Goal: Complete application form

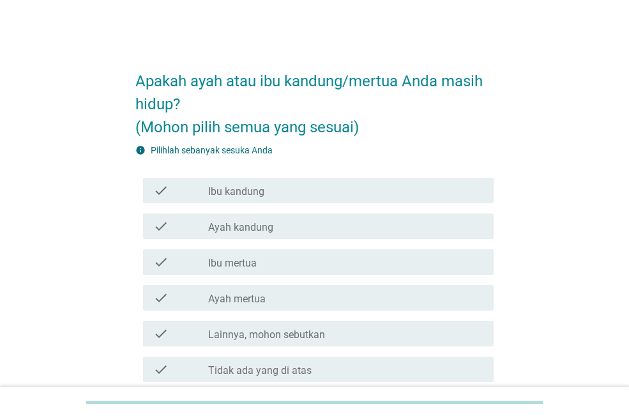
scroll to position [113, 0]
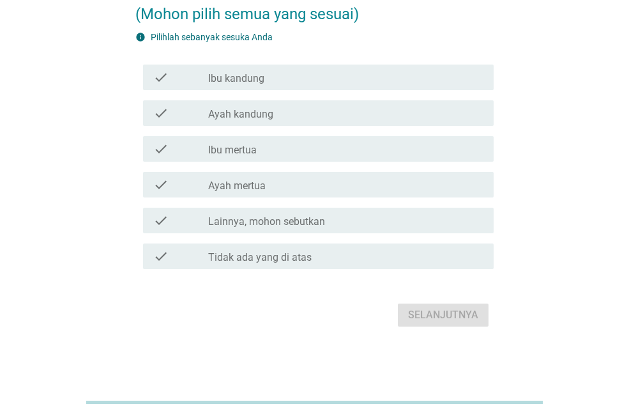
click at [353, 79] on div "check_box_outline_blank Ibu kandung" at bounding box center [345, 77] width 275 height 15
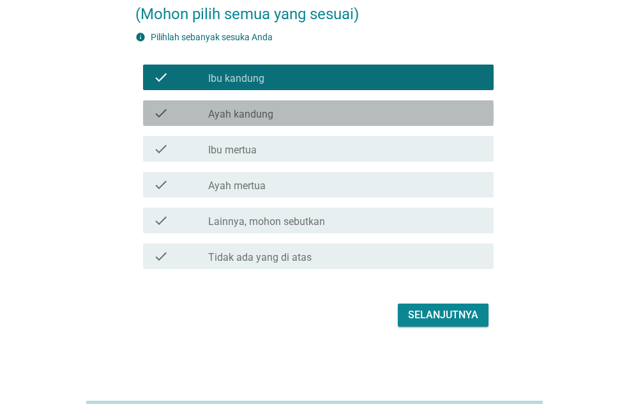
click at [325, 109] on div "check_box_outline_blank Ayah kandung" at bounding box center [345, 112] width 275 height 15
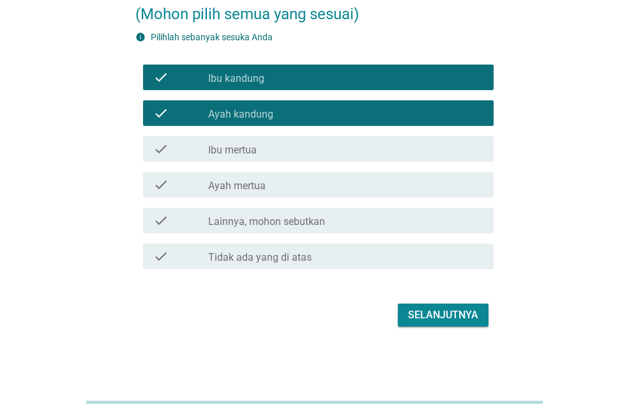
click at [449, 319] on div "Selanjutnya" at bounding box center [443, 314] width 70 height 15
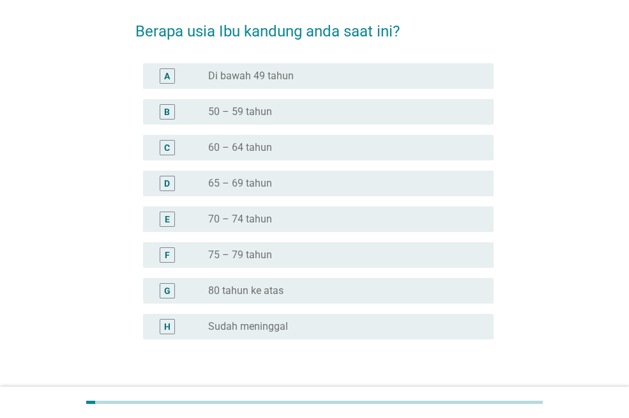
scroll to position [51, 0]
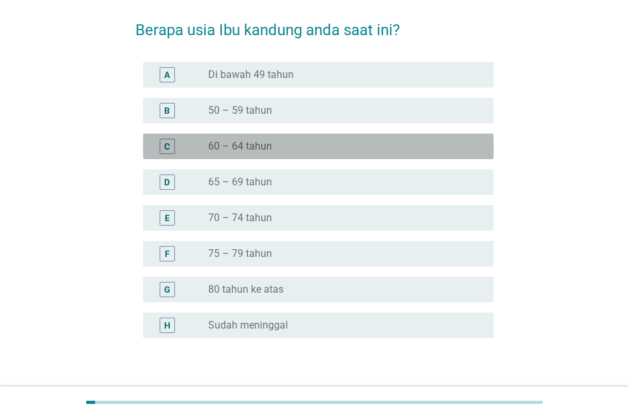
click at [254, 150] on label "60 – 64 tahun" at bounding box center [240, 146] width 64 height 13
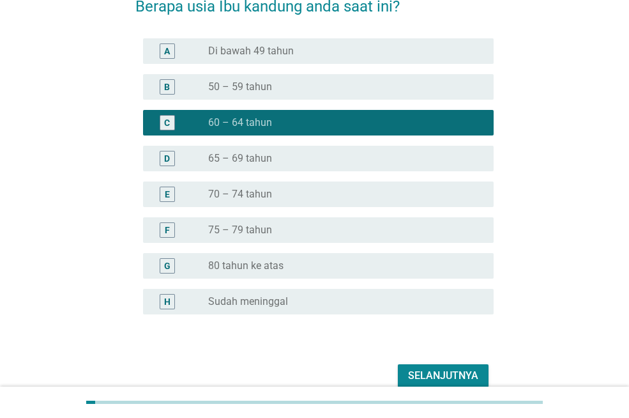
scroll to position [77, 0]
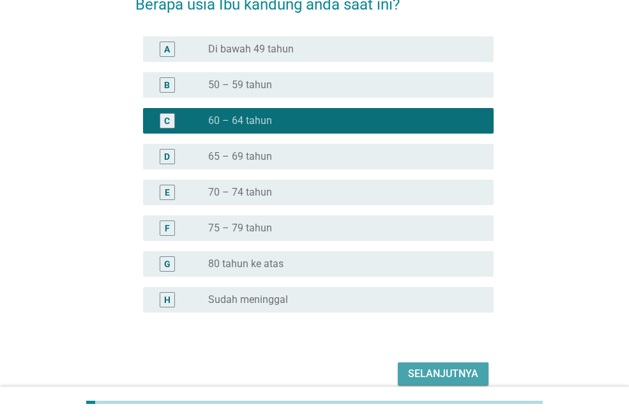
click at [433, 370] on div "Selanjutnya" at bounding box center [443, 373] width 70 height 15
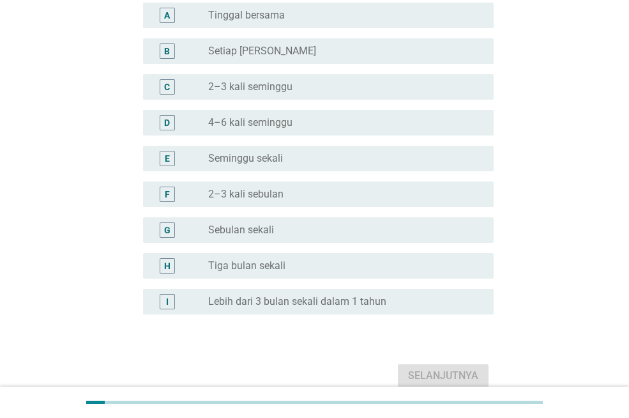
scroll to position [153, 0]
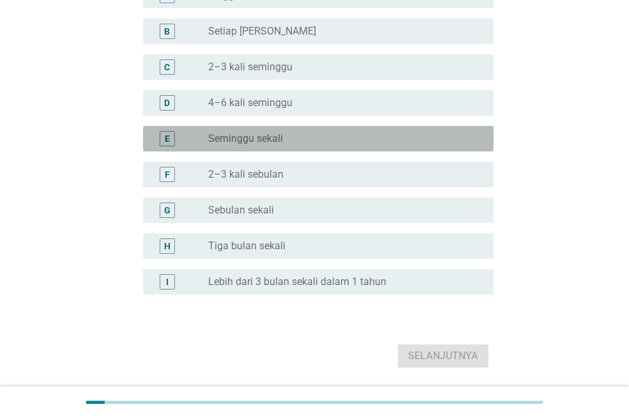
click at [291, 135] on div "radio_button_unchecked Seminggu sekali" at bounding box center [340, 138] width 265 height 13
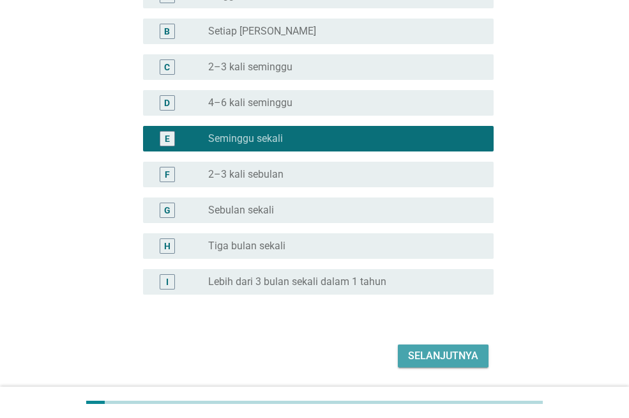
click at [433, 358] on div "Selanjutnya" at bounding box center [443, 355] width 70 height 15
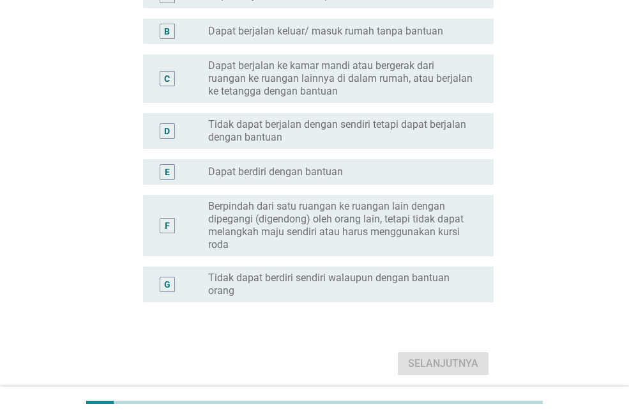
click at [325, 173] on label "Dapat berdiri dengan bantuan" at bounding box center [275, 171] width 135 height 13
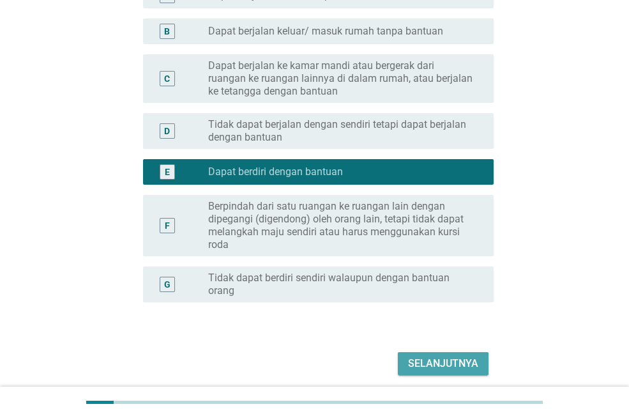
click at [433, 363] on div "Selanjutnya" at bounding box center [443, 363] width 70 height 15
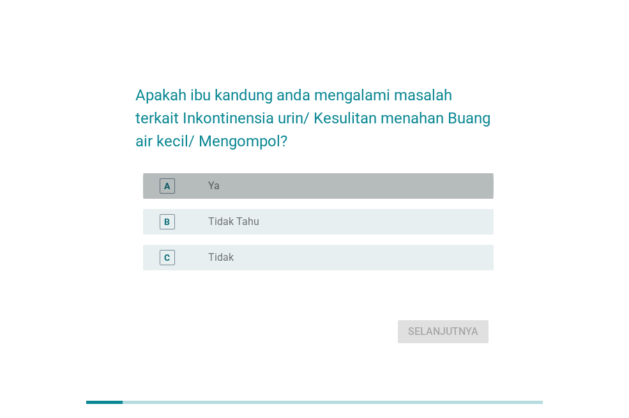
click at [266, 192] on div "radio_button_unchecked Ya" at bounding box center [345, 185] width 275 height 15
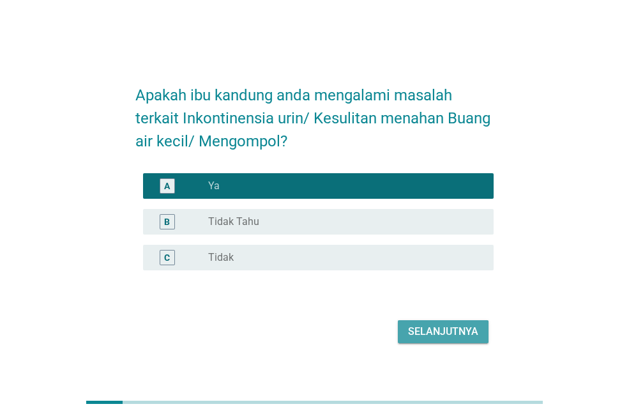
click at [446, 334] on div "Selanjutnya" at bounding box center [443, 331] width 70 height 15
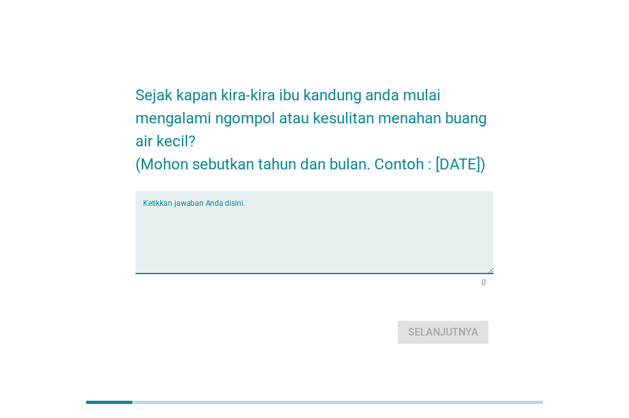
click at [348, 273] on textarea "Ketikkan jawaban Anda disini." at bounding box center [318, 239] width 351 height 67
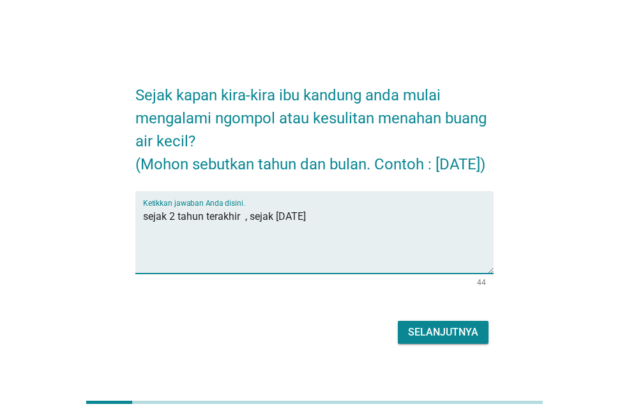
type textarea "sejak 2 tahun terakhir , sejak [DATE]"
click at [427, 340] on div "Selanjutnya" at bounding box center [443, 332] width 70 height 15
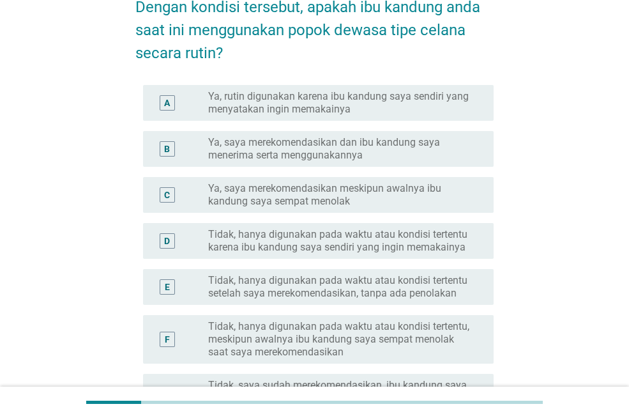
scroll to position [77, 0]
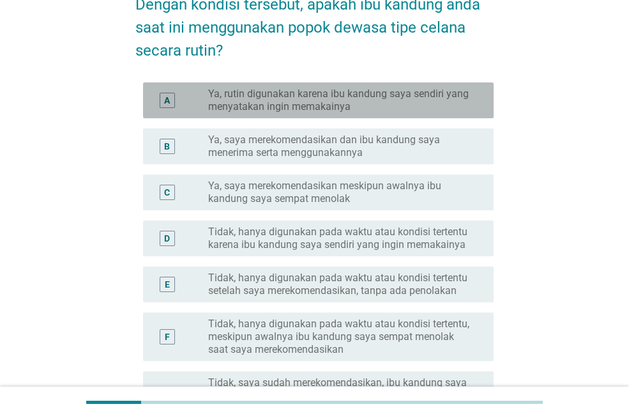
click at [286, 95] on label "Ya, rutin digunakan karena ibu kandung saya sendiri yang menyatakan ingin memak…" at bounding box center [340, 101] width 265 height 26
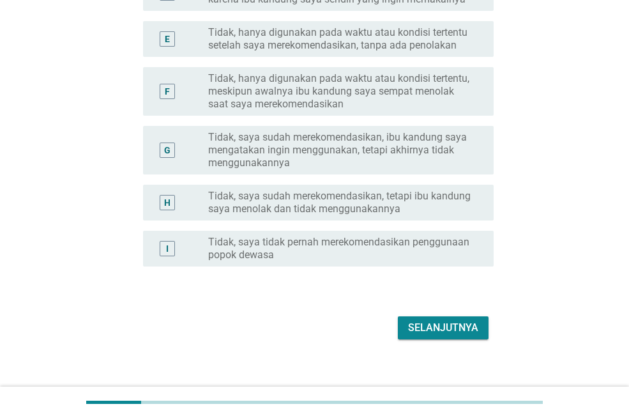
scroll to position [335, 0]
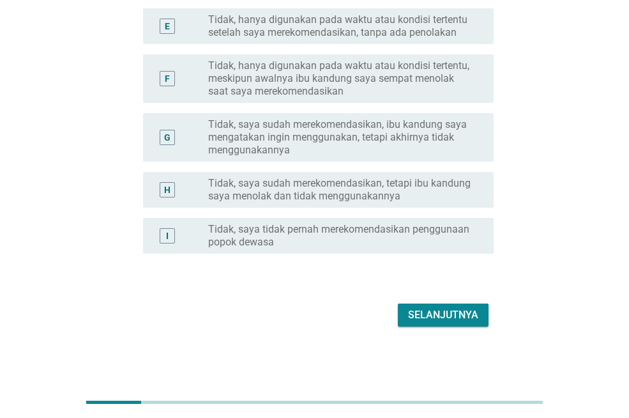
click at [428, 320] on div "Selanjutnya" at bounding box center [443, 314] width 70 height 15
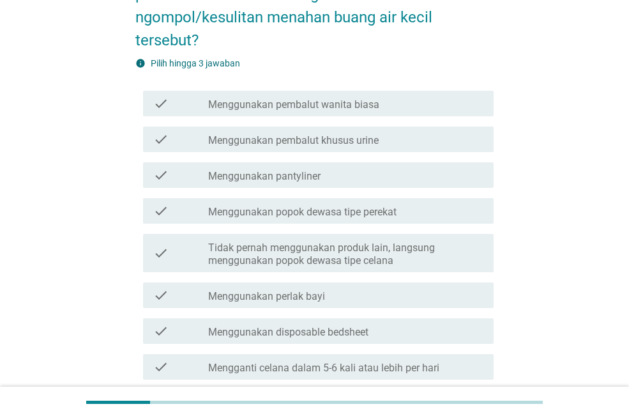
scroll to position [153, 0]
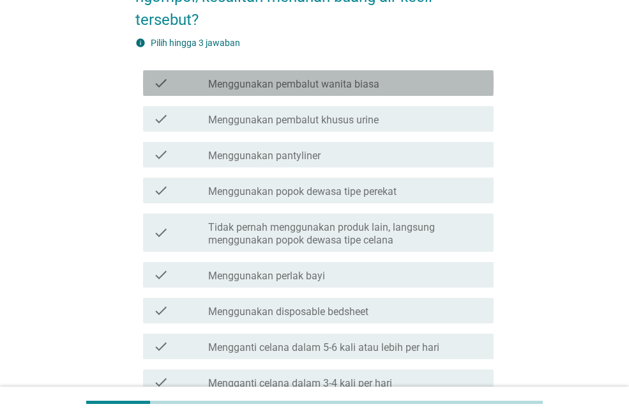
click at [303, 93] on div "check check_box_outline_blank Menggunakan pembalut wanita biasa" at bounding box center [318, 83] width 351 height 26
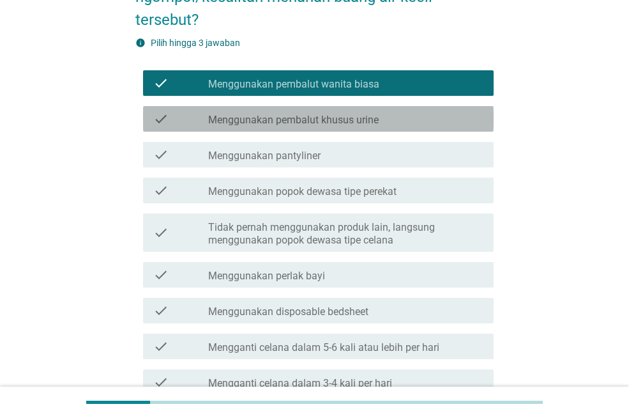
click at [309, 114] on label "Menggunakan pembalut khusus urine" at bounding box center [293, 120] width 171 height 13
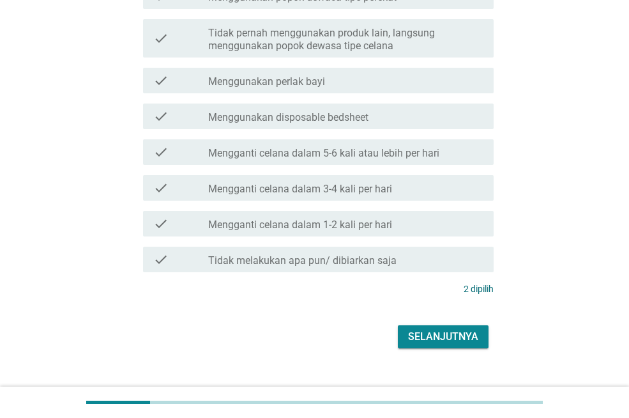
scroll to position [369, 0]
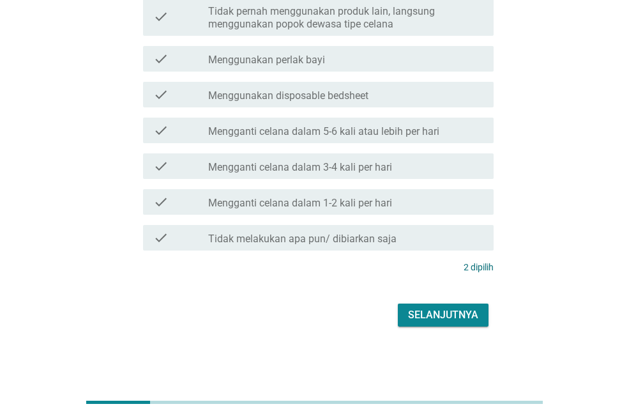
click at [440, 314] on div "Selanjutnya" at bounding box center [443, 314] width 70 height 15
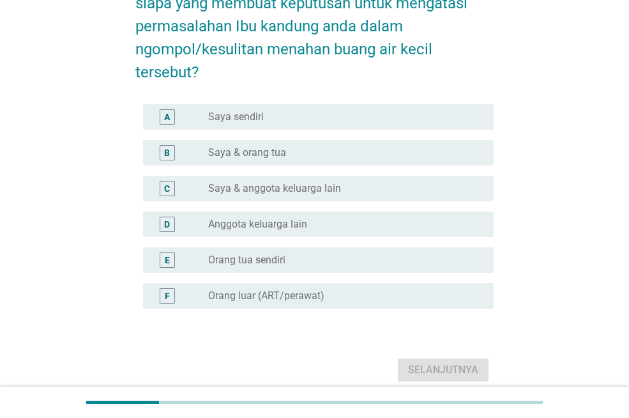
scroll to position [102, 0]
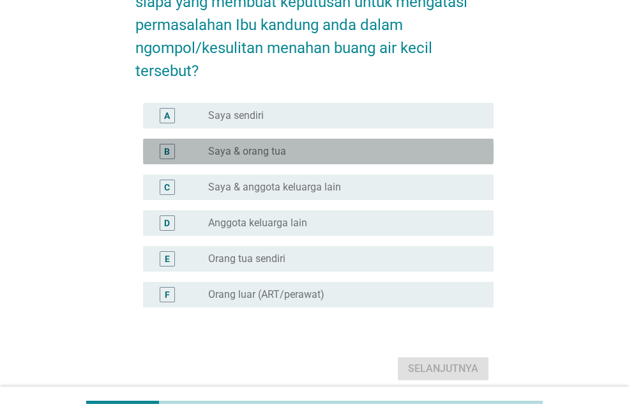
click at [285, 153] on div "radio_button_unchecked Saya & orang tua" at bounding box center [340, 151] width 265 height 13
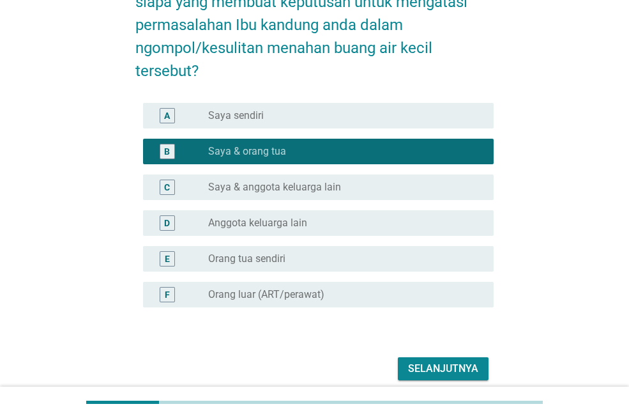
click at [441, 363] on div "Selanjutnya" at bounding box center [443, 368] width 70 height 15
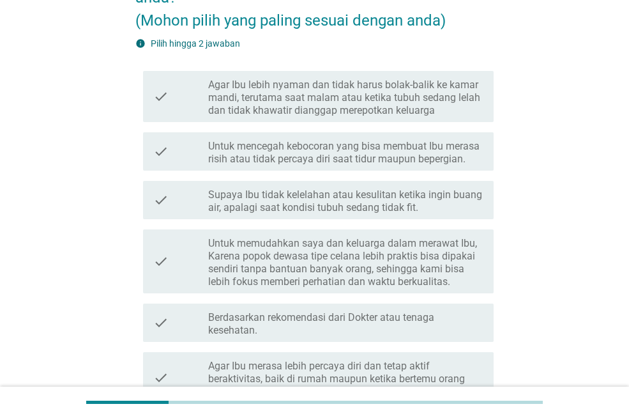
scroll to position [153, 0]
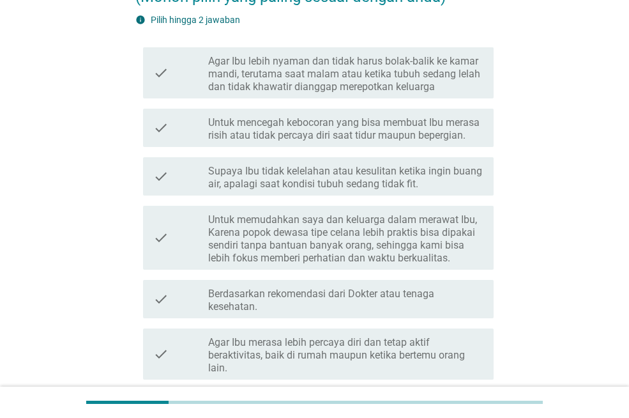
click at [354, 88] on label "Agar Ibu lebih nyaman dan tidak harus bolak-balik ke kamar mandi, terutama saat…" at bounding box center [345, 74] width 275 height 38
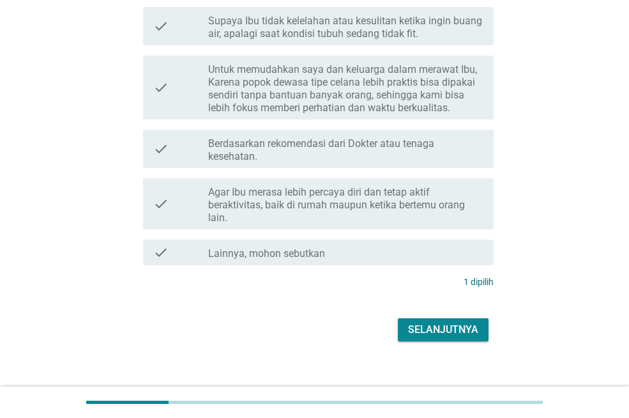
scroll to position [318, 0]
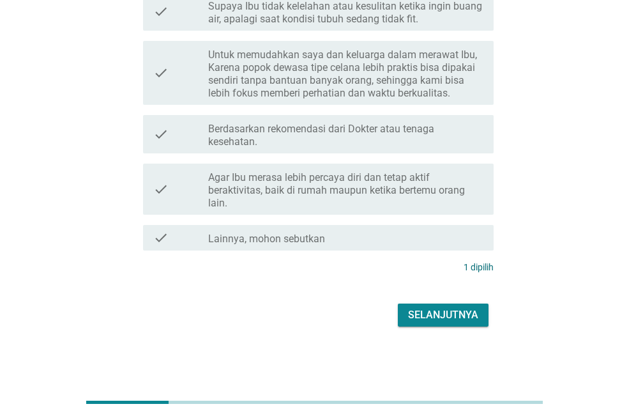
click at [436, 309] on div "Selanjutnya" at bounding box center [443, 314] width 70 height 15
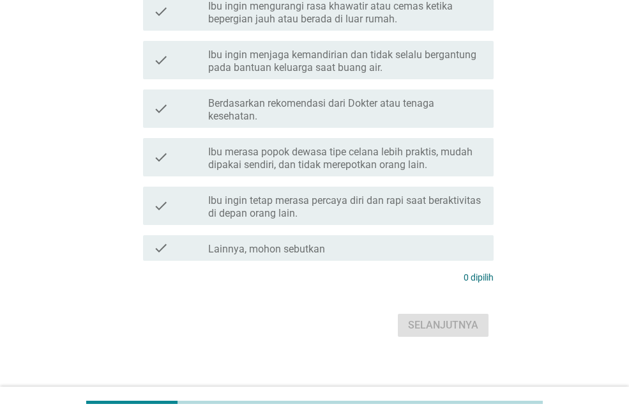
scroll to position [0, 0]
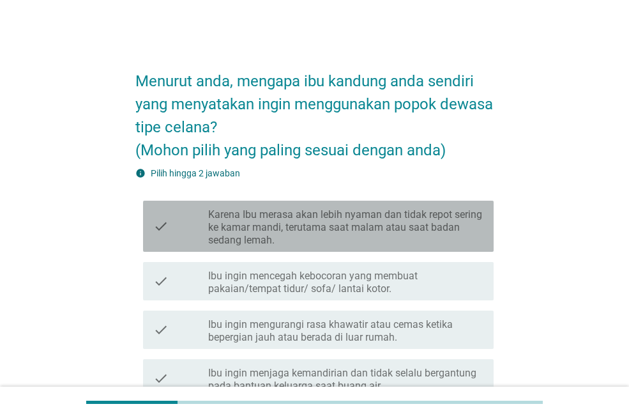
click at [322, 226] on label "Karena Ibu merasa akan lebih nyaman dan tidak repot sering ke kamar mandi, teru…" at bounding box center [345, 227] width 275 height 38
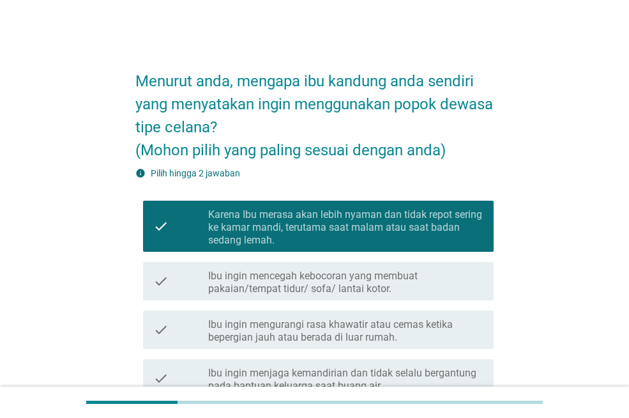
scroll to position [328, 0]
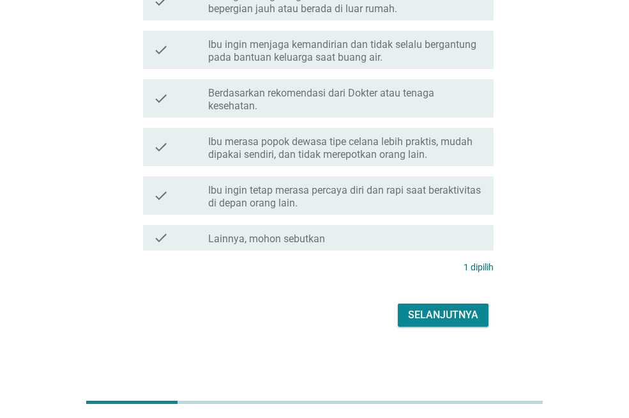
click at [420, 310] on div "Selanjutnya" at bounding box center [443, 314] width 70 height 15
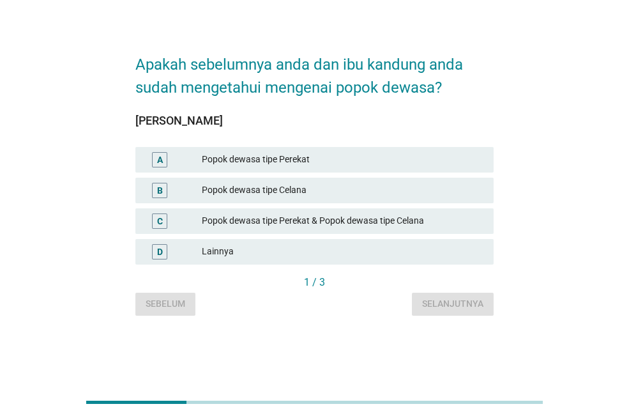
scroll to position [0, 0]
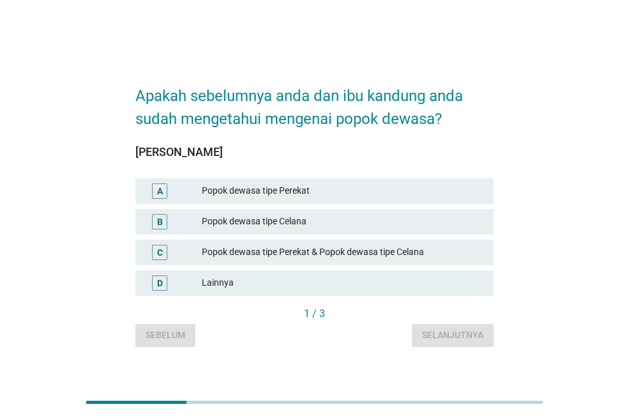
click at [280, 222] on div "Popok dewasa tipe Celana" at bounding box center [343, 221] width 282 height 15
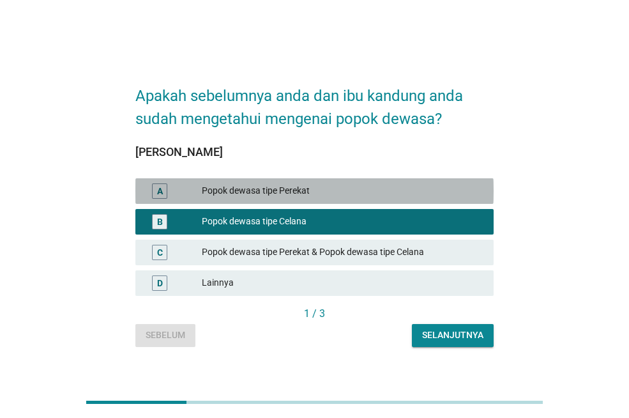
click at [284, 202] on div "A Popok dewasa tipe Perekat" at bounding box center [314, 191] width 358 height 26
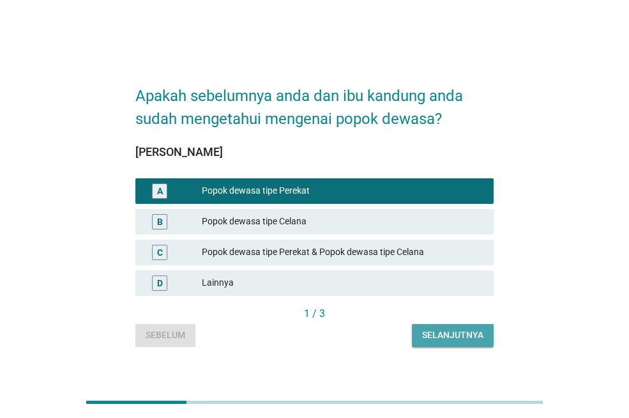
click at [429, 340] on div "Selanjutnya" at bounding box center [452, 334] width 61 height 13
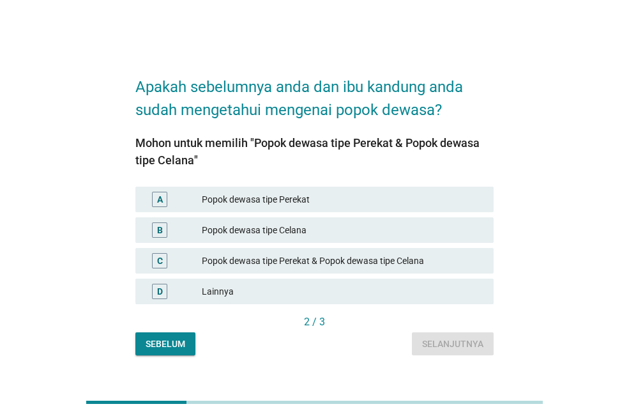
click at [297, 208] on div "A Popok dewasa tipe Perekat" at bounding box center [314, 200] width 358 height 26
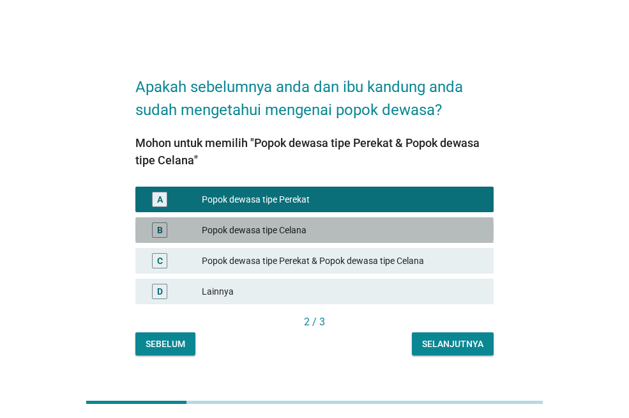
click at [343, 226] on div "Popok dewasa tipe Celana" at bounding box center [343, 229] width 282 height 15
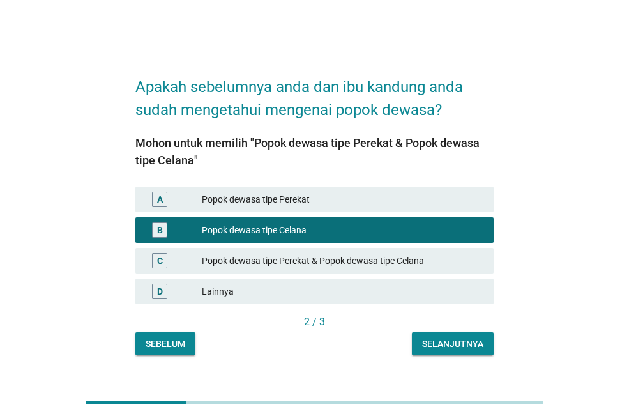
click at [337, 201] on div "Popok dewasa tipe Perekat" at bounding box center [343, 199] width 282 height 15
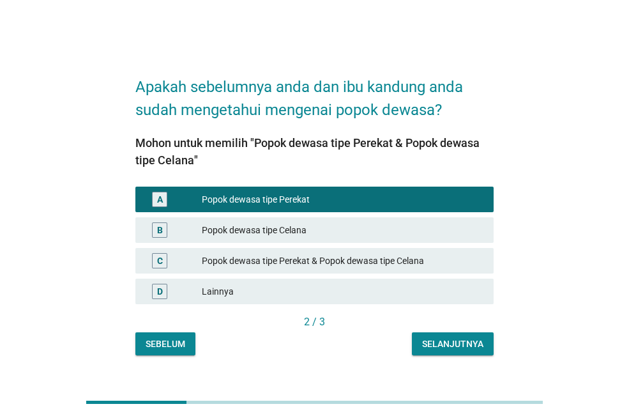
click at [445, 339] on div "Selanjutnya" at bounding box center [452, 343] width 61 height 13
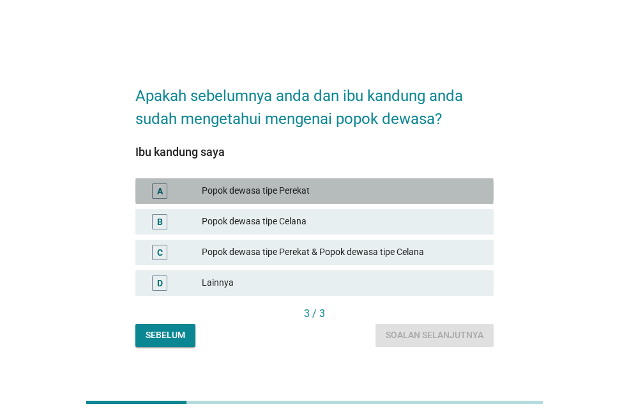
click at [295, 194] on div "Popok dewasa tipe Perekat" at bounding box center [343, 190] width 282 height 15
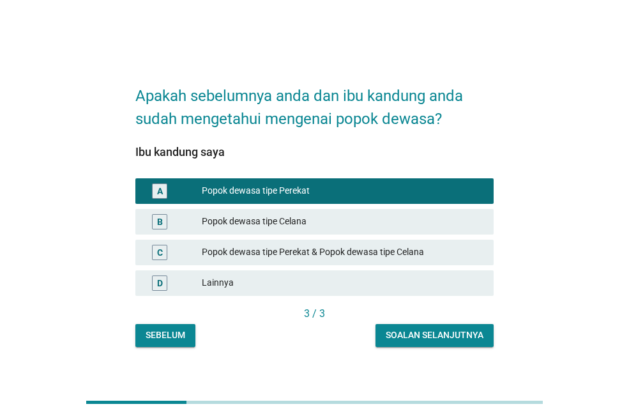
click at [426, 334] on div "Soalan selanjutnya" at bounding box center [435, 334] width 98 height 13
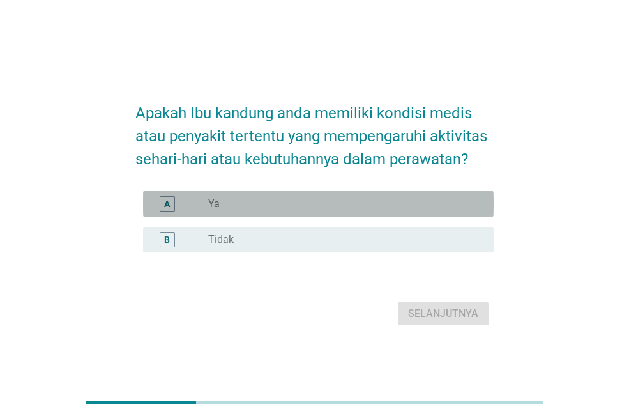
click at [319, 204] on div "radio_button_unchecked Ya" at bounding box center [340, 203] width 265 height 13
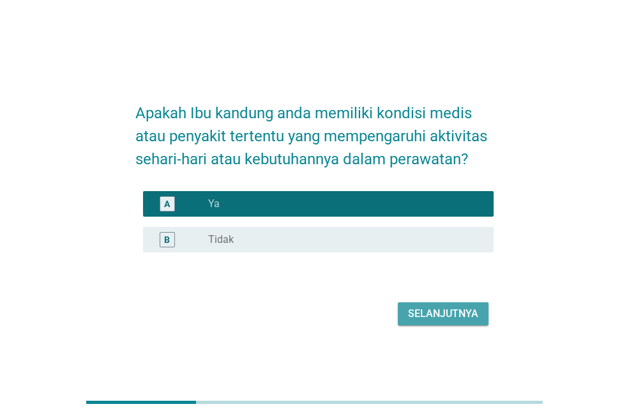
click at [433, 311] on div "Selanjutnya" at bounding box center [443, 313] width 70 height 15
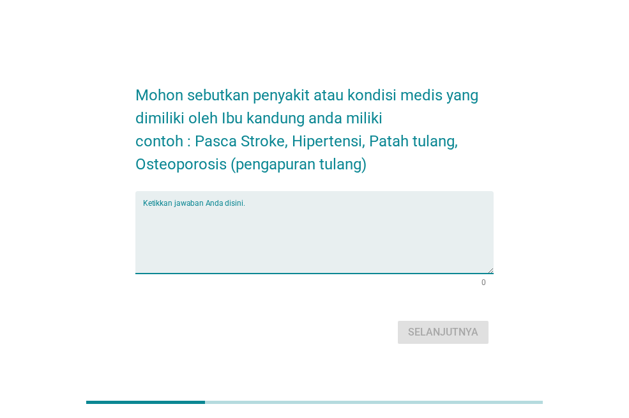
click at [245, 252] on textarea "Ketikkan jawaban Anda disini." at bounding box center [318, 239] width 351 height 67
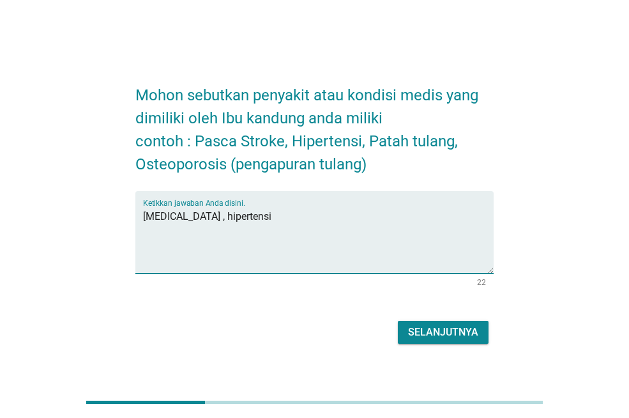
type textarea "[MEDICAL_DATA] , hipertensi"
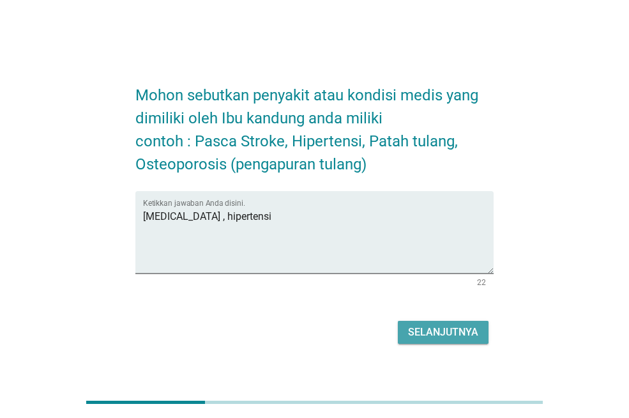
click at [434, 340] on button "Selanjutnya" at bounding box center [443, 332] width 91 height 23
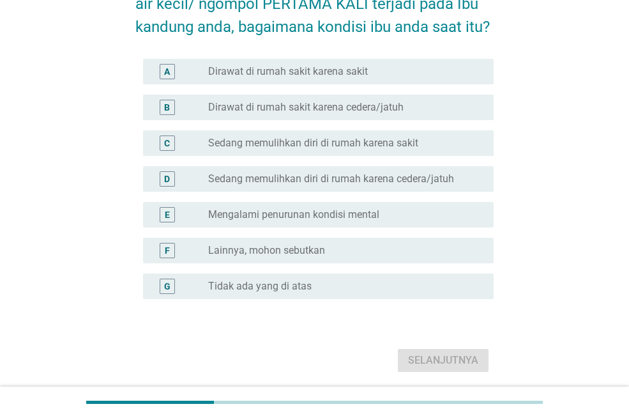
scroll to position [102, 0]
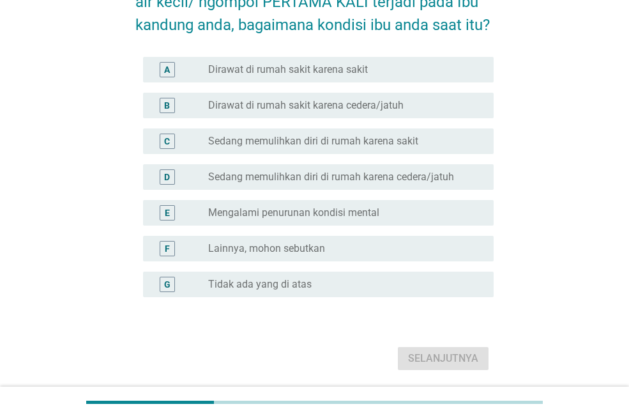
click at [341, 185] on div "D radio_button_unchecked Sedang memulihkan diri di rumah karena cedera/jatuh" at bounding box center [318, 177] width 351 height 26
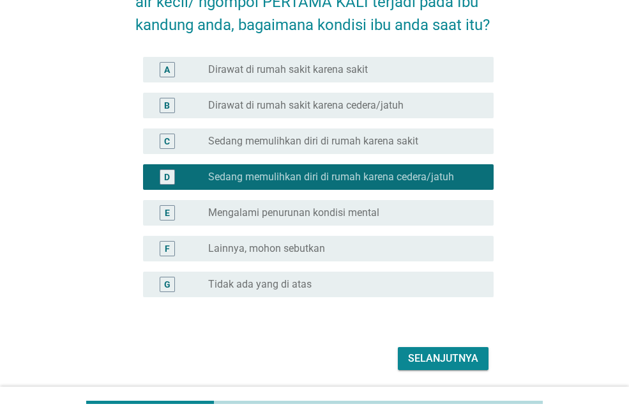
click at [450, 353] on div "Selanjutnya" at bounding box center [443, 358] width 70 height 15
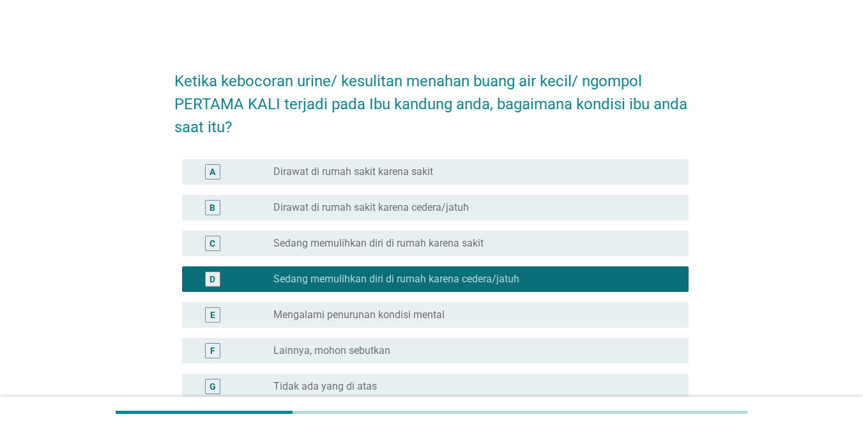
scroll to position [135, 0]
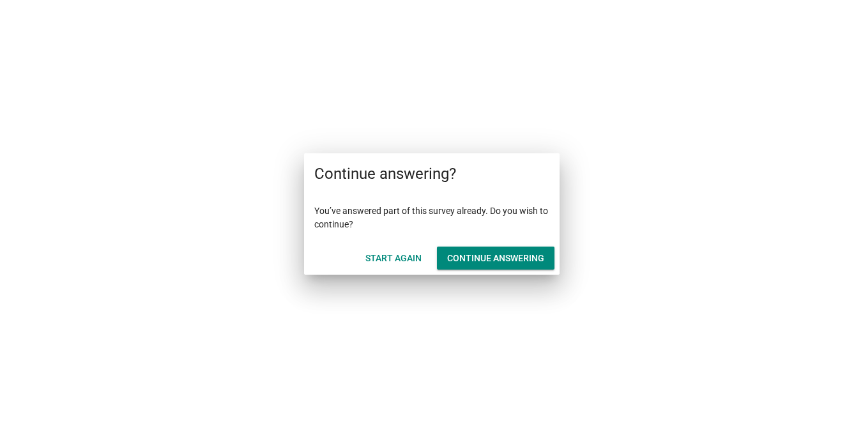
click at [482, 254] on div "Continue answering" at bounding box center [495, 258] width 97 height 13
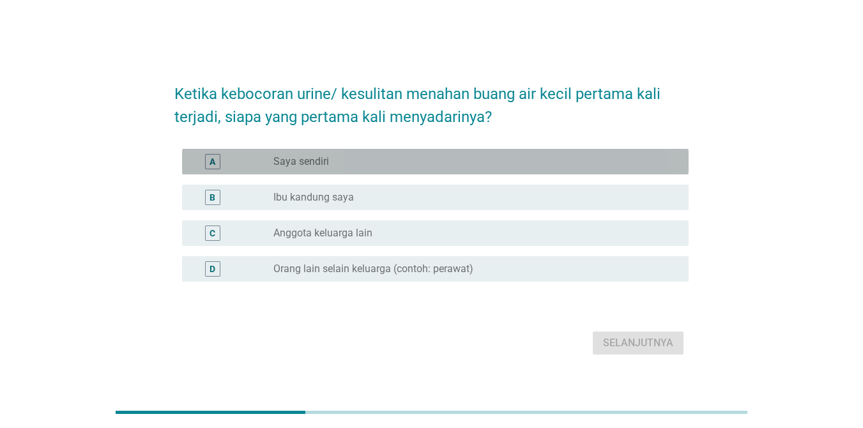
click at [357, 160] on div "radio_button_unchecked Saya sendiri" at bounding box center [470, 161] width 395 height 13
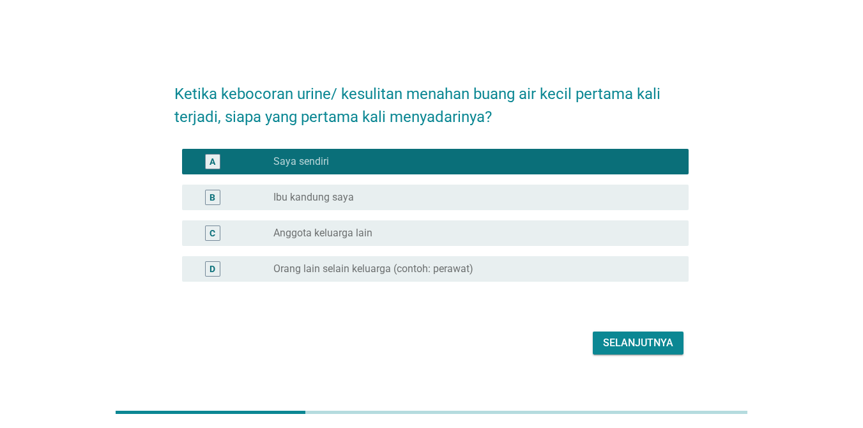
click at [390, 194] on div "radio_button_unchecked Ibu kandung saya" at bounding box center [470, 197] width 395 height 13
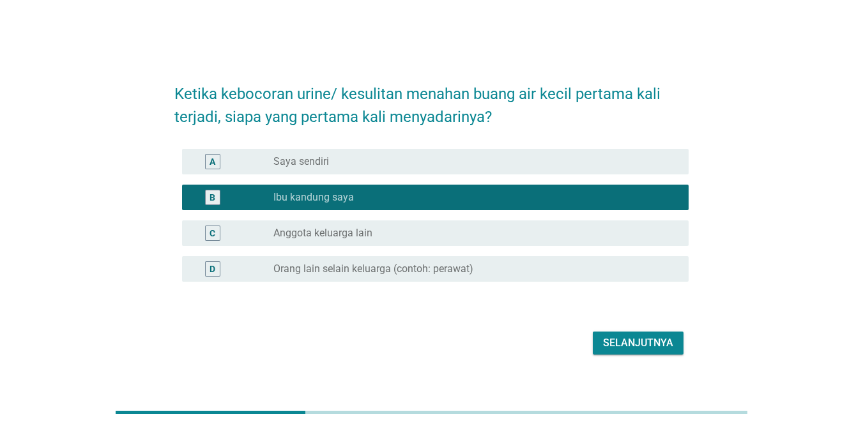
click at [625, 337] on div "Selanjutnya" at bounding box center [638, 342] width 70 height 15
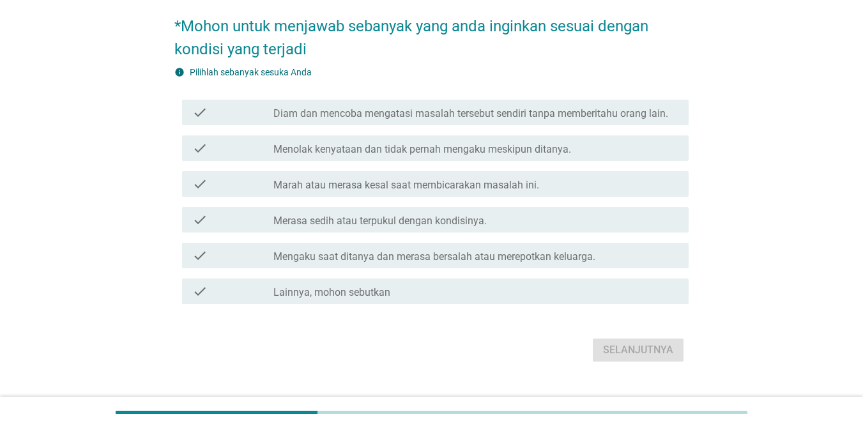
scroll to position [128, 0]
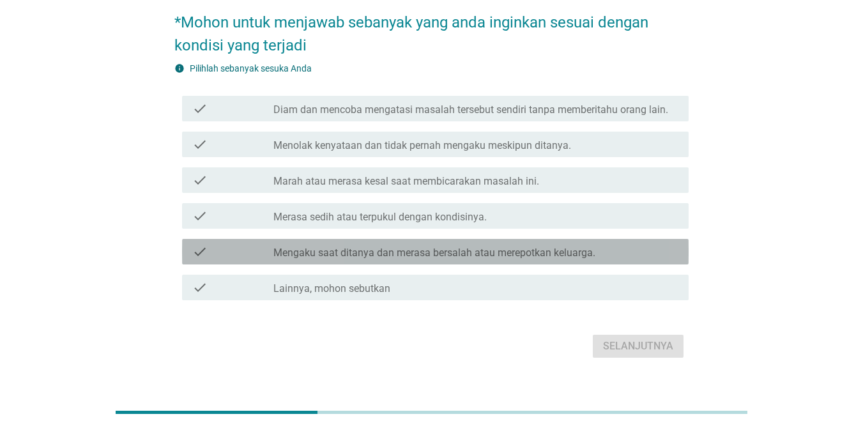
click at [417, 254] on label "Mengaku saat ditanya dan merasa bersalah atau merepotkan keluarga." at bounding box center [434, 253] width 322 height 13
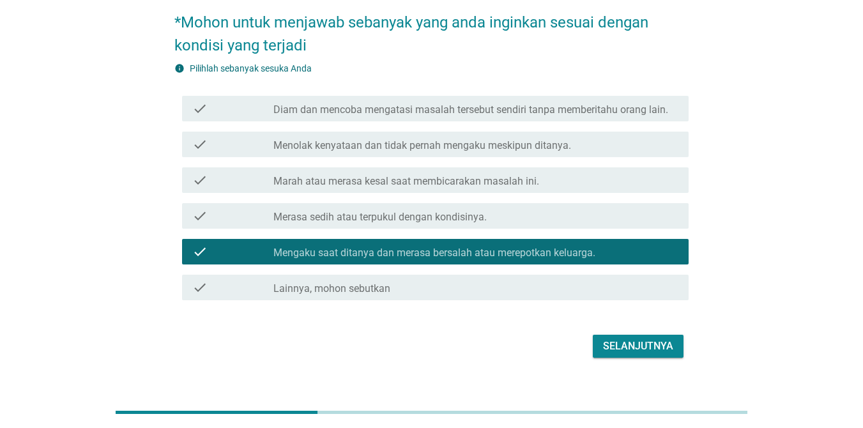
click at [629, 342] on div "Selanjutnya" at bounding box center [638, 346] width 70 height 15
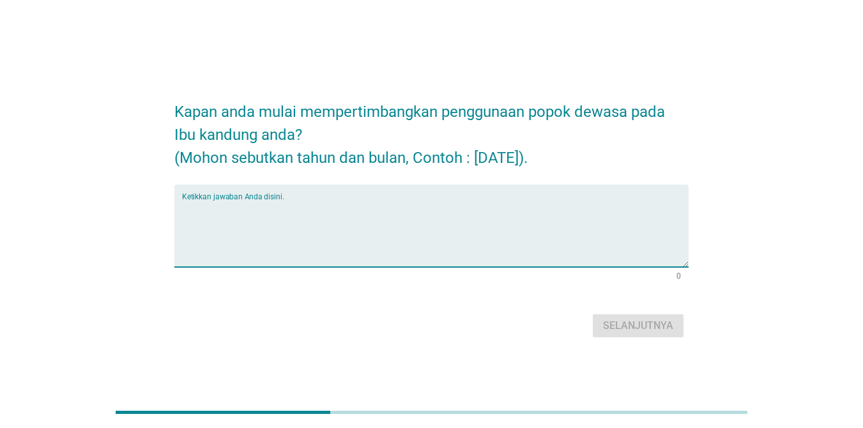
click at [434, 249] on textarea "Ketikkan jawaban Anda disini." at bounding box center [435, 233] width 507 height 67
type textarea "s"
type textarea "januari 2023"
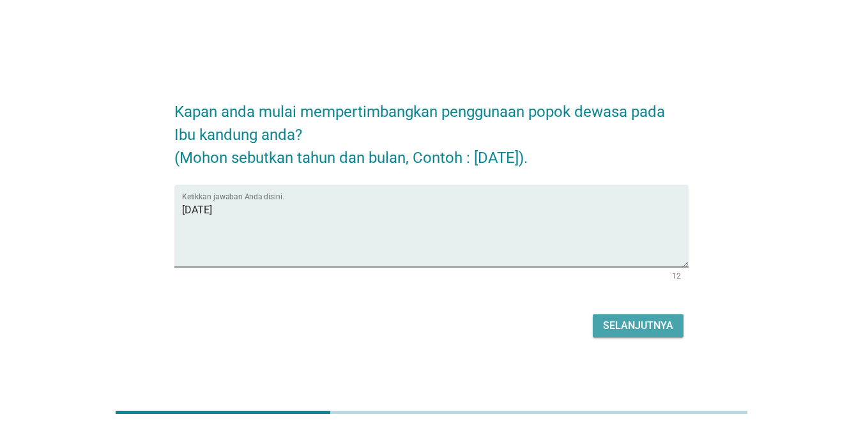
click at [617, 325] on div "Selanjutnya" at bounding box center [638, 325] width 70 height 15
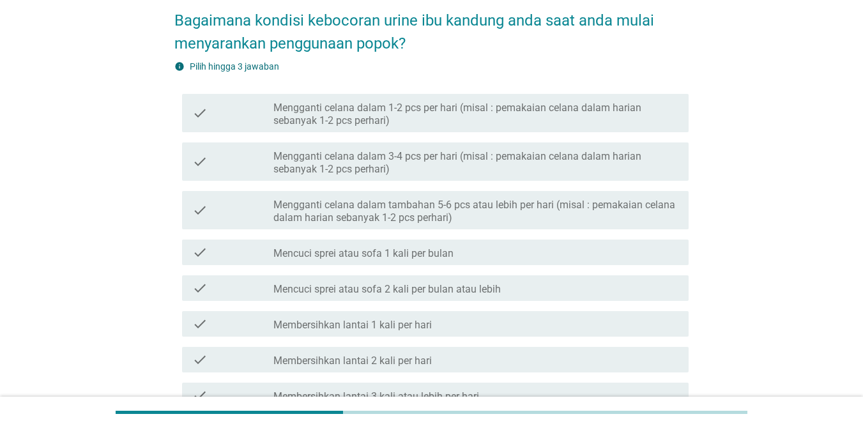
scroll to position [77, 0]
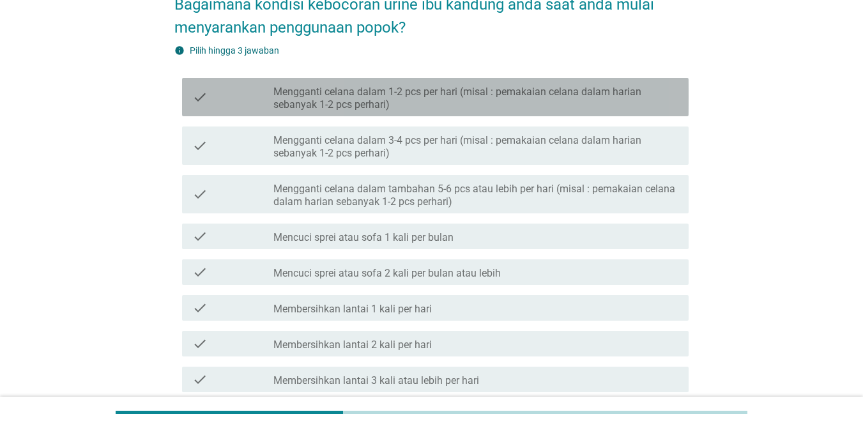
click at [411, 98] on label "Mengganti celana dalam 1-2 pcs per hari (misal : pemakaian celana dalam harian …" at bounding box center [475, 99] width 405 height 26
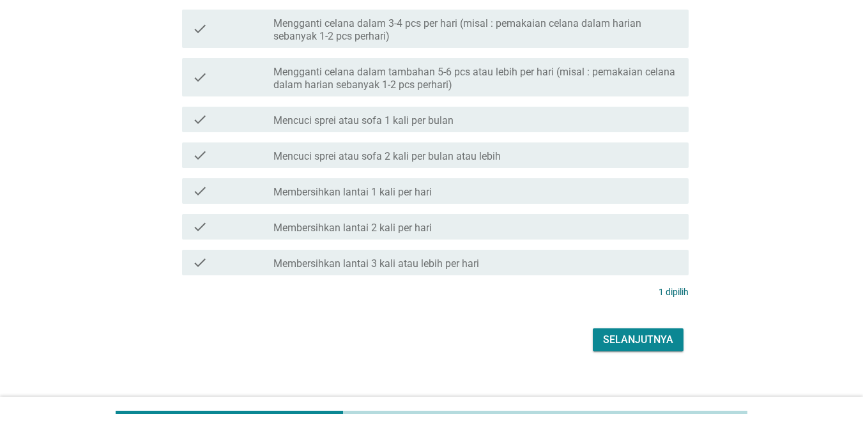
scroll to position [208, 0]
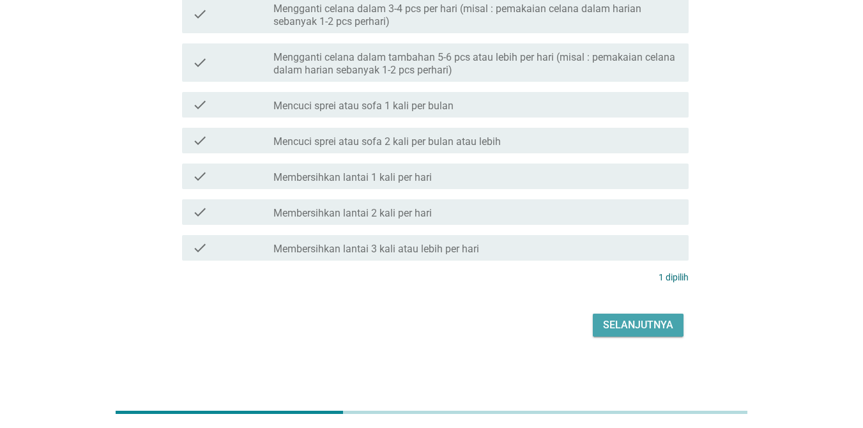
click at [636, 327] on div "Selanjutnya" at bounding box center [638, 325] width 70 height 15
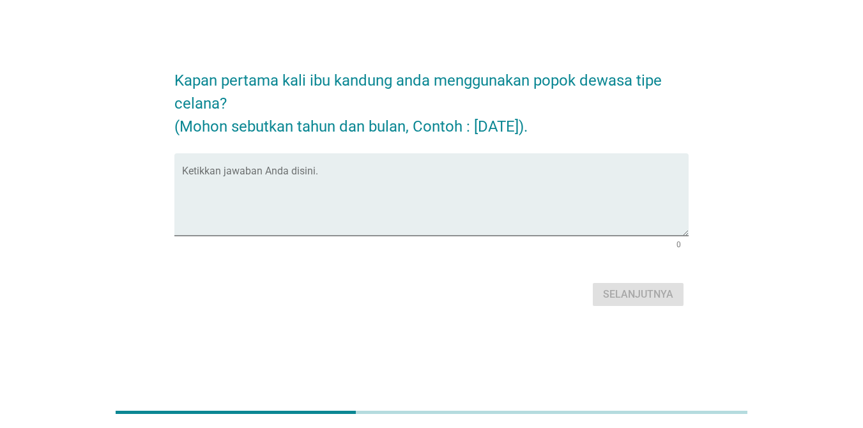
scroll to position [0, 0]
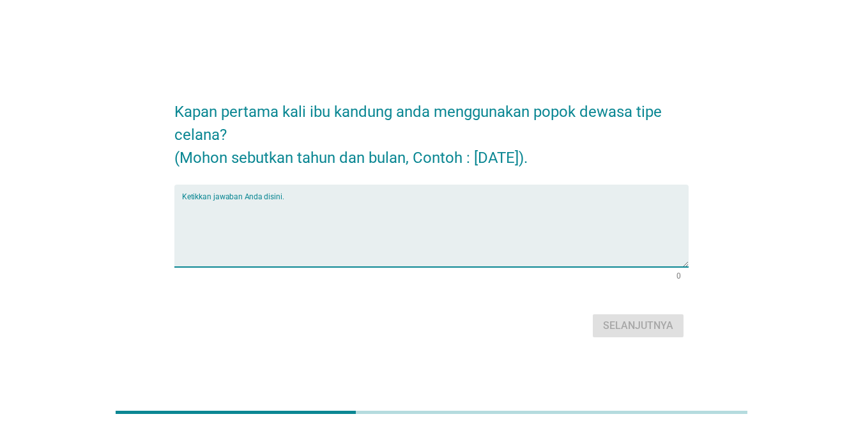
click at [456, 261] on textarea "Ketikkan jawaban Anda disini." at bounding box center [435, 233] width 507 height 67
type textarea "januari 2023"
click at [611, 328] on div "Selanjutnya" at bounding box center [638, 325] width 70 height 15
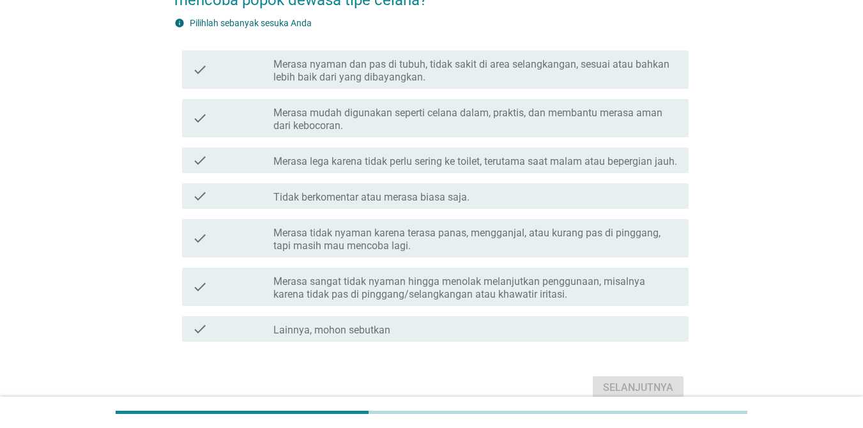
scroll to position [128, 0]
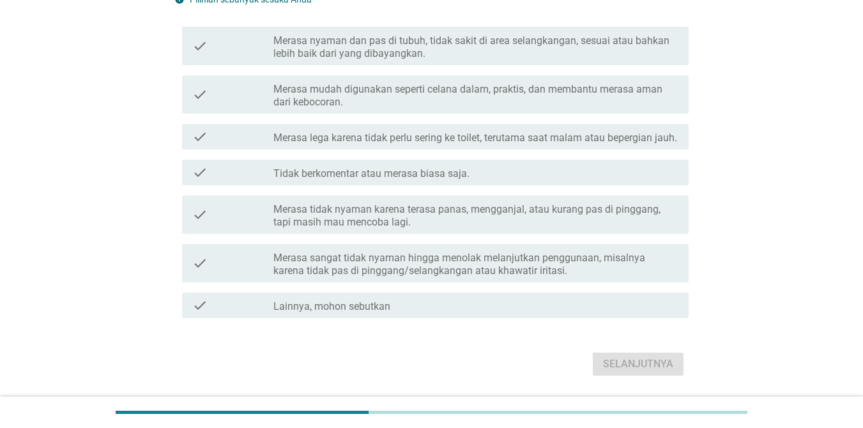
click at [457, 137] on label "Merasa lega karena tidak perlu sering ke toilet, terutama saat malam atau beper…" at bounding box center [475, 138] width 404 height 13
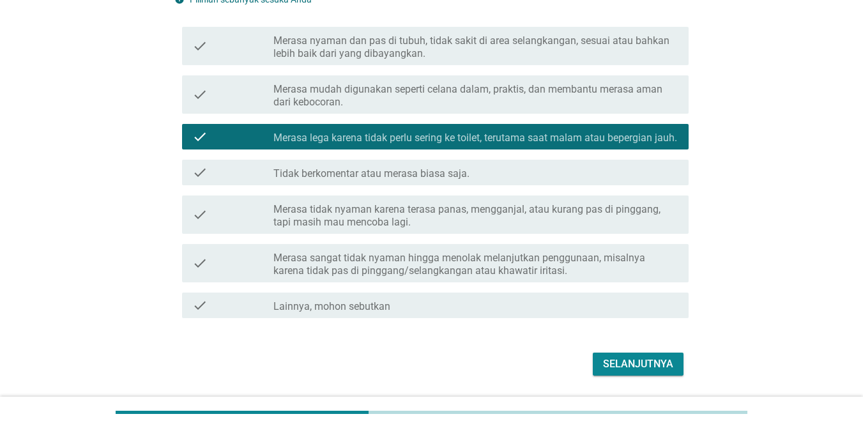
scroll to position [180, 0]
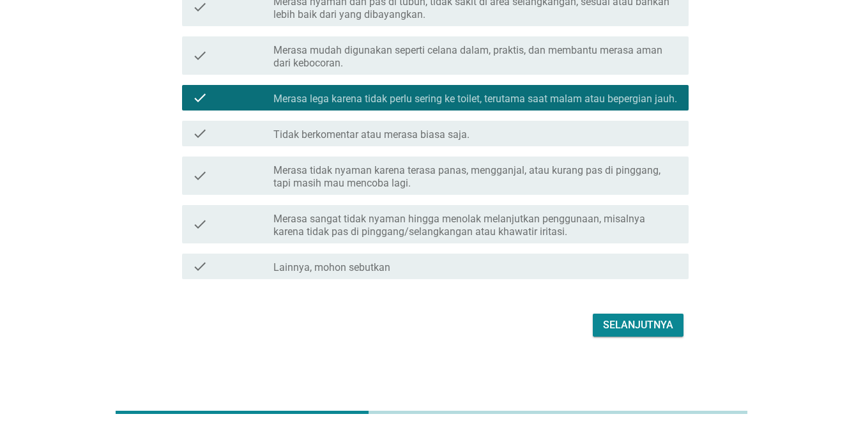
click at [627, 325] on div "Selanjutnya" at bounding box center [638, 325] width 70 height 15
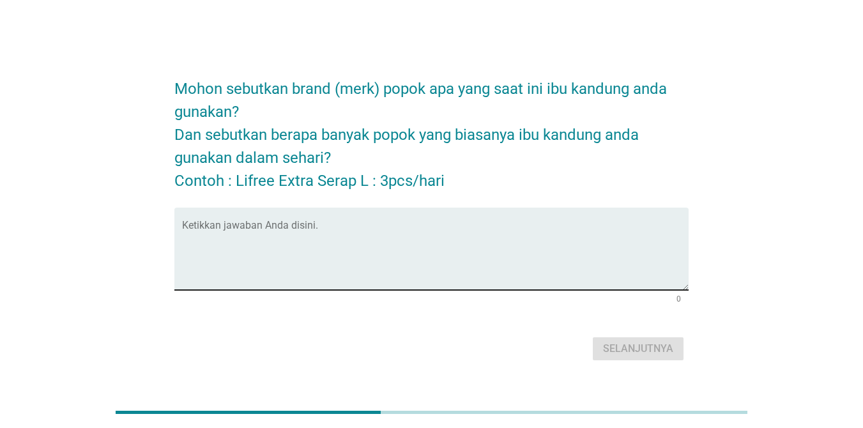
click at [454, 266] on textarea "Ketikkan jawaban Anda disini." at bounding box center [435, 256] width 507 height 67
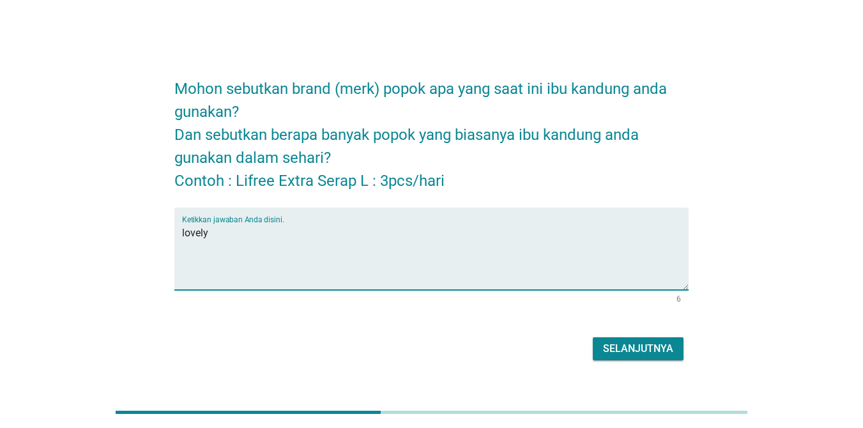
type textarea "lovely"
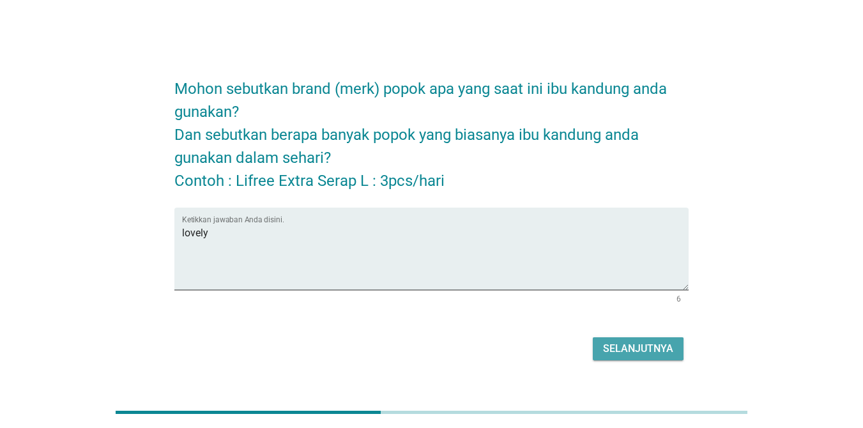
click at [634, 351] on div "Selanjutnya" at bounding box center [638, 348] width 70 height 15
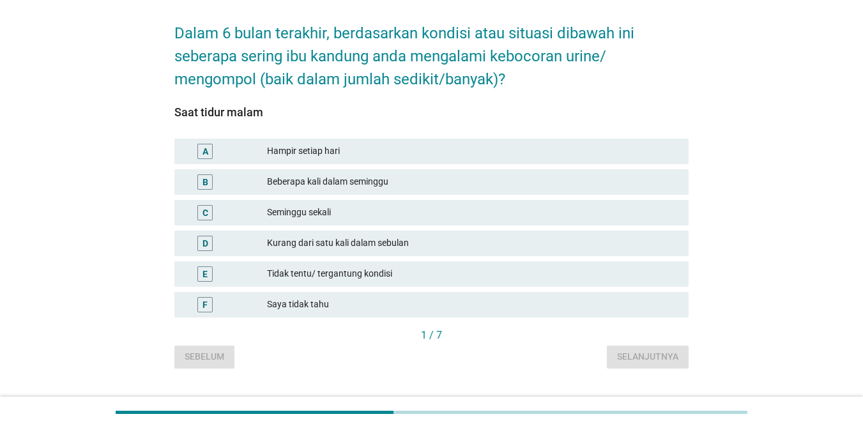
scroll to position [51, 0]
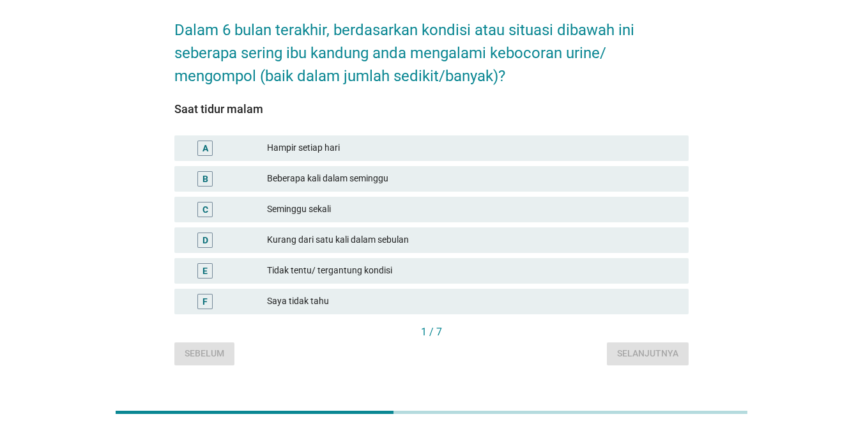
click at [334, 206] on div "Seminggu sekali" at bounding box center [472, 209] width 411 height 15
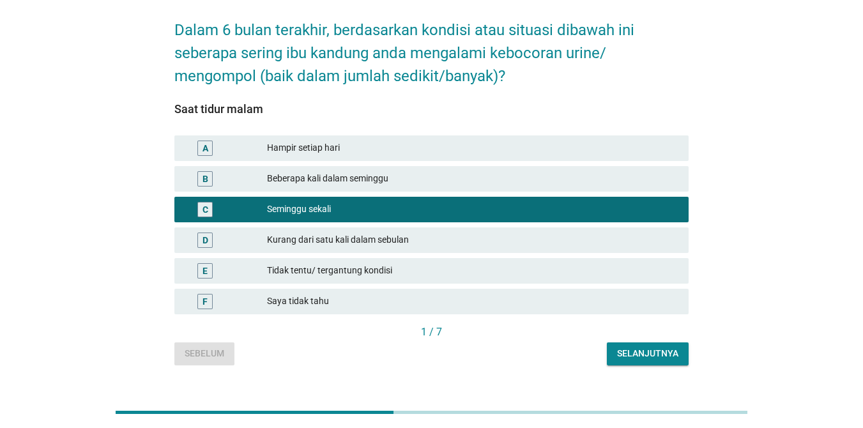
click at [633, 358] on div "Selanjutnya" at bounding box center [647, 353] width 61 height 13
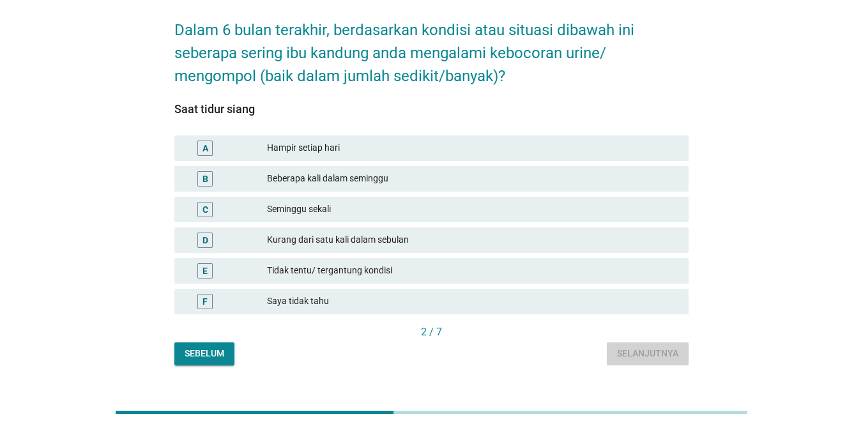
scroll to position [0, 0]
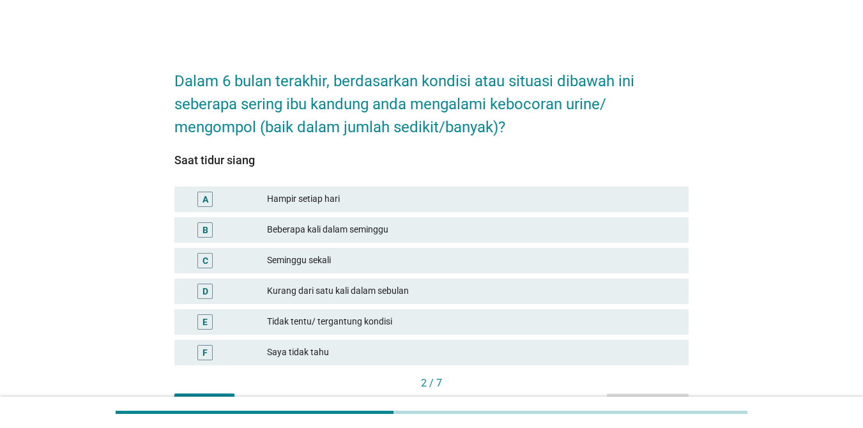
click at [358, 255] on div "Seminggu sekali" at bounding box center [472, 260] width 411 height 15
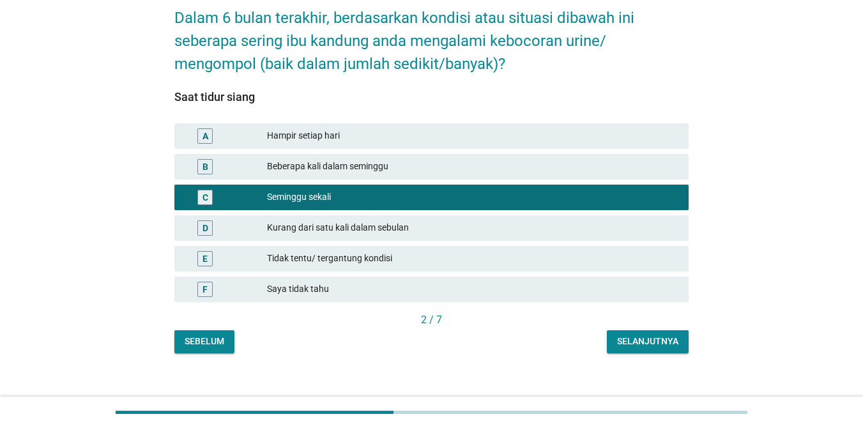
scroll to position [76, 0]
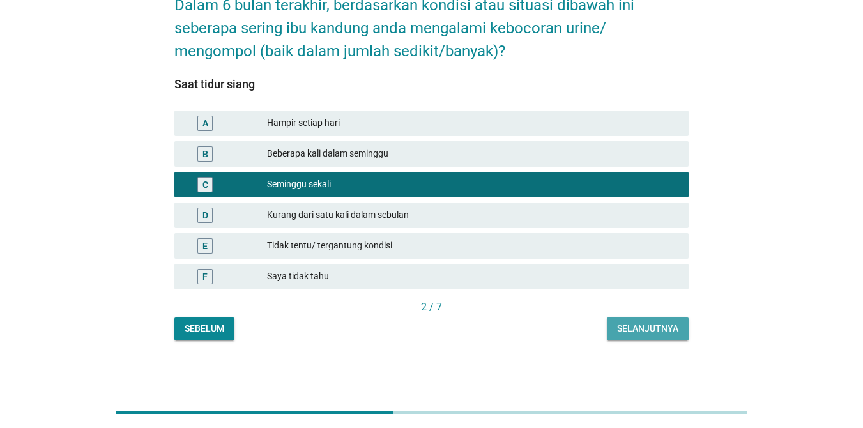
click at [618, 321] on button "Selanjutnya" at bounding box center [648, 329] width 82 height 23
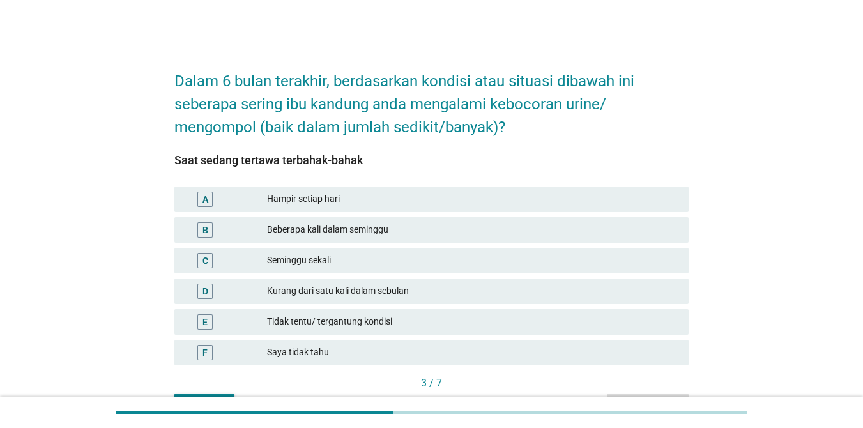
click at [348, 251] on div "C Seminggu sekali" at bounding box center [431, 261] width 514 height 26
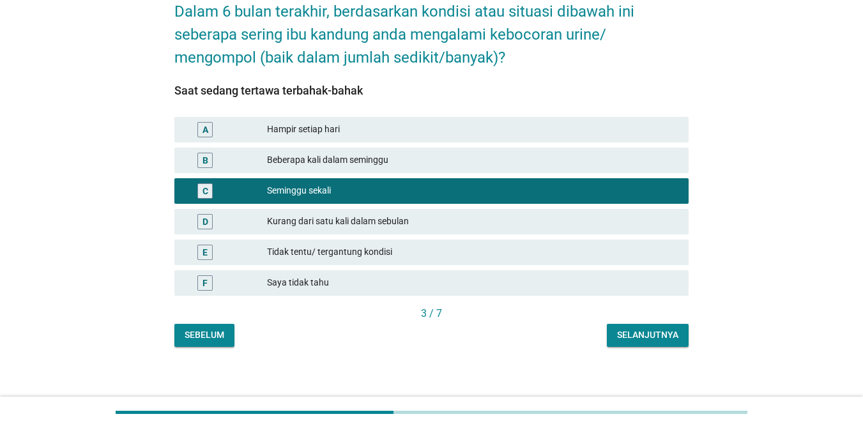
scroll to position [76, 0]
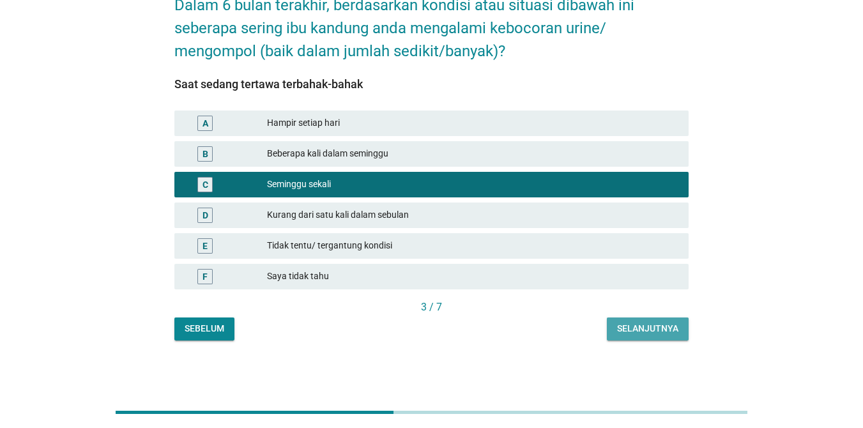
click at [617, 327] on button "Selanjutnya" at bounding box center [648, 329] width 82 height 23
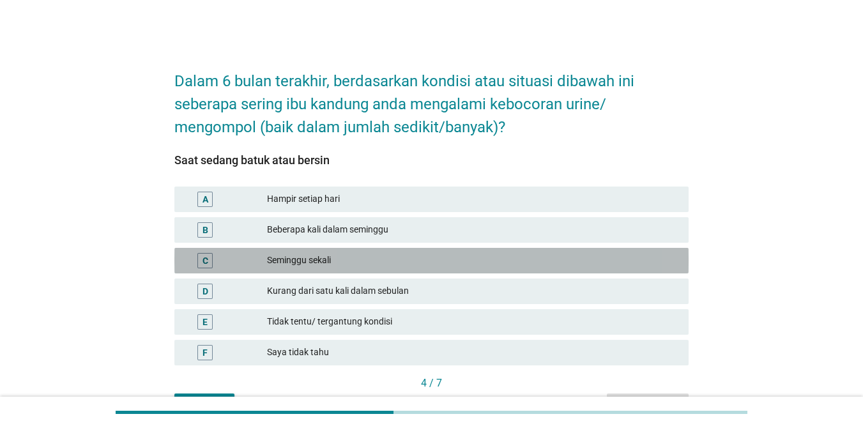
click at [373, 261] on div "Seminggu sekali" at bounding box center [472, 260] width 411 height 15
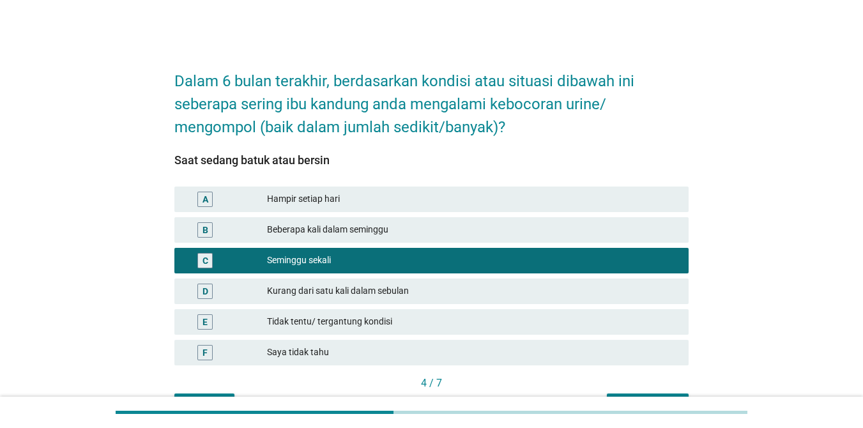
scroll to position [76, 0]
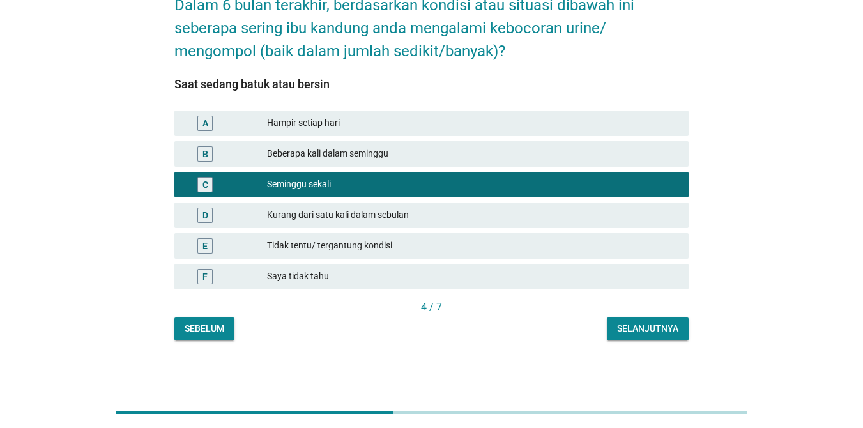
click at [440, 142] on div "B Beberapa kali dalam seminggu" at bounding box center [431, 154] width 514 height 26
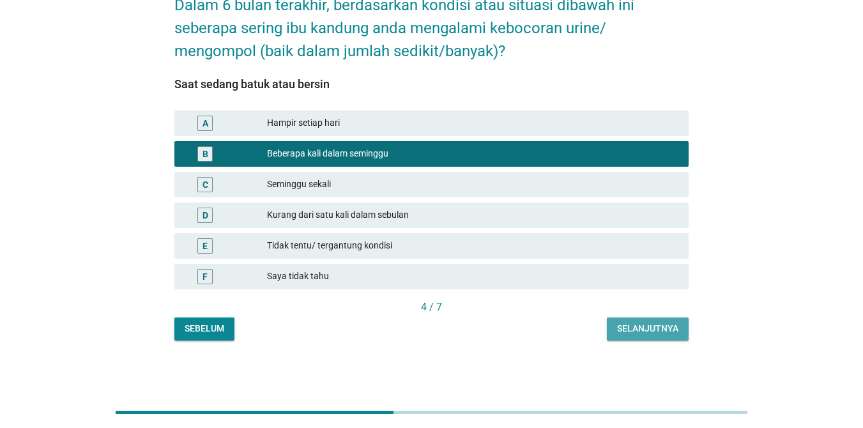
click at [630, 319] on button "Selanjutnya" at bounding box center [648, 329] width 82 height 23
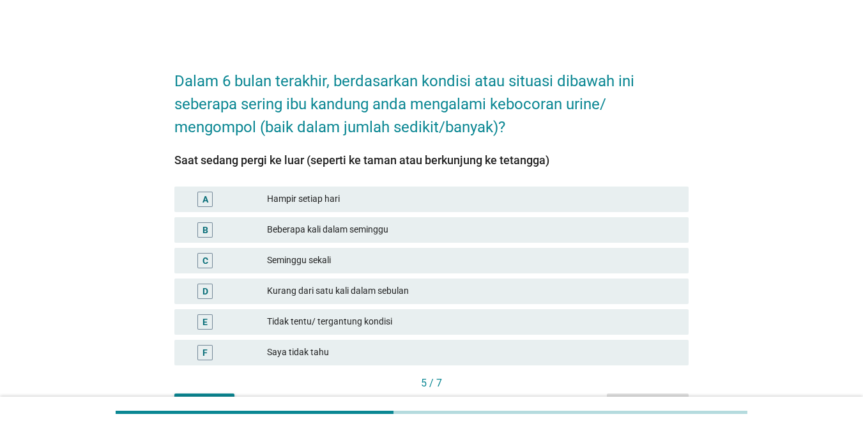
click at [374, 299] on div "D Kurang dari satu kali dalam sebulan" at bounding box center [431, 292] width 514 height 26
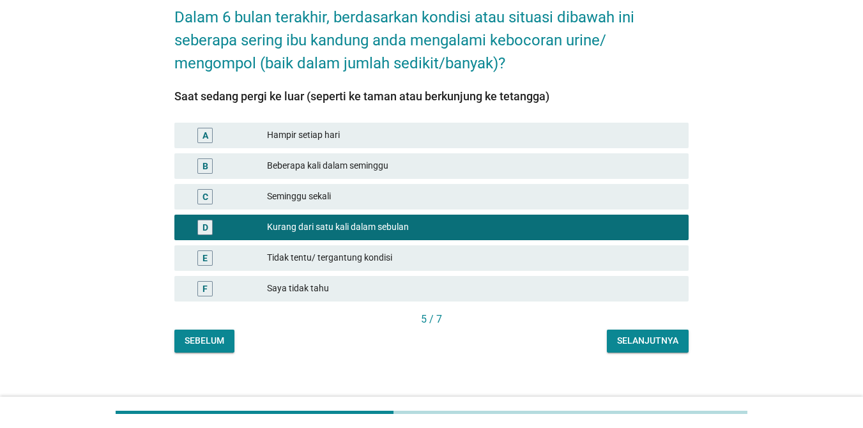
scroll to position [76, 0]
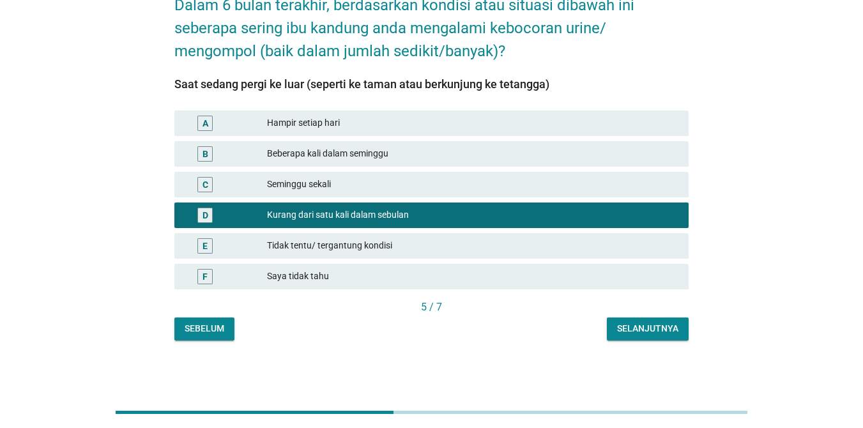
click at [613, 323] on button "Selanjutnya" at bounding box center [648, 329] width 82 height 23
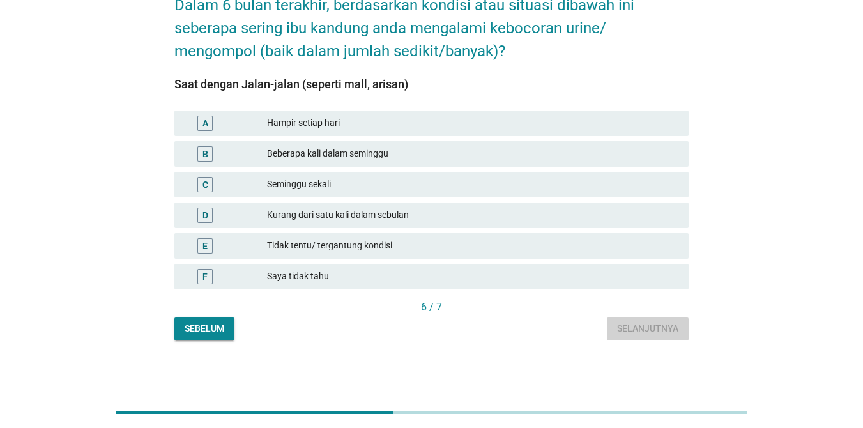
scroll to position [0, 0]
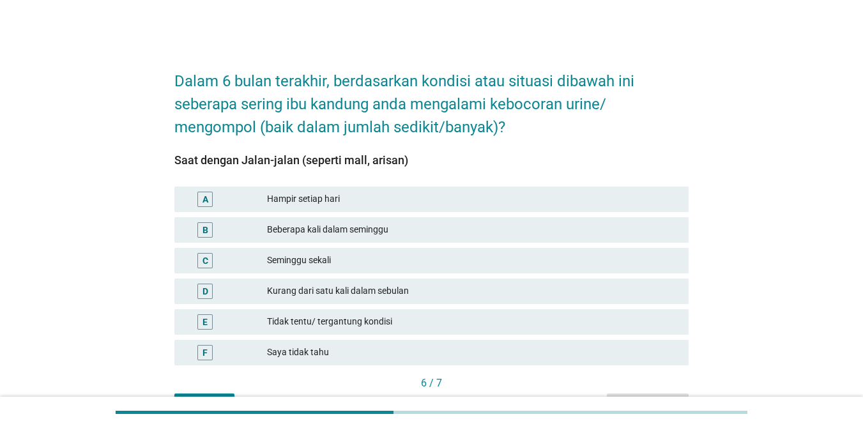
click at [380, 288] on div "Kurang dari satu kali dalam sebulan" at bounding box center [472, 291] width 411 height 15
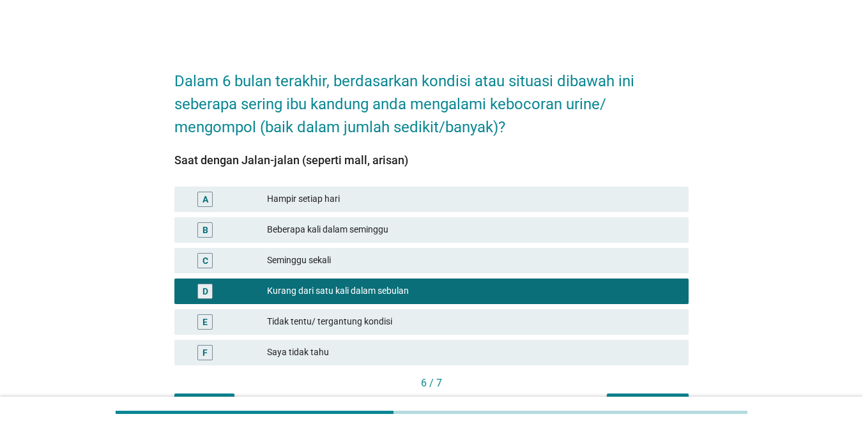
scroll to position [76, 0]
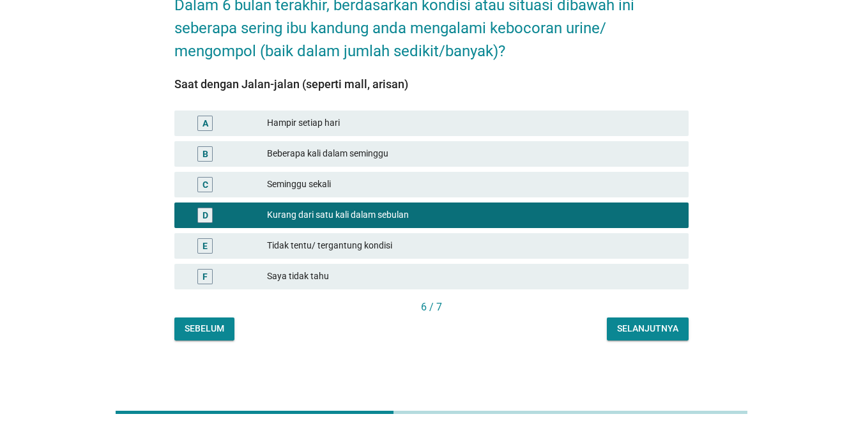
click at [624, 322] on div "Selanjutnya" at bounding box center [647, 328] width 61 height 13
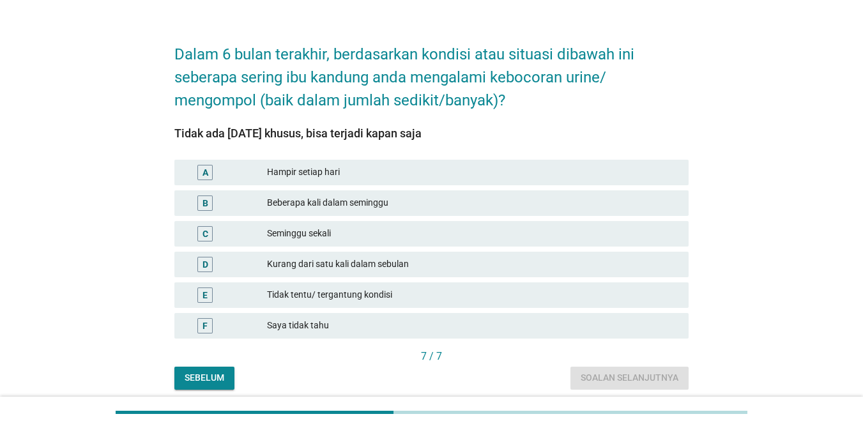
scroll to position [51, 0]
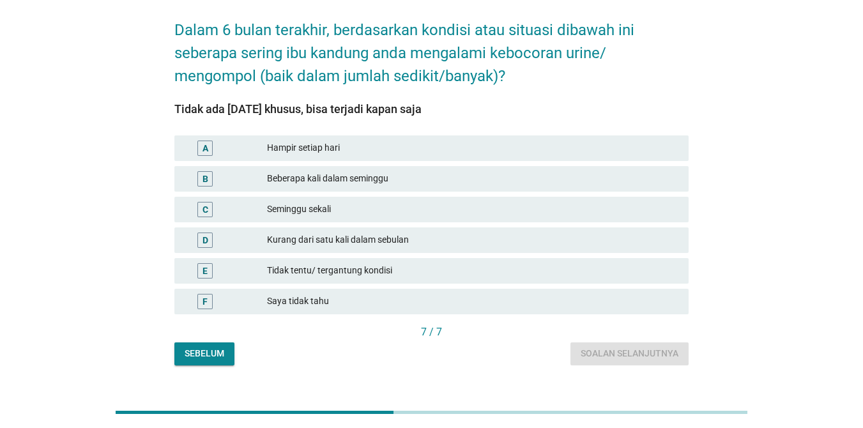
click at [390, 231] on div "D Kurang dari satu kali dalam sebulan" at bounding box center [431, 240] width 514 height 26
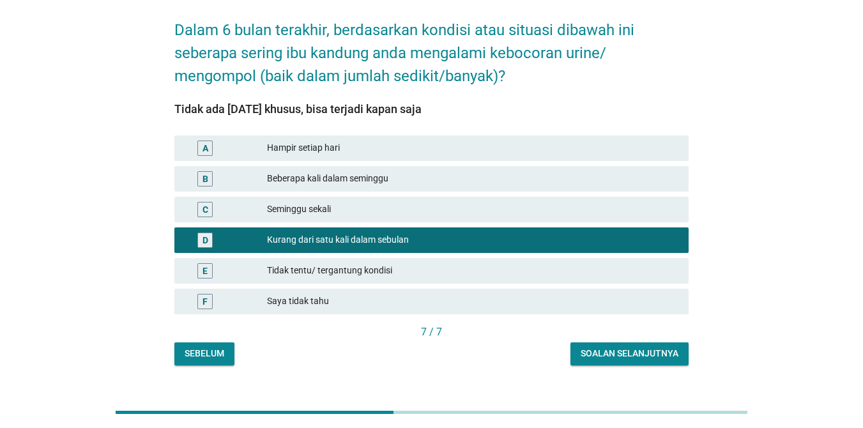
click at [613, 353] on div "Soalan selanjutnya" at bounding box center [630, 353] width 98 height 13
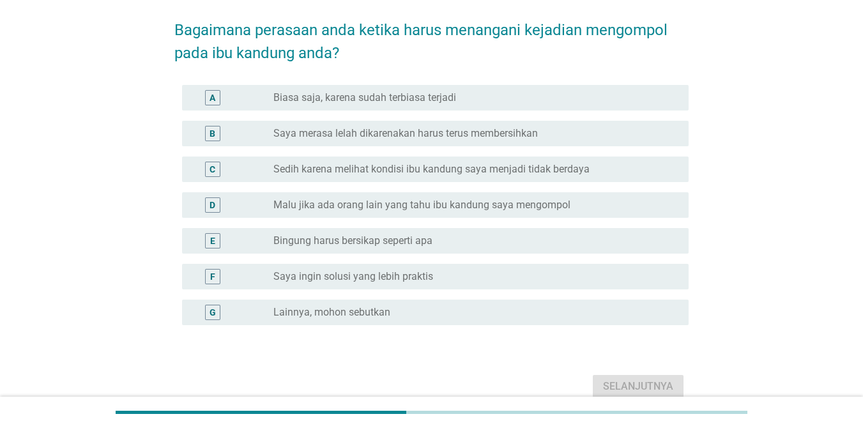
scroll to position [0, 0]
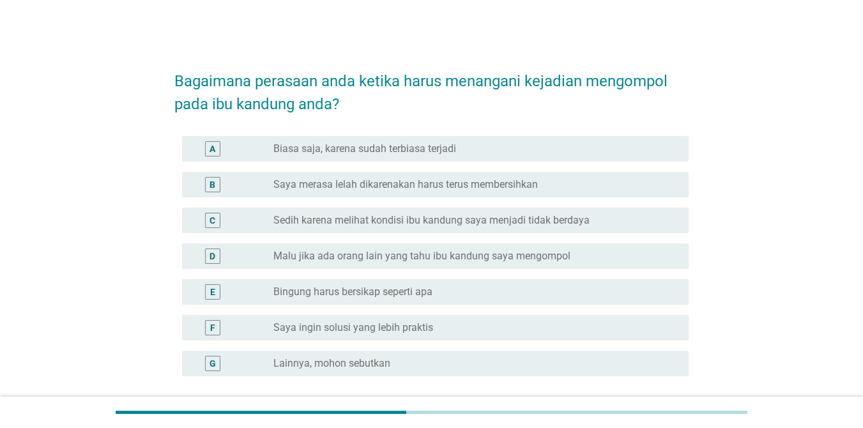
click at [387, 334] on label "Saya ingin solusi yang lebih praktis" at bounding box center [353, 327] width 160 height 13
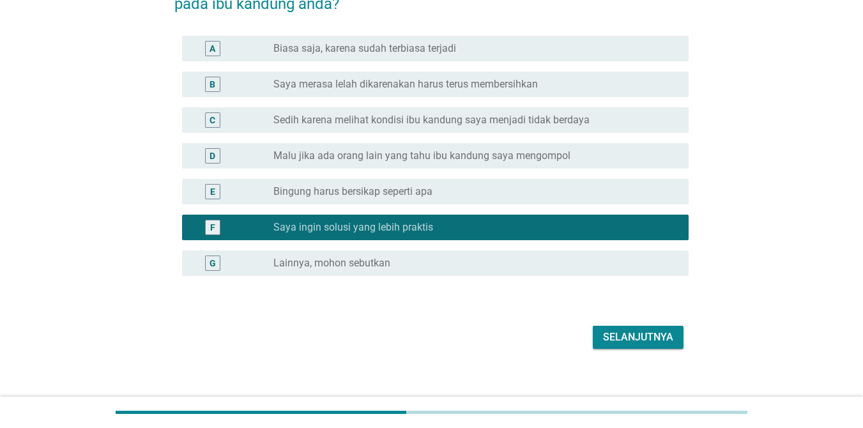
scroll to position [112, 0]
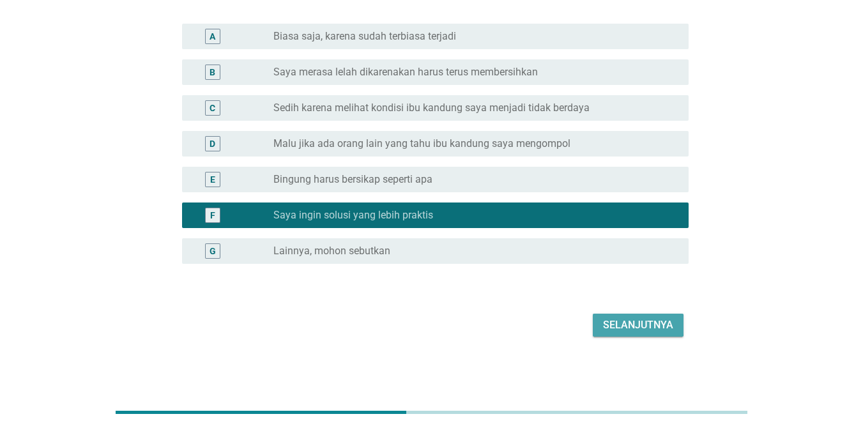
click at [610, 325] on div "Selanjutnya" at bounding box center [638, 325] width 70 height 15
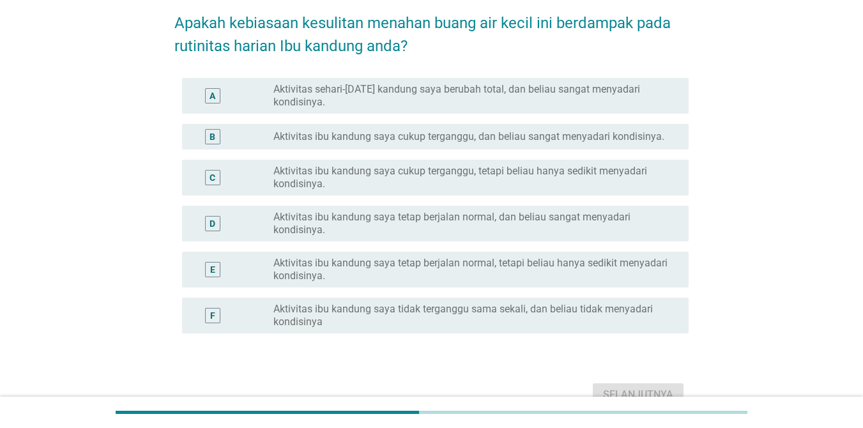
scroll to position [77, 0]
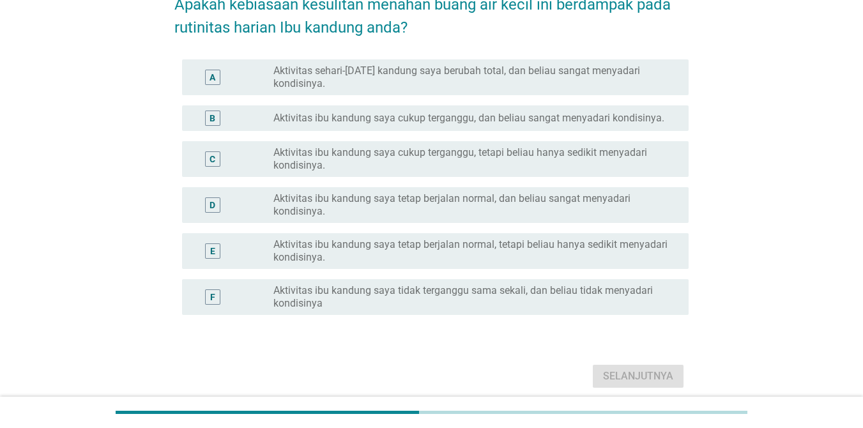
click at [406, 167] on label "Aktivitas ibu kandung saya cukup terganggu, tetapi beliau hanya sedikit menyada…" at bounding box center [470, 159] width 395 height 26
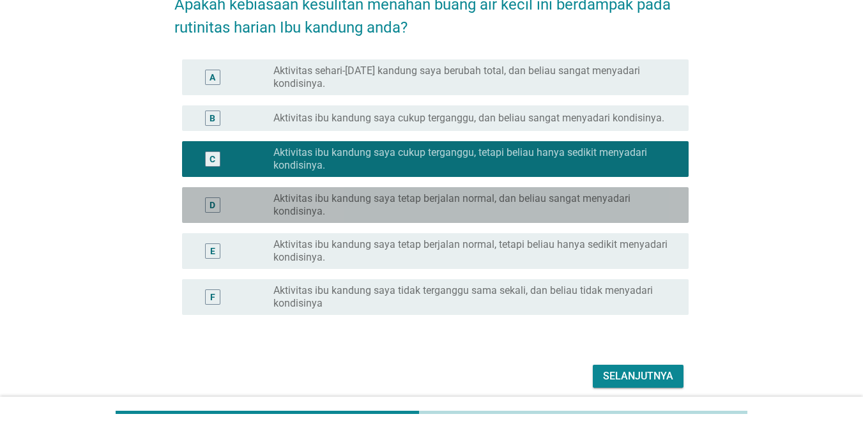
click at [436, 204] on label "Aktivitas ibu kandung saya tetap berjalan normal, dan beliau sangat menyadari k…" at bounding box center [470, 205] width 395 height 26
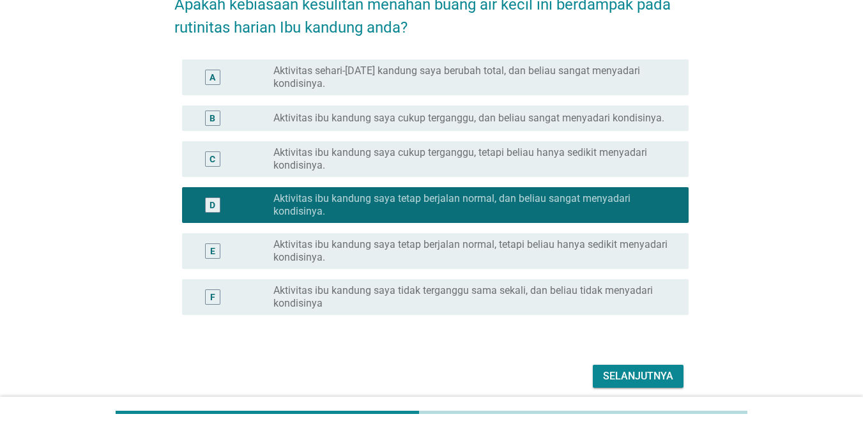
click at [631, 367] on button "Selanjutnya" at bounding box center [638, 376] width 91 height 23
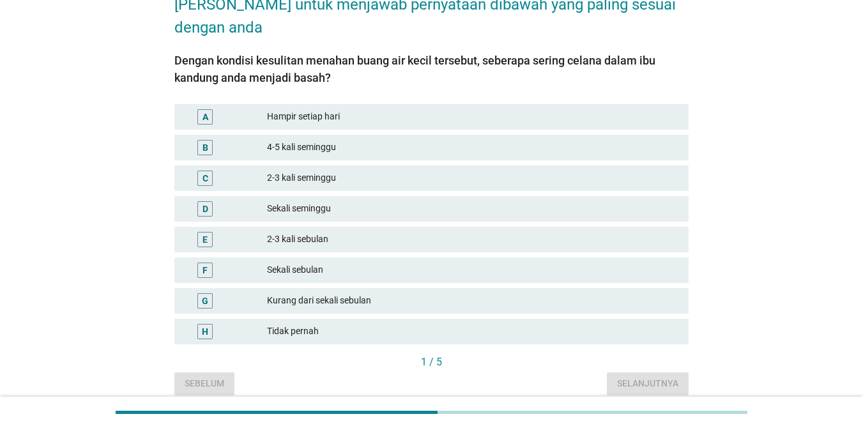
click at [362, 176] on div "2-3 kali seminggu" at bounding box center [472, 178] width 411 height 15
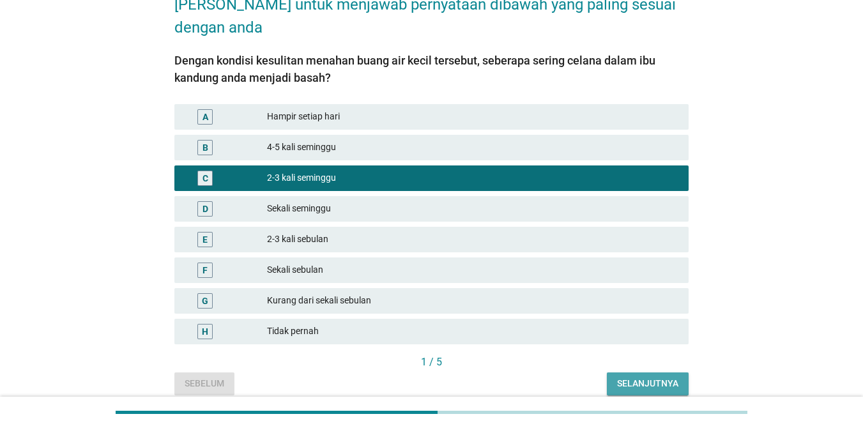
click at [650, 381] on div "Selanjutnya" at bounding box center [647, 383] width 61 height 13
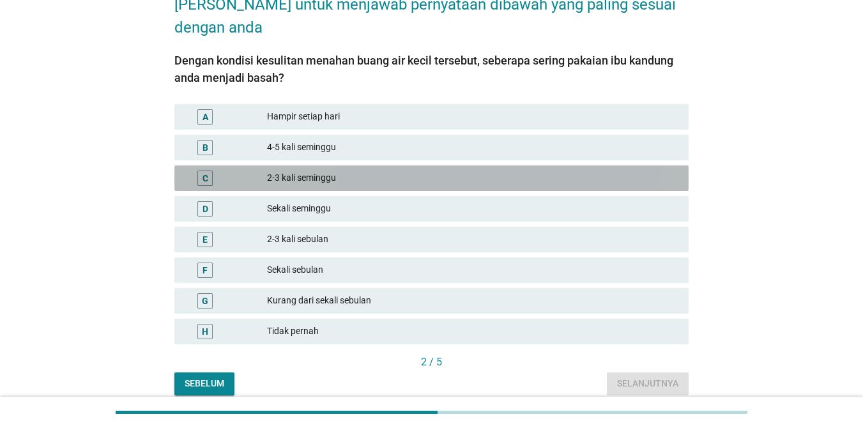
click at [329, 179] on div "2-3 kali seminggu" at bounding box center [472, 178] width 411 height 15
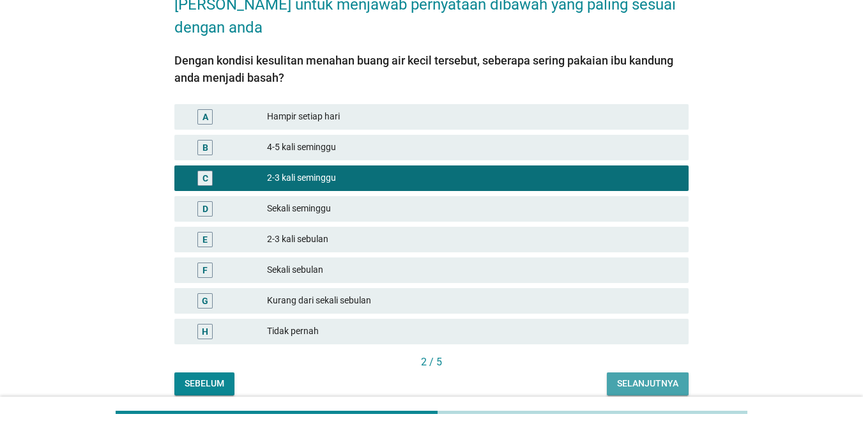
click at [619, 383] on div "Selanjutnya" at bounding box center [647, 383] width 61 height 13
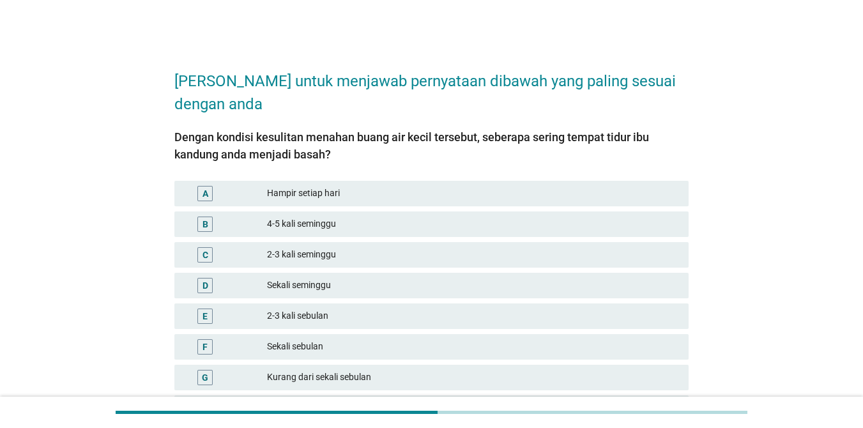
click at [347, 348] on div "Sekali sebulan" at bounding box center [472, 346] width 411 height 15
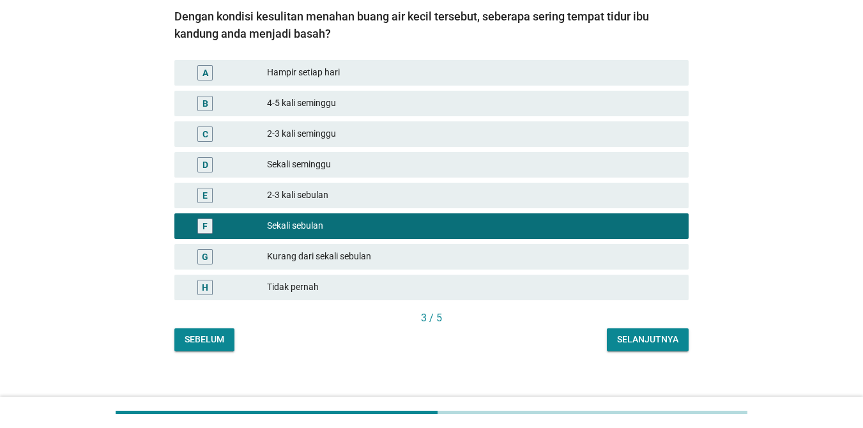
scroll to position [132, 0]
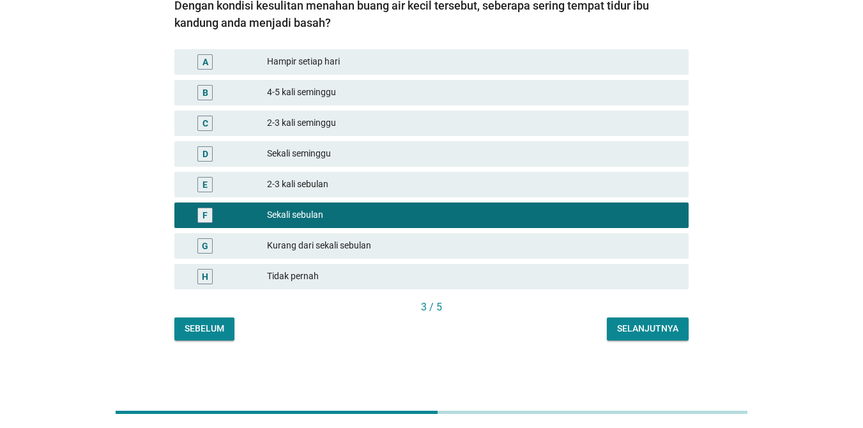
click at [622, 337] on button "Selanjutnya" at bounding box center [648, 329] width 82 height 23
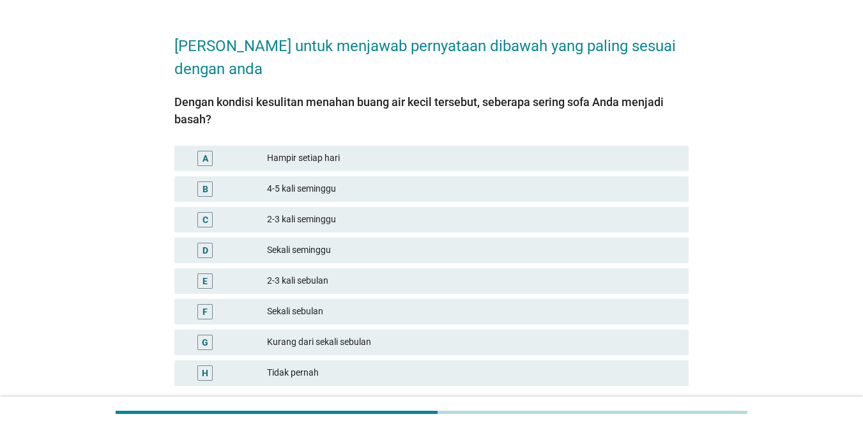
scroll to position [51, 0]
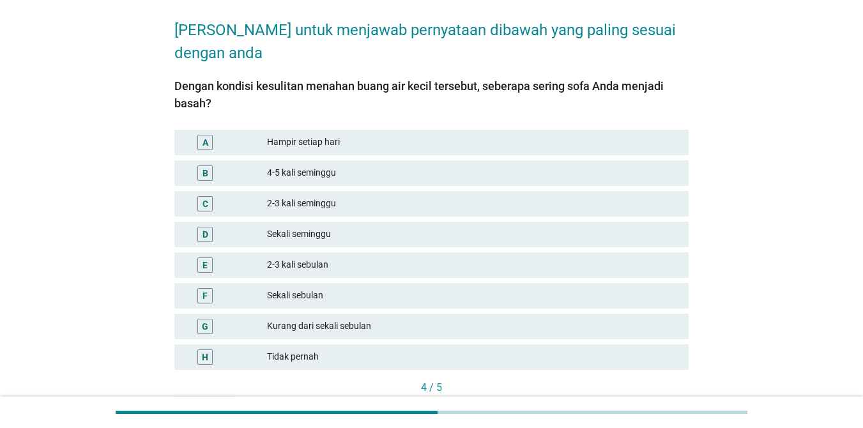
click at [385, 328] on div "Kurang dari sekali sebulan" at bounding box center [472, 326] width 411 height 15
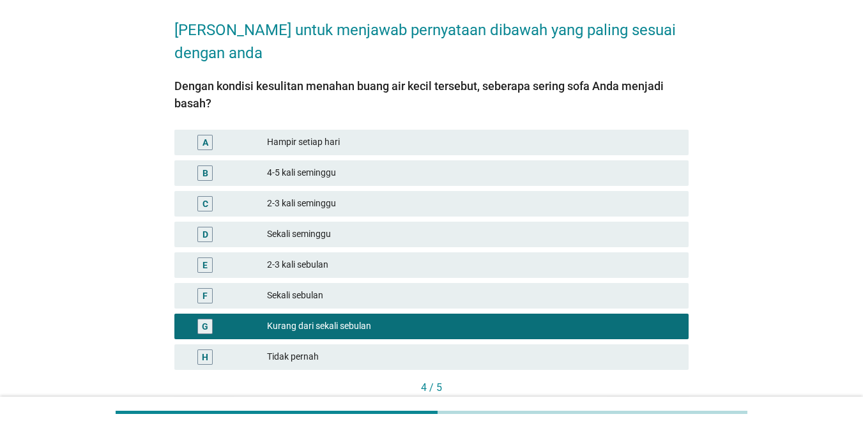
scroll to position [132, 0]
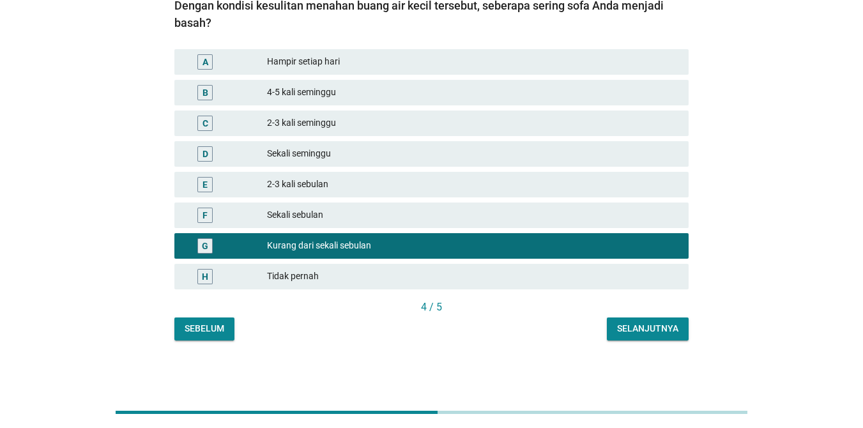
click at [633, 326] on div "Selanjutnya" at bounding box center [647, 328] width 61 height 13
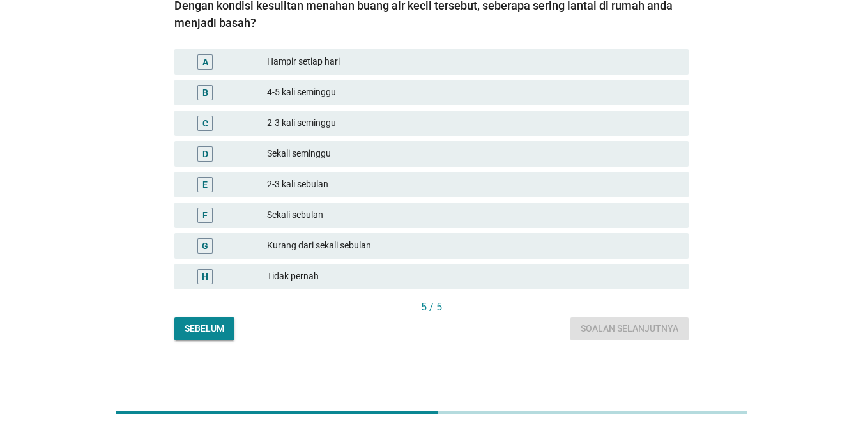
click at [413, 278] on div "Tidak pernah" at bounding box center [472, 276] width 411 height 15
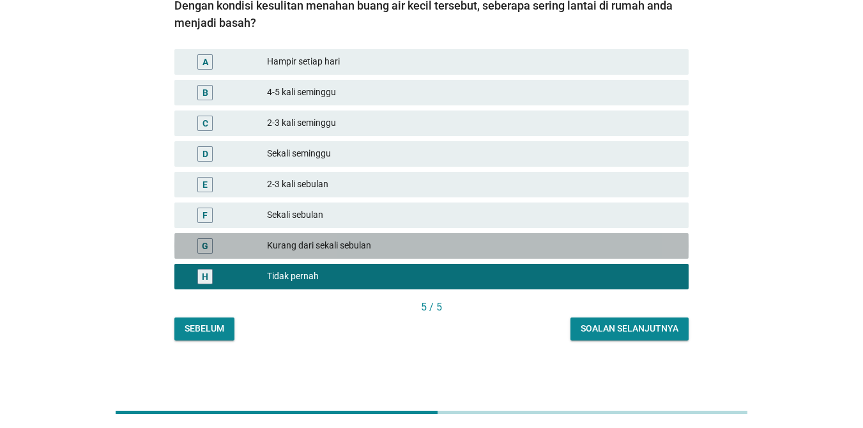
click at [413, 248] on div "Kurang dari sekali sebulan" at bounding box center [472, 245] width 411 height 15
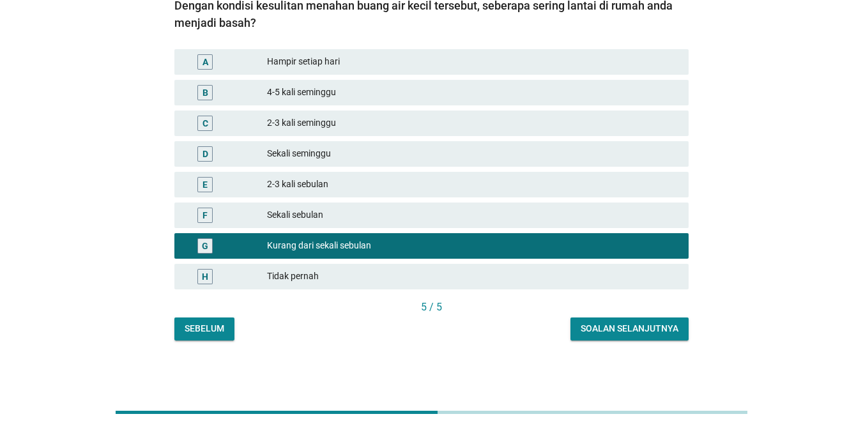
click at [586, 327] on div "Soalan selanjutnya" at bounding box center [630, 328] width 98 height 13
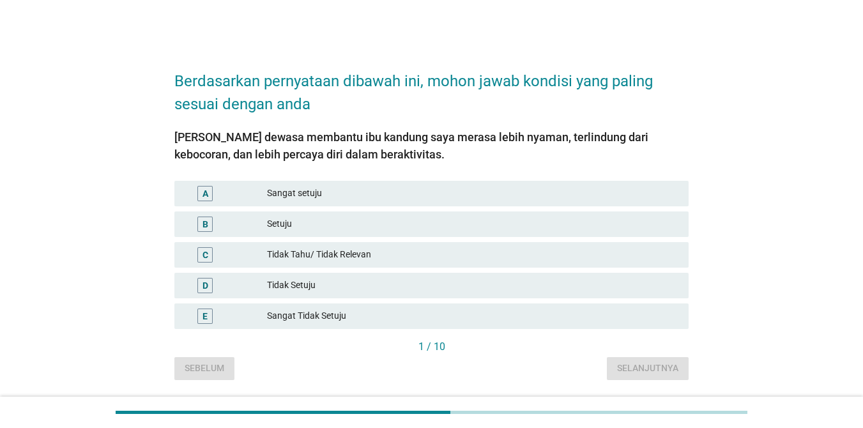
scroll to position [40, 0]
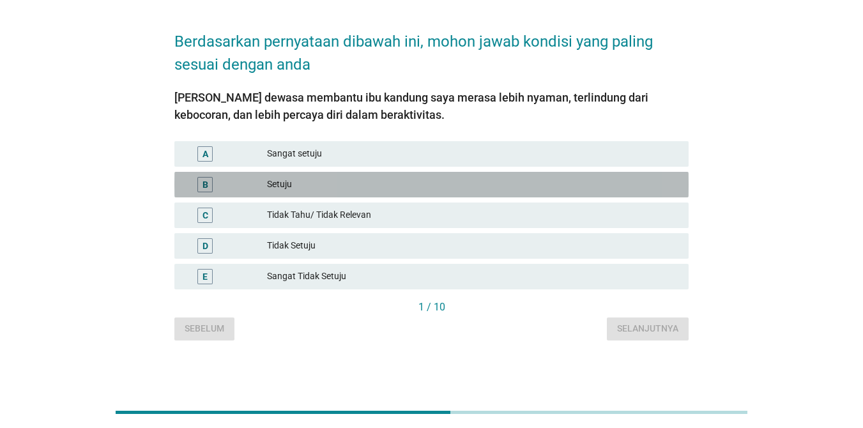
click at [387, 187] on div "Setuju" at bounding box center [472, 184] width 411 height 15
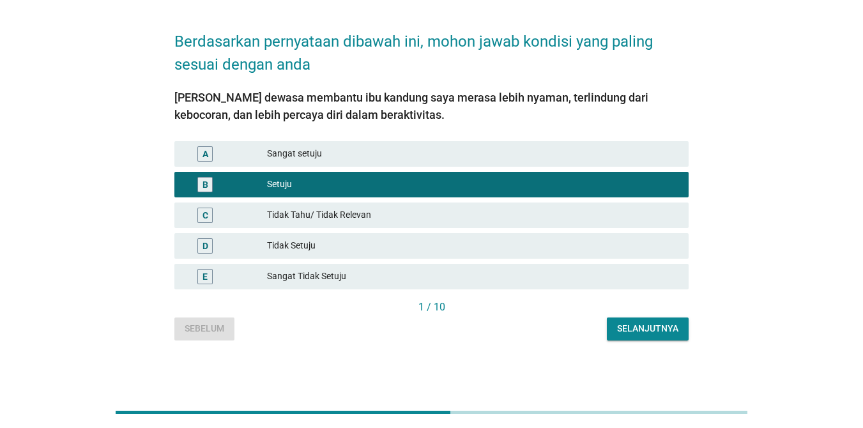
click at [651, 333] on div "Selanjutnya" at bounding box center [647, 328] width 61 height 13
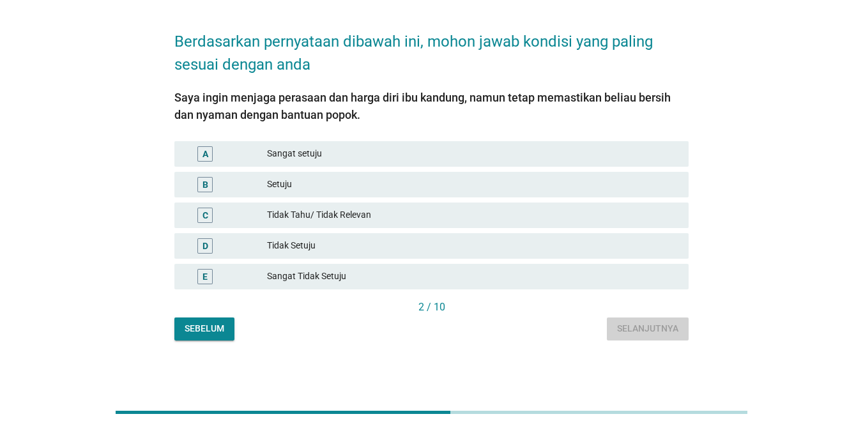
scroll to position [0, 0]
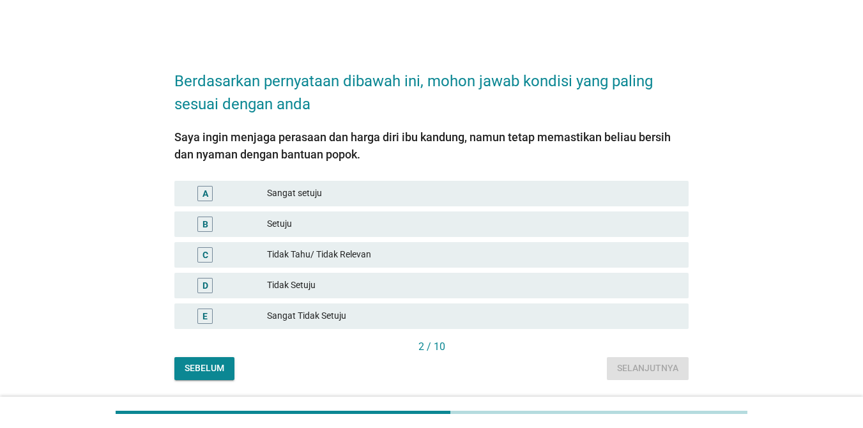
click at [395, 222] on div "Setuju" at bounding box center [472, 224] width 411 height 15
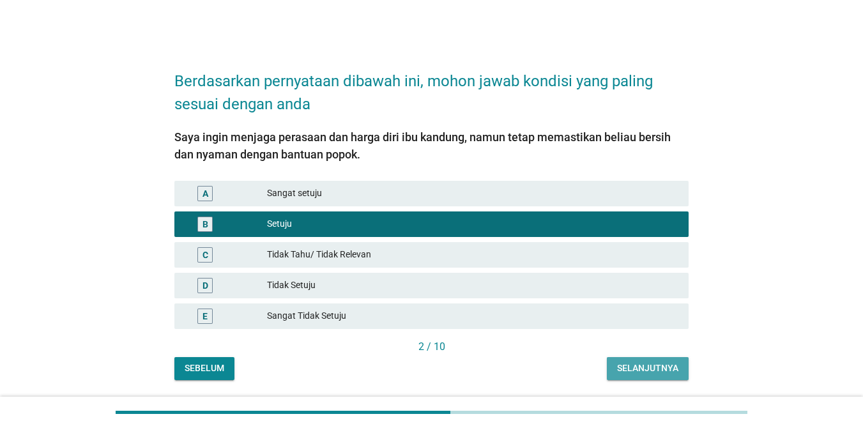
click at [650, 365] on div "Selanjutnya" at bounding box center [647, 368] width 61 height 13
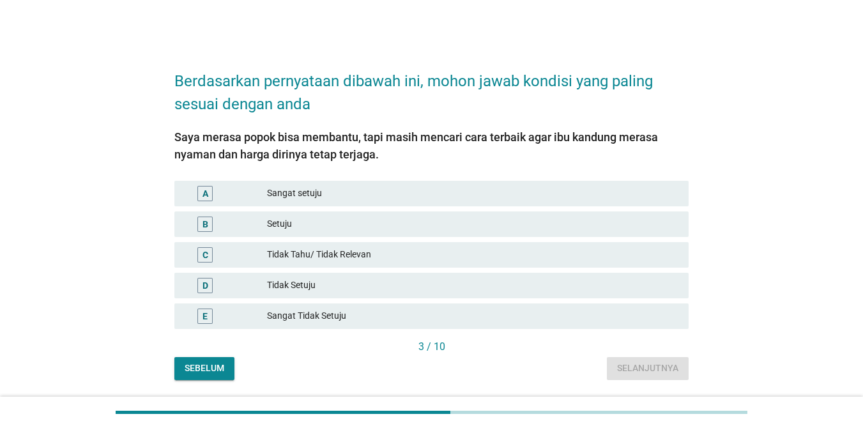
click at [447, 231] on div "Setuju" at bounding box center [472, 224] width 411 height 15
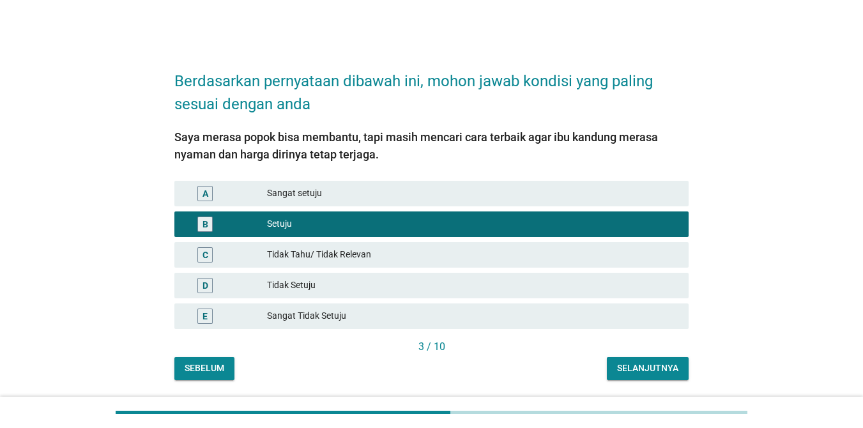
click at [661, 367] on div "Selanjutnya" at bounding box center [647, 368] width 61 height 13
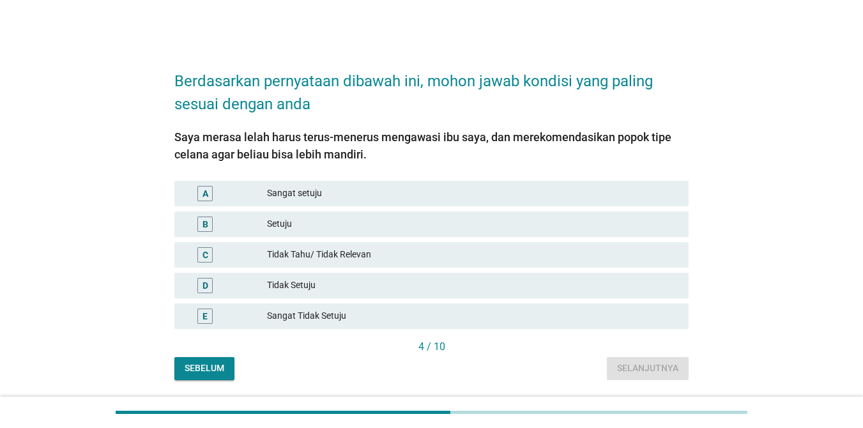
click at [442, 205] on div "A Sangat setuju" at bounding box center [431, 194] width 514 height 26
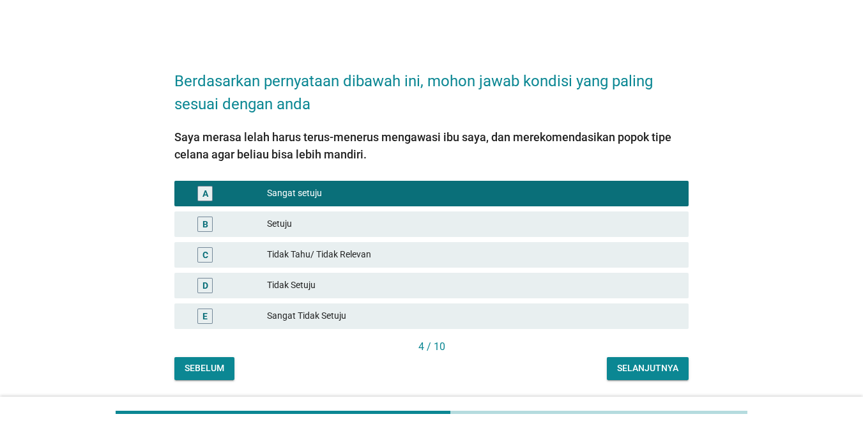
click at [643, 370] on div "Selanjutnya" at bounding box center [647, 368] width 61 height 13
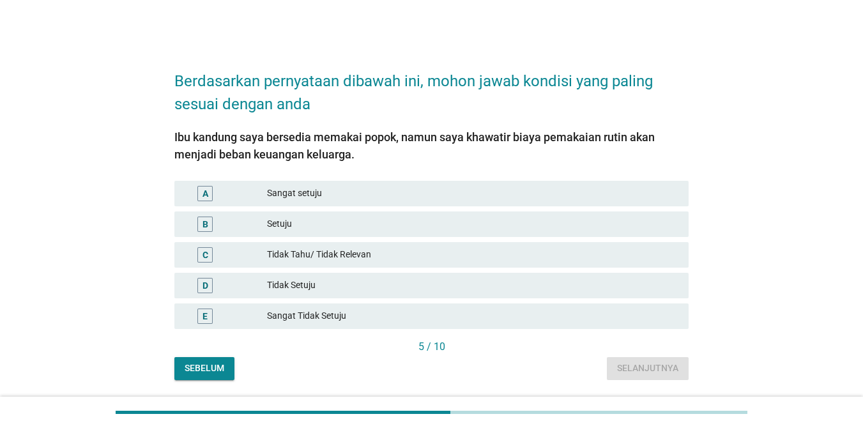
click at [434, 243] on div "C Tidak Tahu/ Tidak Relevan" at bounding box center [431, 255] width 514 height 26
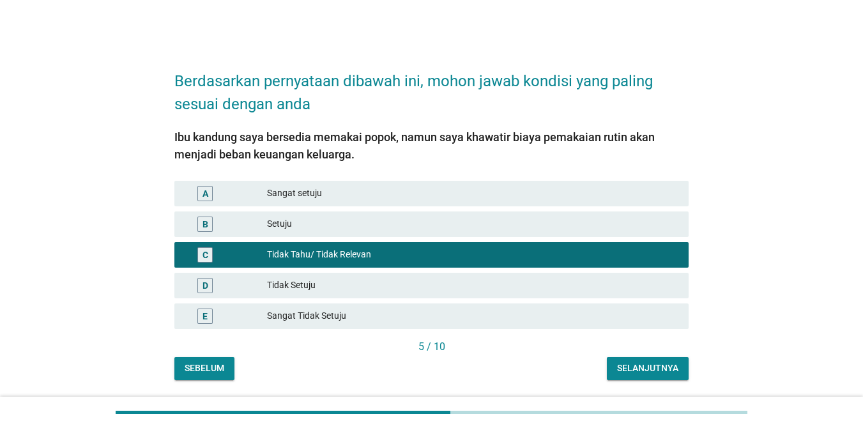
click at [649, 372] on div "Selanjutnya" at bounding box center [647, 368] width 61 height 13
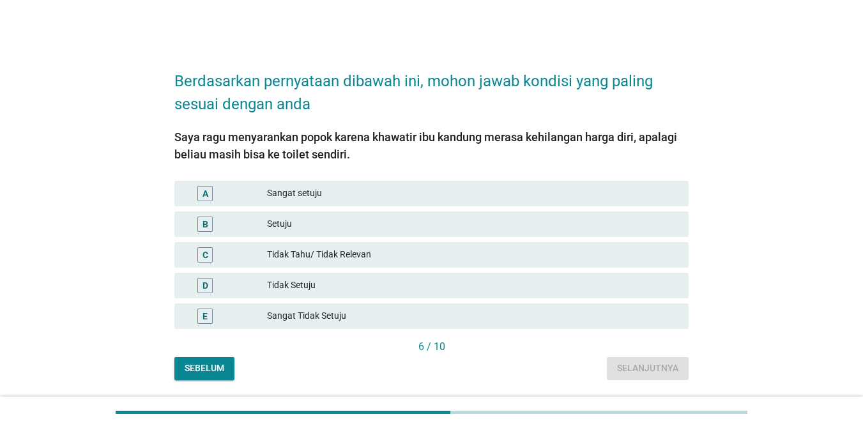
click at [407, 230] on div "Setuju" at bounding box center [472, 224] width 411 height 15
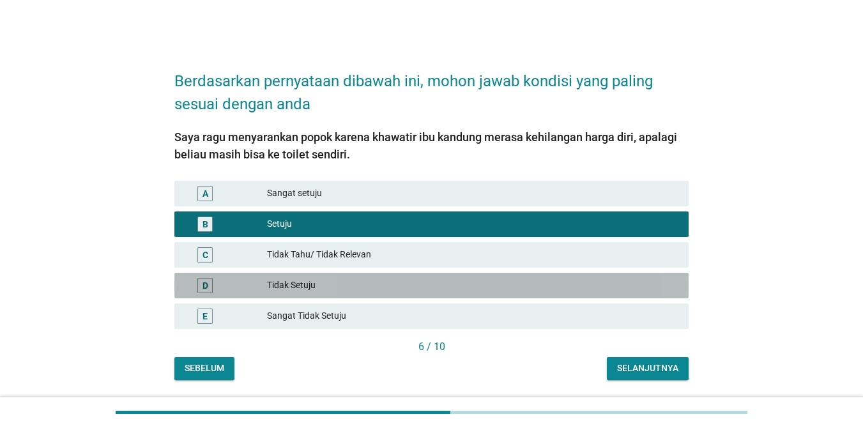
click at [464, 281] on div "Tidak Setuju" at bounding box center [472, 285] width 411 height 15
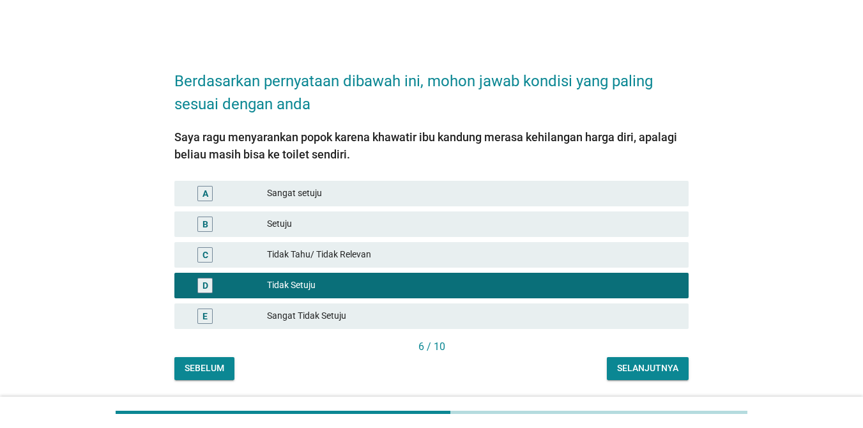
click at [622, 374] on div "Selanjutnya" at bounding box center [647, 368] width 61 height 13
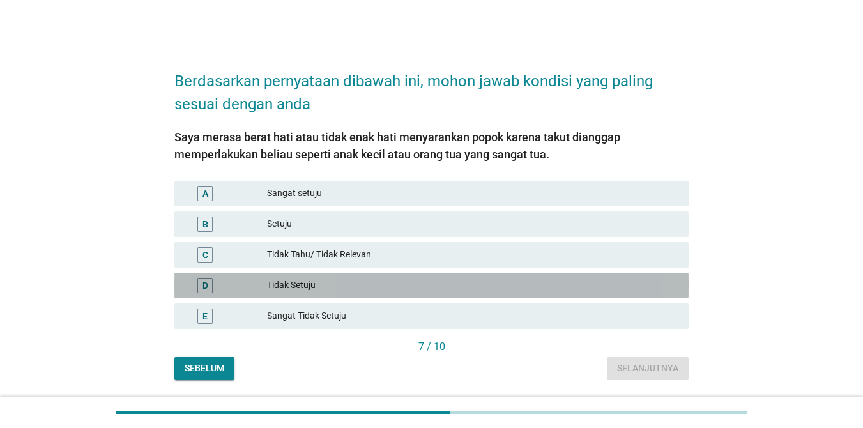
click at [399, 284] on div "Tidak Setuju" at bounding box center [472, 285] width 411 height 15
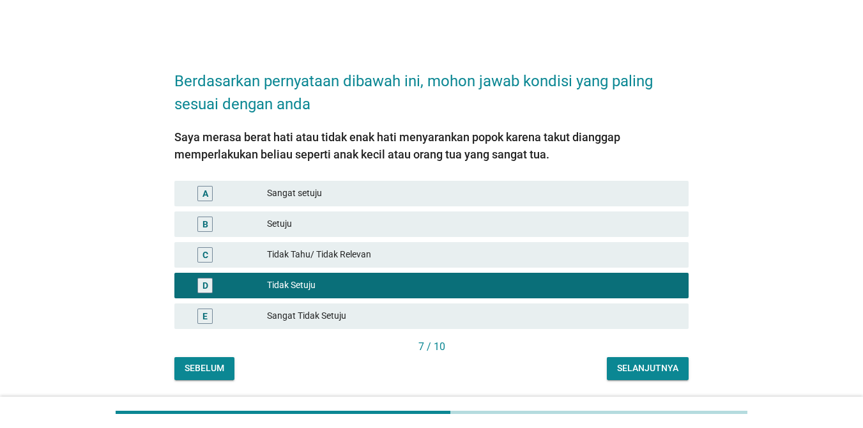
click at [621, 369] on div "Selanjutnya" at bounding box center [647, 368] width 61 height 13
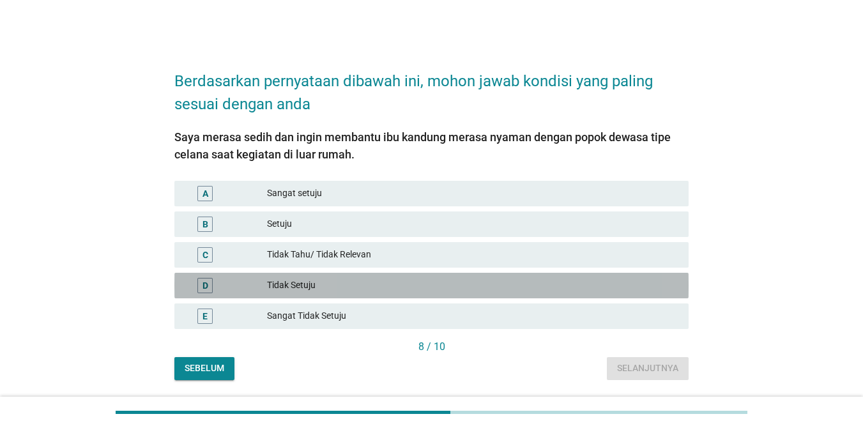
click at [452, 282] on div "Tidak Setuju" at bounding box center [472, 285] width 411 height 15
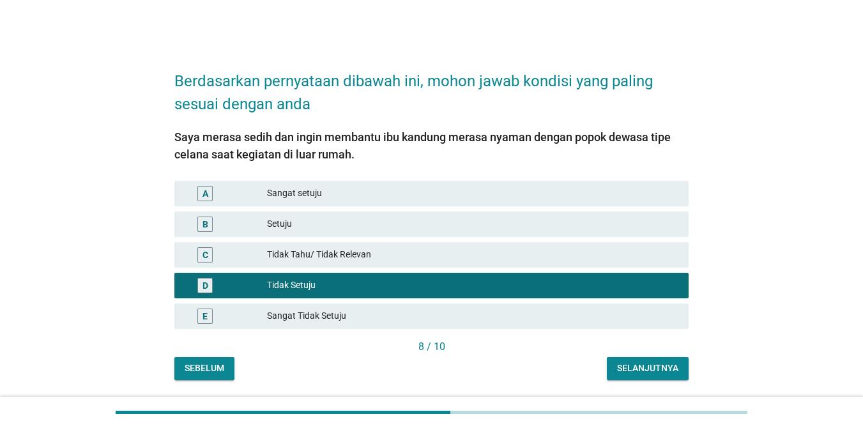
click at [644, 376] on button "Selanjutnya" at bounding box center [648, 368] width 82 height 23
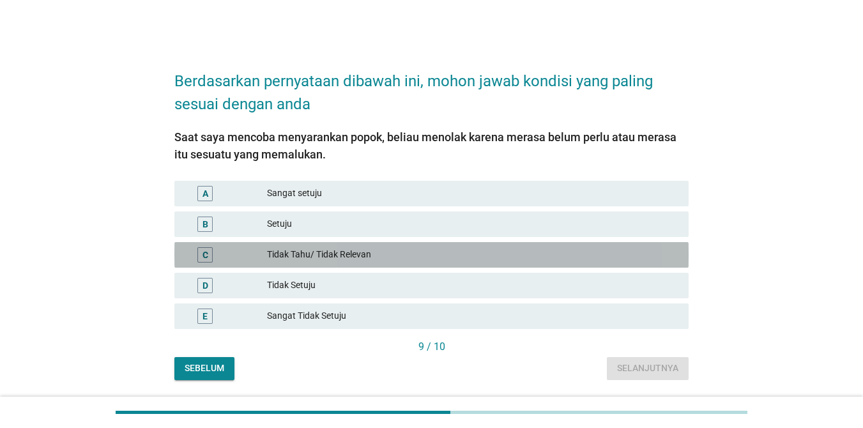
click at [429, 246] on div "C Tidak Tahu/ Tidak Relevan" at bounding box center [431, 255] width 514 height 26
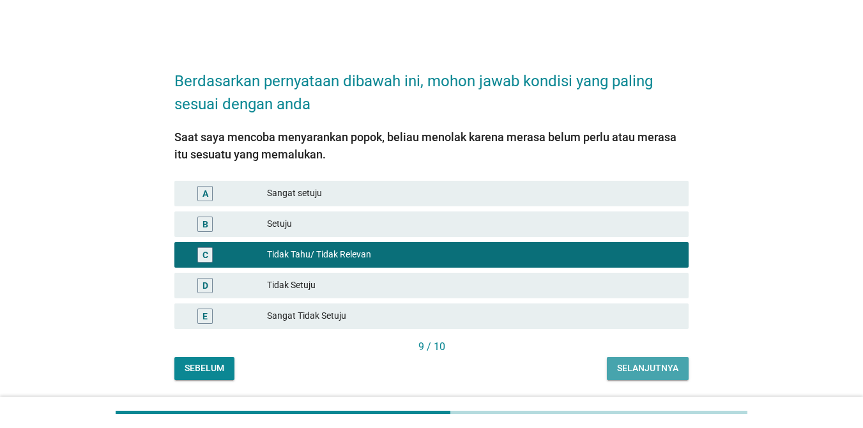
click at [619, 362] on div "Selanjutnya" at bounding box center [647, 368] width 61 height 13
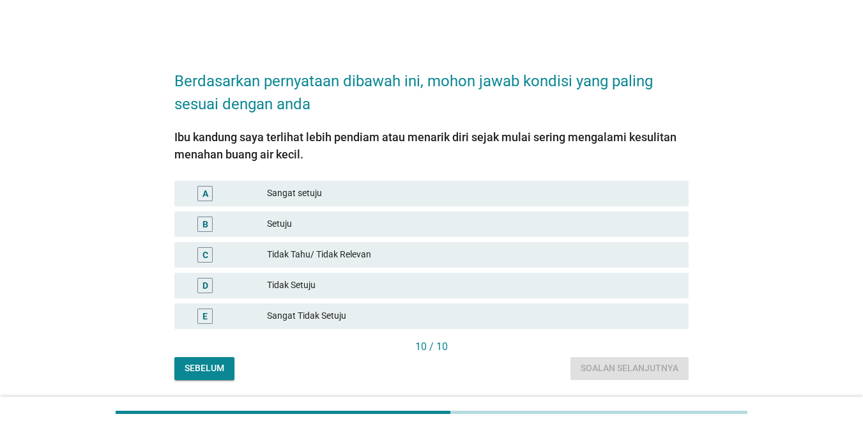
click at [421, 282] on div "Tidak Setuju" at bounding box center [472, 285] width 411 height 15
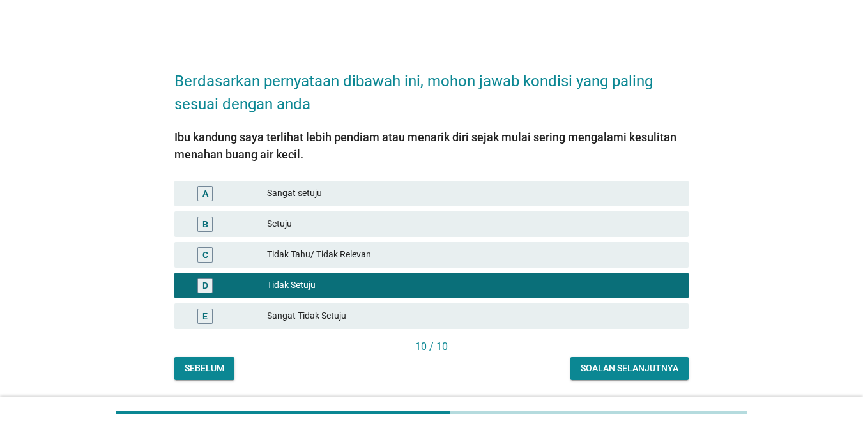
click at [588, 367] on div "Soalan selanjutnya" at bounding box center [630, 368] width 98 height 13
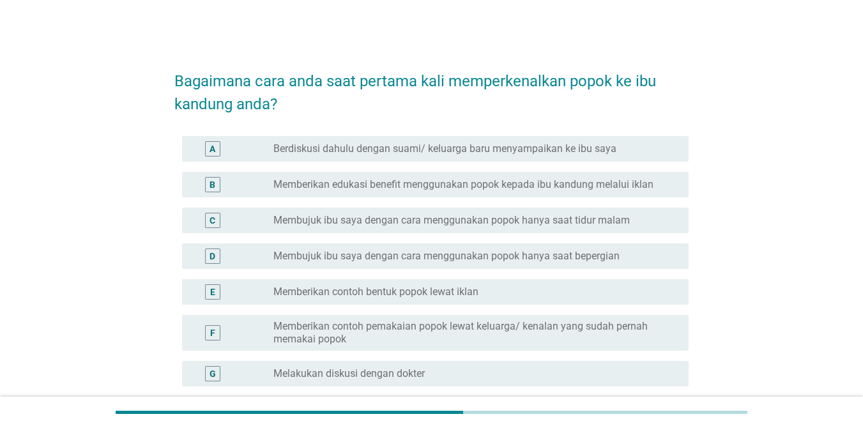
click at [375, 186] on label "Memberikan edukasi benefit menggunakan popok kepada ibu kandung melalui iklan" at bounding box center [463, 184] width 380 height 13
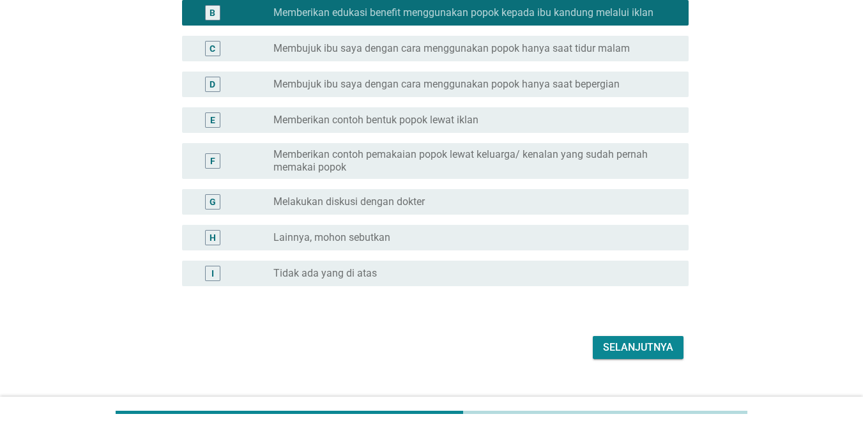
scroll to position [194, 0]
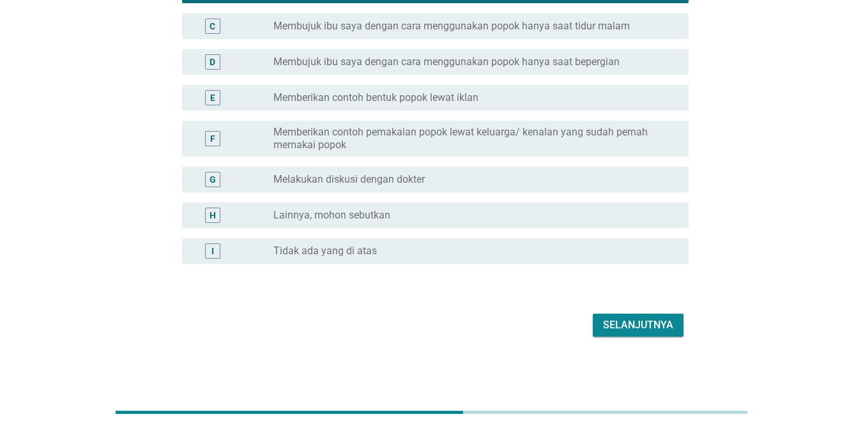
click at [604, 318] on div "Selanjutnya" at bounding box center [638, 325] width 70 height 15
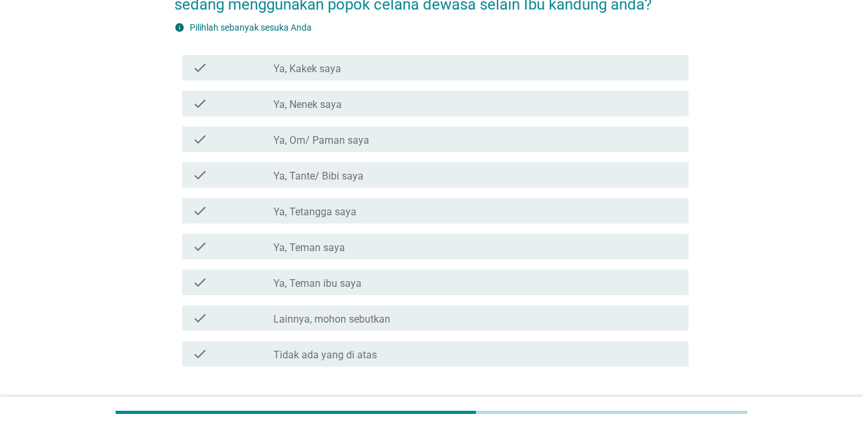
scroll to position [102, 0]
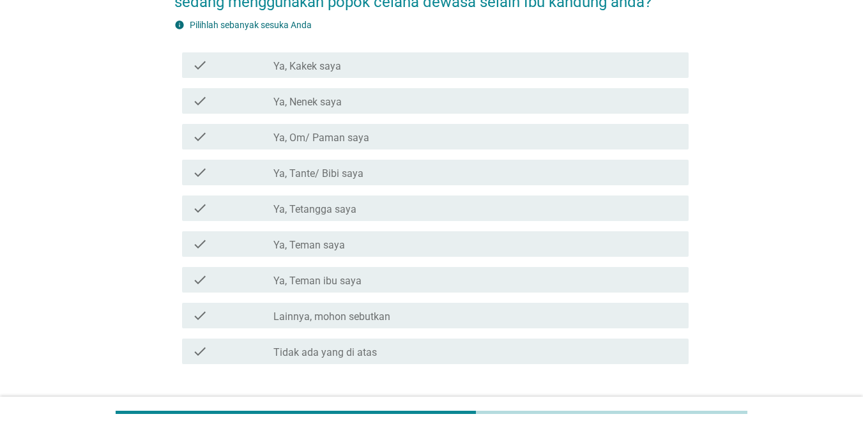
click at [356, 352] on label "Tidak ada yang di atas" at bounding box center [325, 352] width 104 height 13
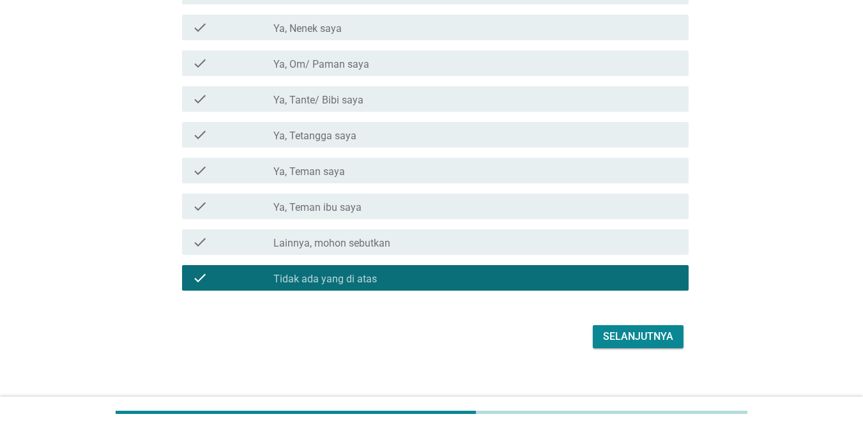
scroll to position [187, 0]
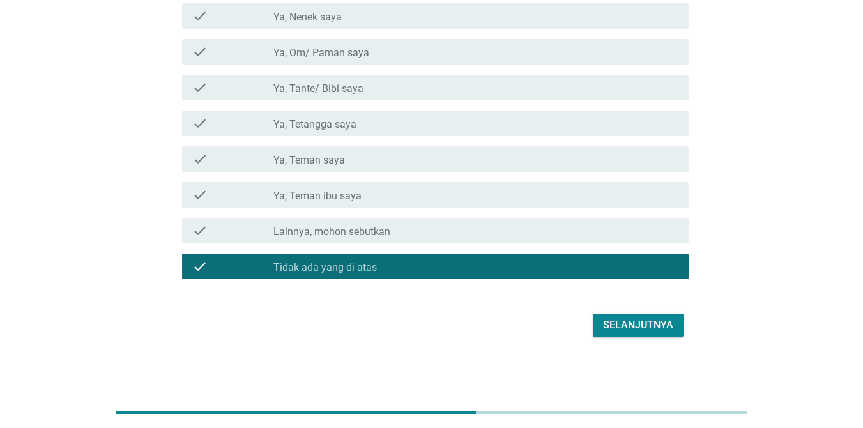
click at [632, 319] on div "Selanjutnya" at bounding box center [638, 325] width 70 height 15
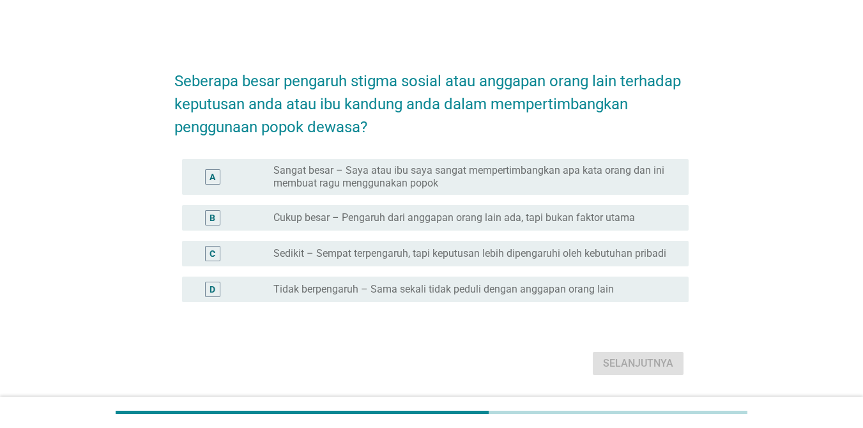
click at [383, 219] on label "Cukup besar – Pengaruh dari anggapan orang lain ada, tapi bukan faktor utama" at bounding box center [454, 217] width 362 height 13
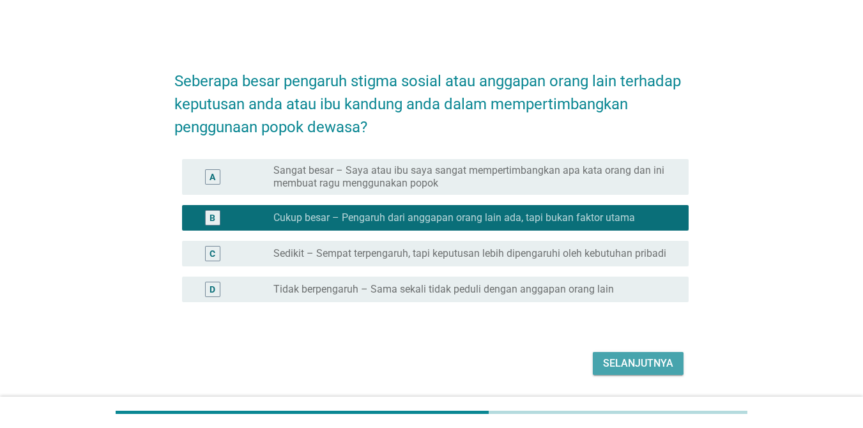
click at [631, 357] on div "Selanjutnya" at bounding box center [638, 363] width 70 height 15
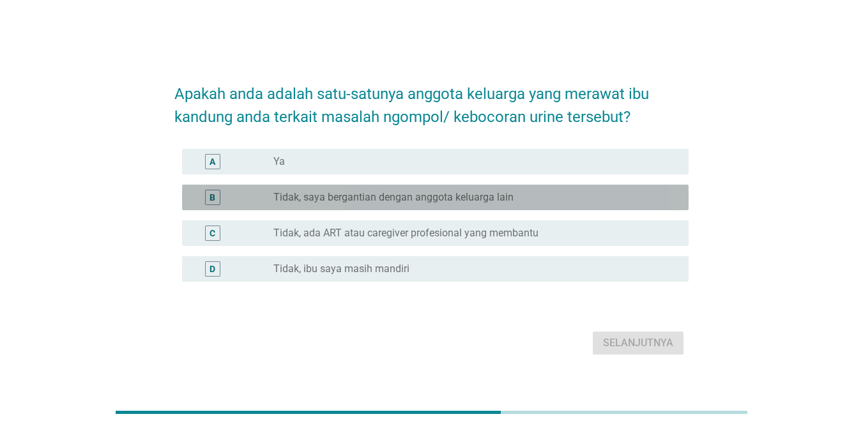
click at [367, 204] on div "radio_button_unchecked Tidak, saya bergantian dengan anggota keluarga lain" at bounding box center [475, 197] width 405 height 15
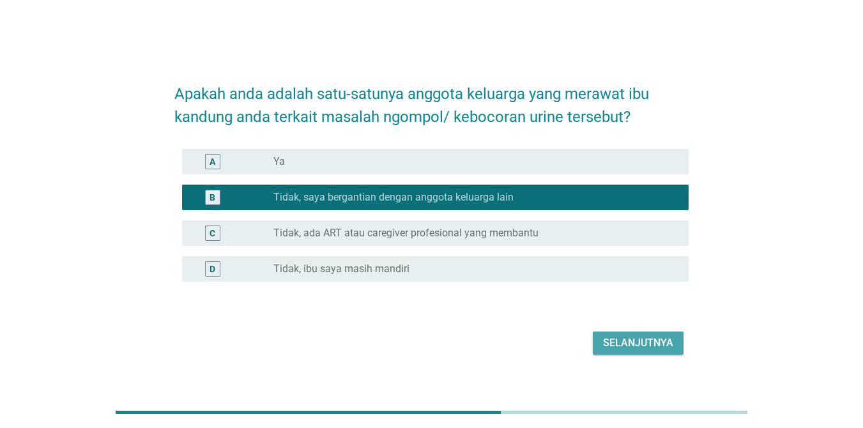
click at [615, 339] on div "Selanjutnya" at bounding box center [638, 342] width 70 height 15
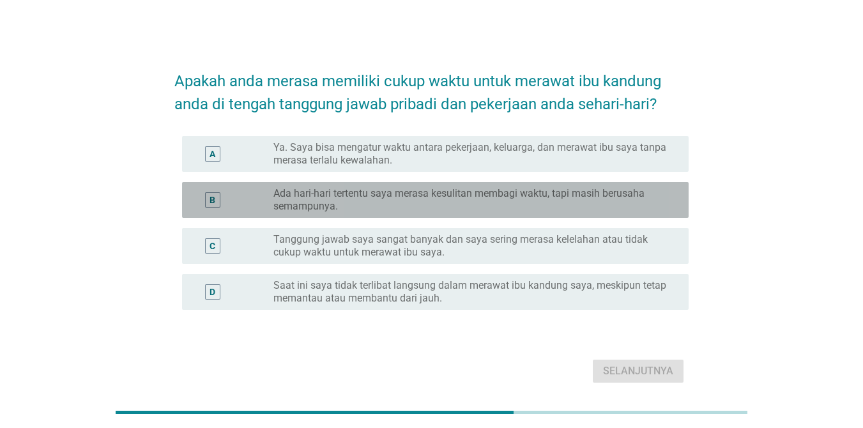
click at [413, 206] on label "Ada hari-hari tertentu saya merasa kesulitan membagi waktu, tapi masih berusaha…" at bounding box center [470, 200] width 395 height 26
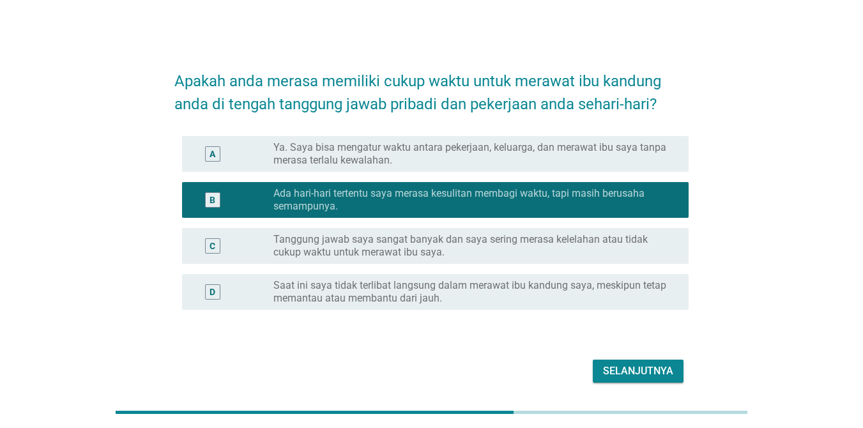
click at [510, 256] on label "Tanggung jawab saya sangat banyak dan saya sering merasa kelelahan atau tidak c…" at bounding box center [470, 246] width 395 height 26
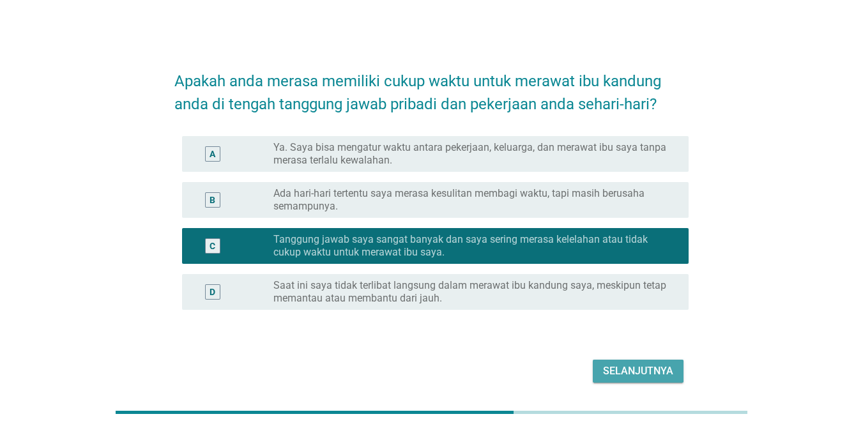
click at [613, 364] on div "Selanjutnya" at bounding box center [638, 371] width 70 height 15
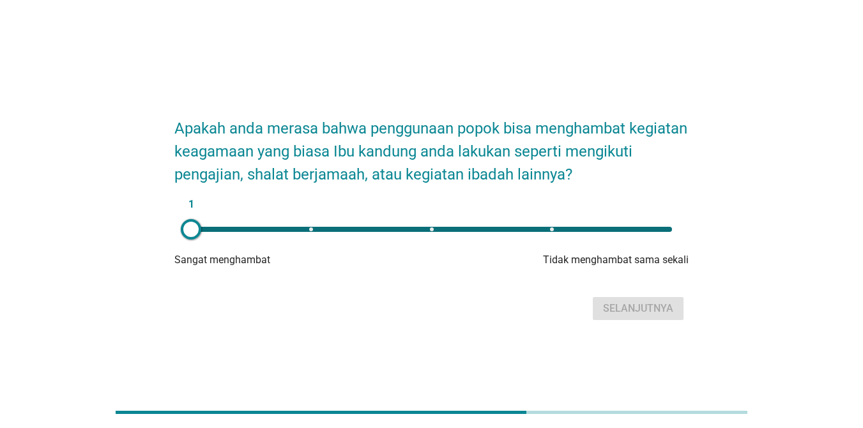
click at [488, 265] on div at bounding box center [431, 259] width 171 height 15
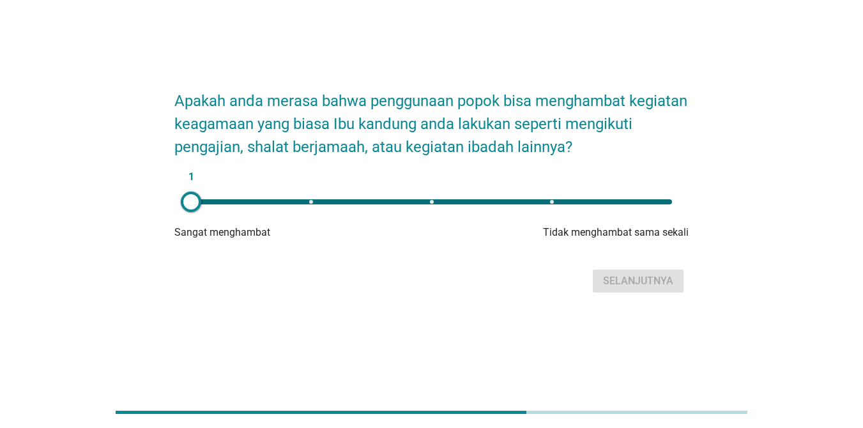
scroll to position [31, 0]
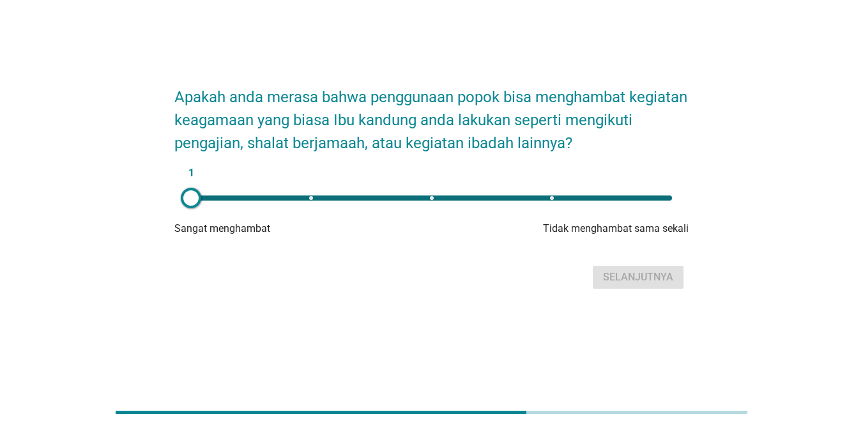
click at [555, 201] on div "1" at bounding box center [432, 198] width 502 height 26
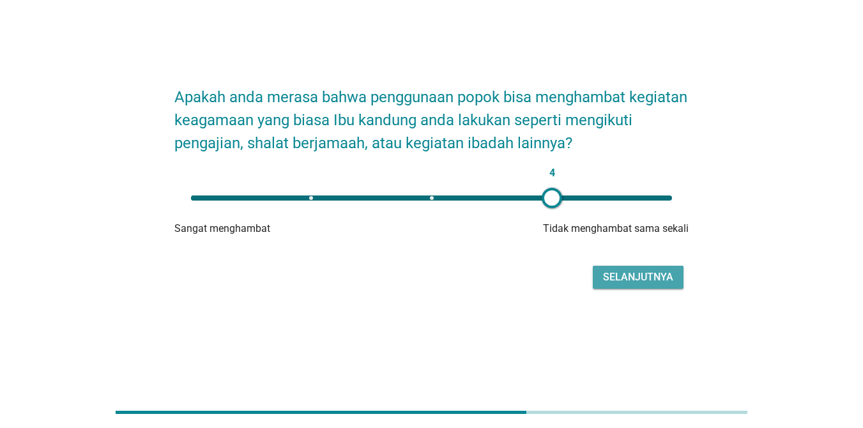
click at [627, 272] on div "Selanjutnya" at bounding box center [638, 277] width 70 height 15
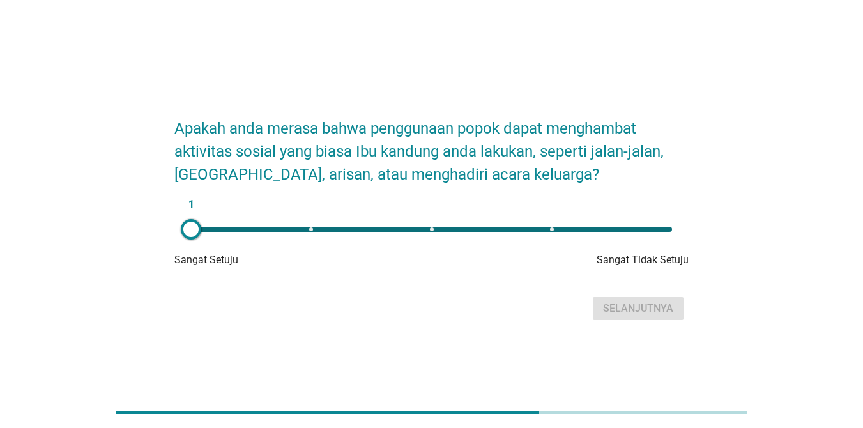
click at [564, 225] on div "1" at bounding box center [432, 230] width 502 height 26
type input "4"
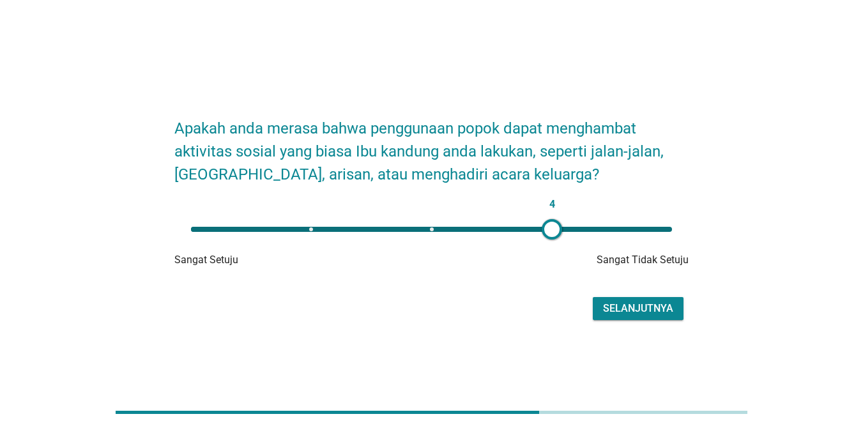
click at [633, 302] on div "Selanjutnya" at bounding box center [638, 308] width 70 height 15
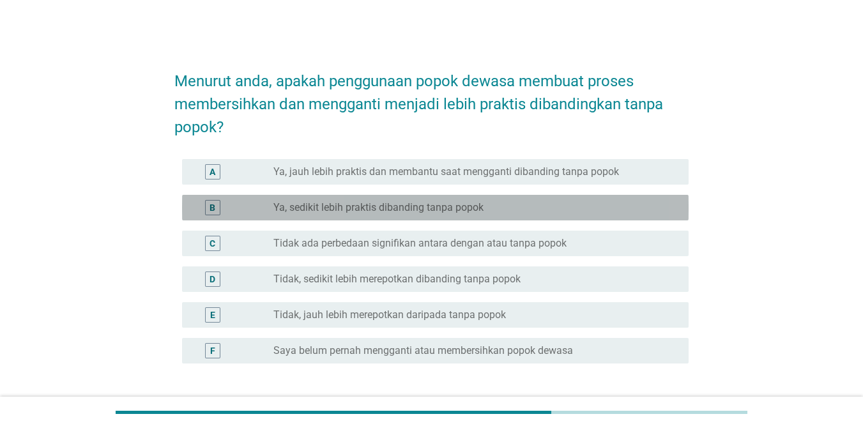
click at [465, 208] on label "Ya, sedikit lebih praktis dibanding tanpa popok" at bounding box center [378, 207] width 210 height 13
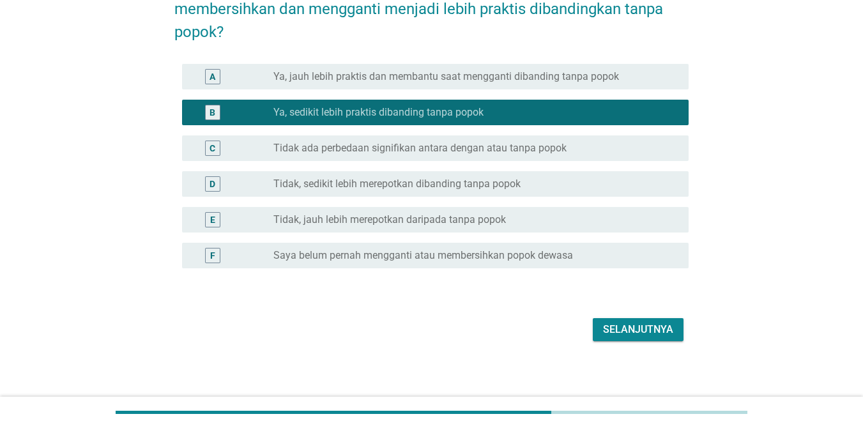
scroll to position [100, 0]
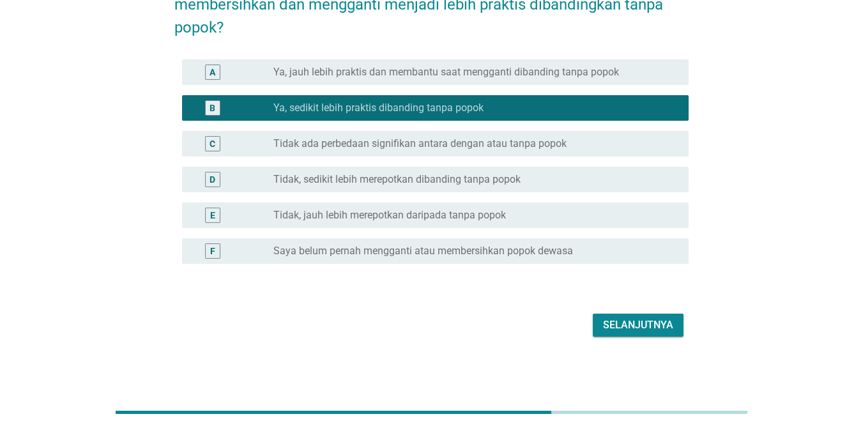
click at [624, 318] on div "Selanjutnya" at bounding box center [638, 325] width 70 height 15
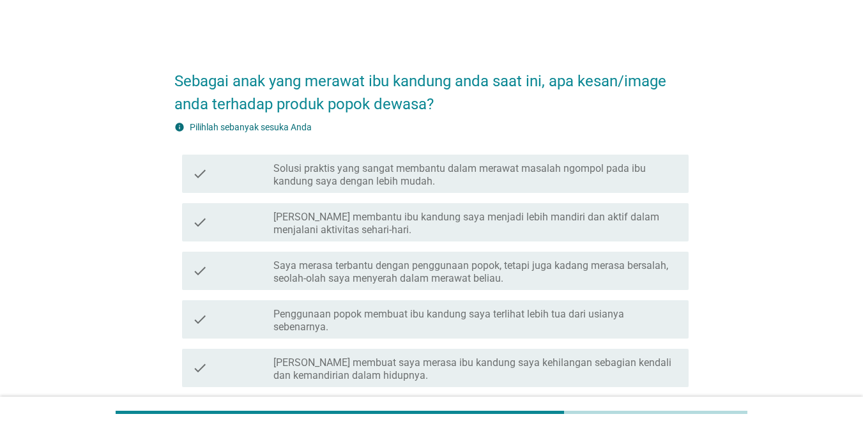
click at [465, 233] on label "Popok membantu ibu kandung saya menjadi lebih mandiri dan aktif dalam menjalani…" at bounding box center [475, 224] width 405 height 26
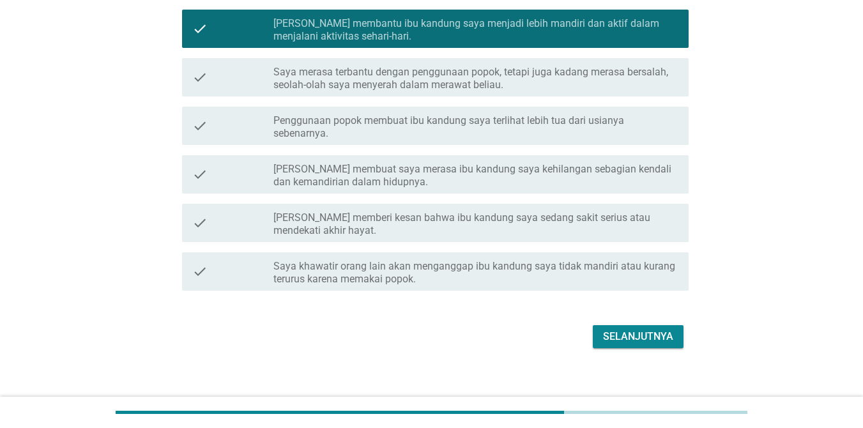
scroll to position [205, 0]
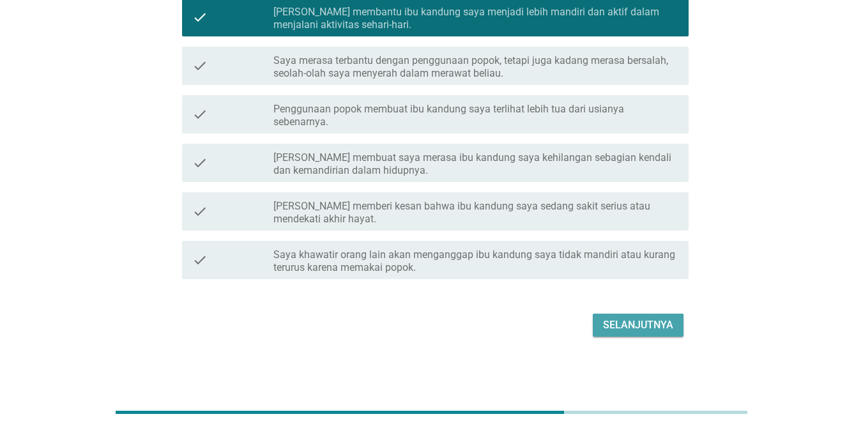
click at [623, 321] on div "Selanjutnya" at bounding box center [638, 325] width 70 height 15
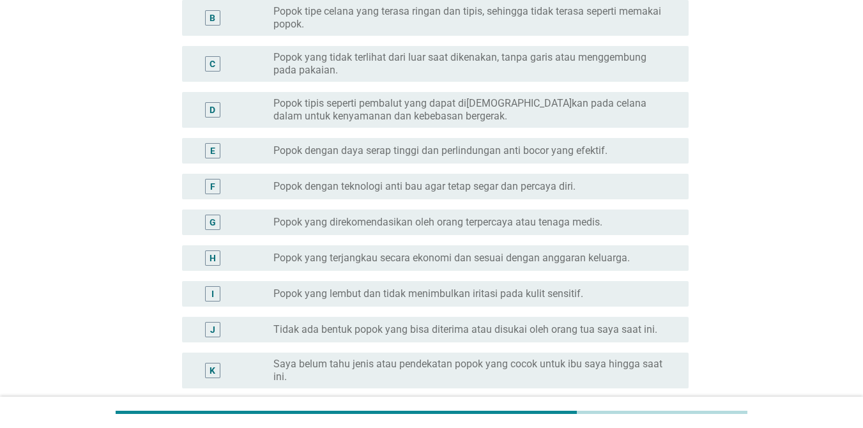
scroll to position [0, 0]
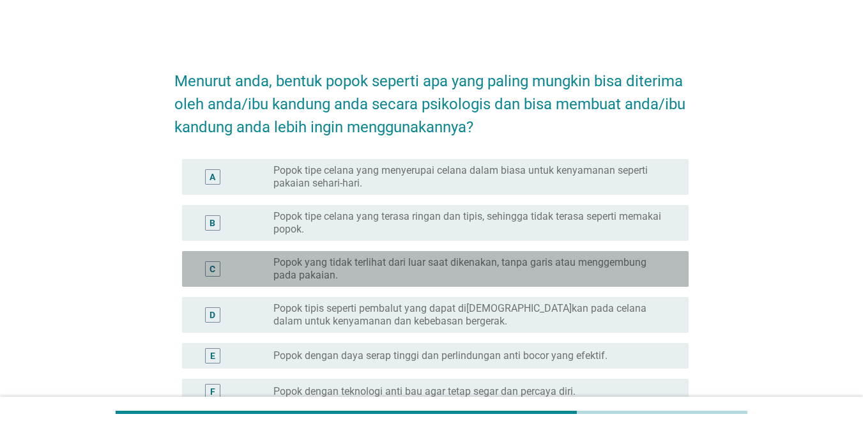
click at [431, 270] on label "Popok yang tidak terlihat dari luar saat dikenakan, tanpa garis atau menggembun…" at bounding box center [470, 269] width 395 height 26
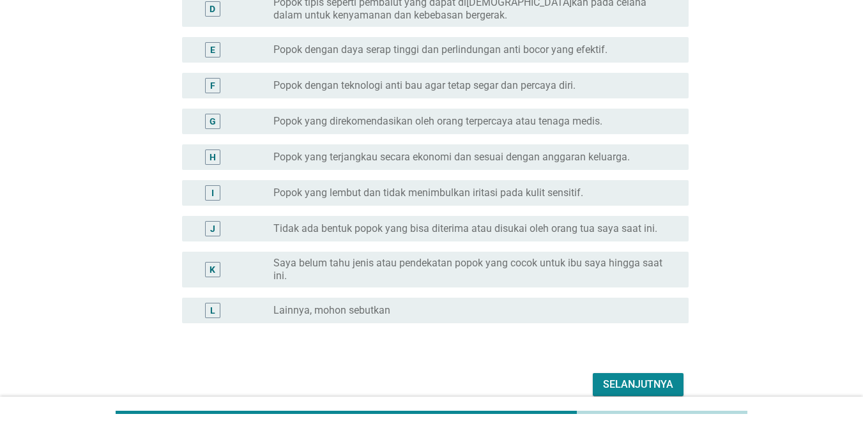
scroll to position [365, 0]
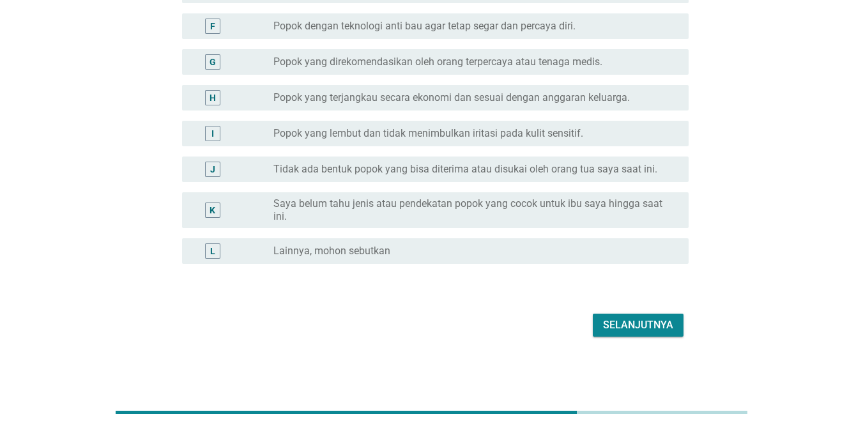
click at [509, 90] on div "radio_button_unchecked Popok yang terjangkau secara ekonomi dan sesuai dengan a…" at bounding box center [475, 97] width 405 height 15
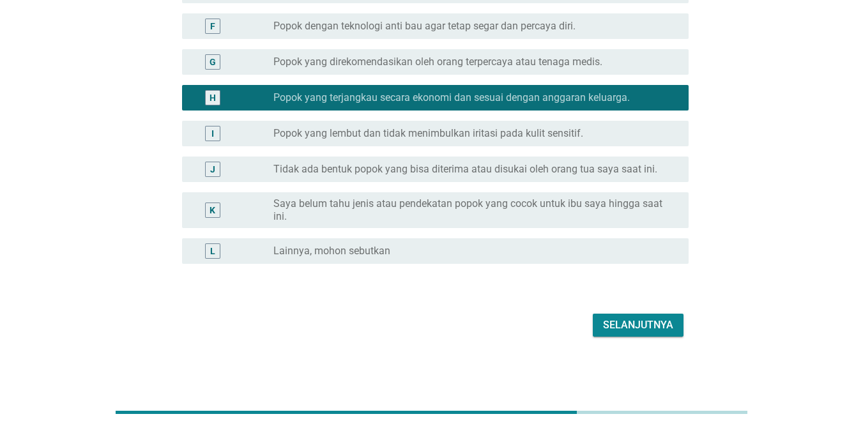
click at [629, 321] on div "Selanjutnya" at bounding box center [638, 325] width 70 height 15
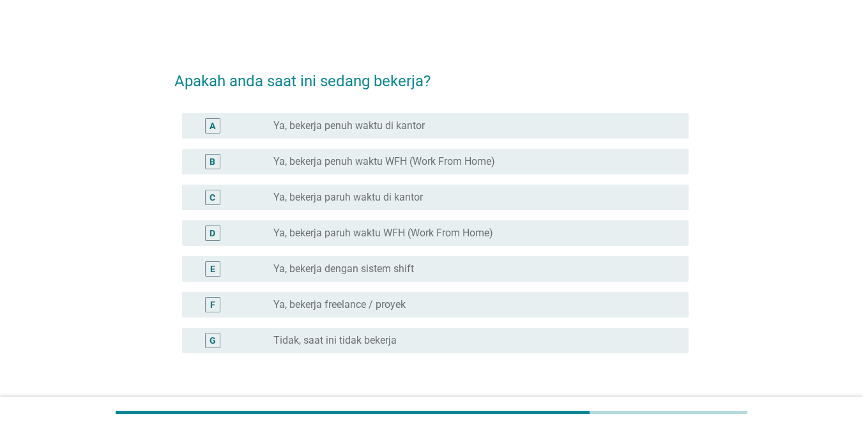
click at [387, 164] on label "Ya, bekerja penuh waktu WFH (Work From Home)" at bounding box center [384, 161] width 222 height 13
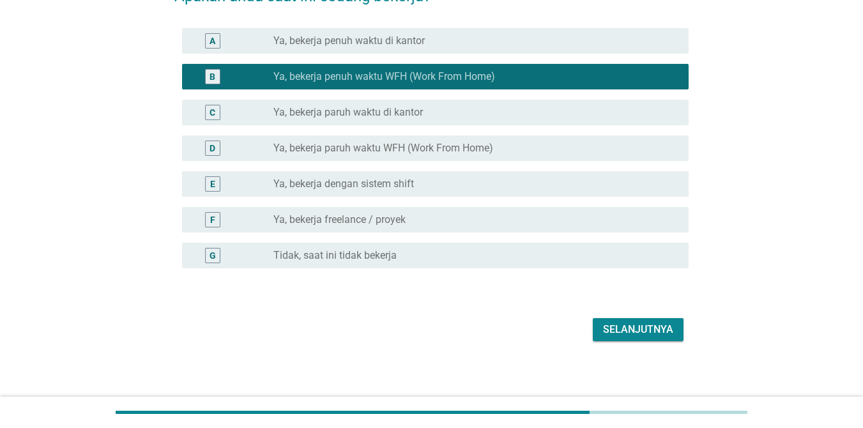
scroll to position [89, 0]
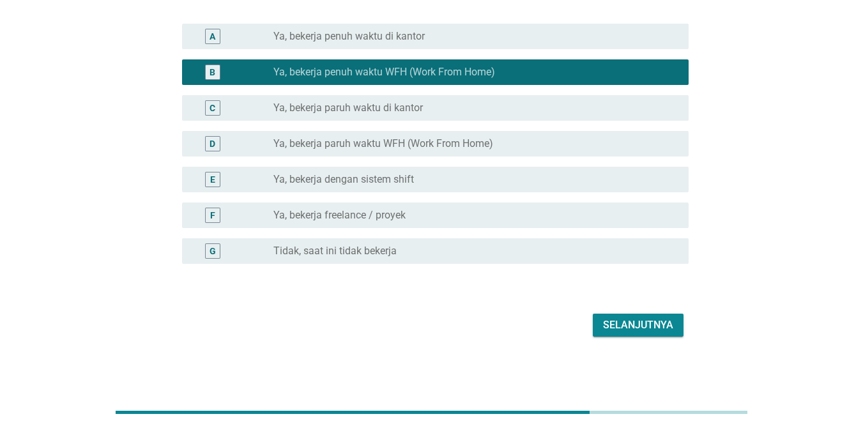
click at [384, 44] on div "A radio_button_unchecked Ya, bekerja penuh waktu di kantor" at bounding box center [435, 37] width 507 height 26
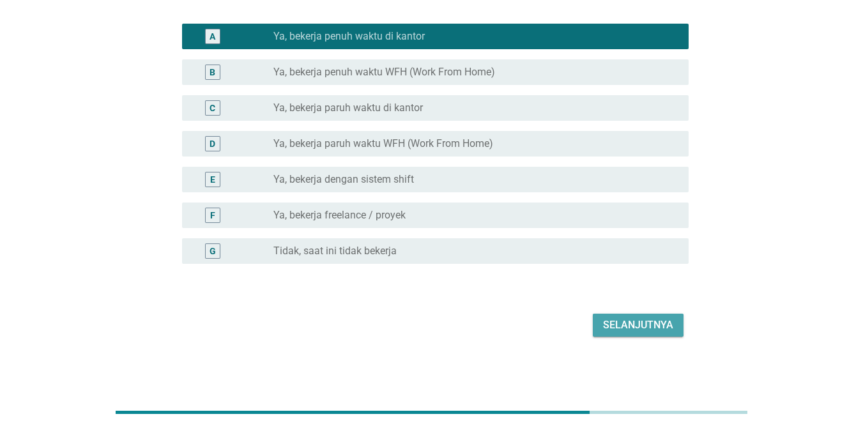
click at [623, 325] on div "Selanjutnya" at bounding box center [638, 325] width 70 height 15
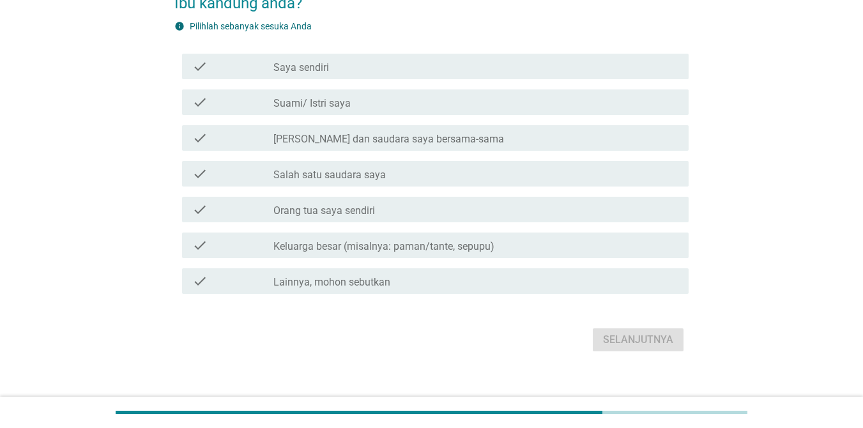
scroll to position [102, 0]
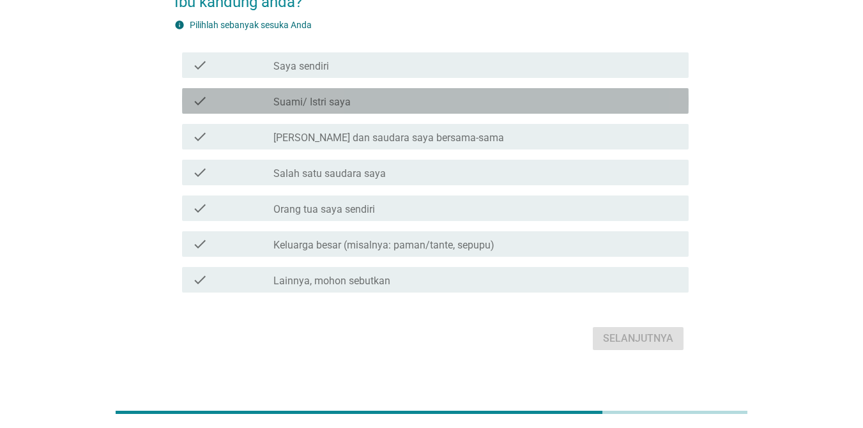
click at [338, 100] on label "Suami/ Istri saya" at bounding box center [311, 102] width 77 height 13
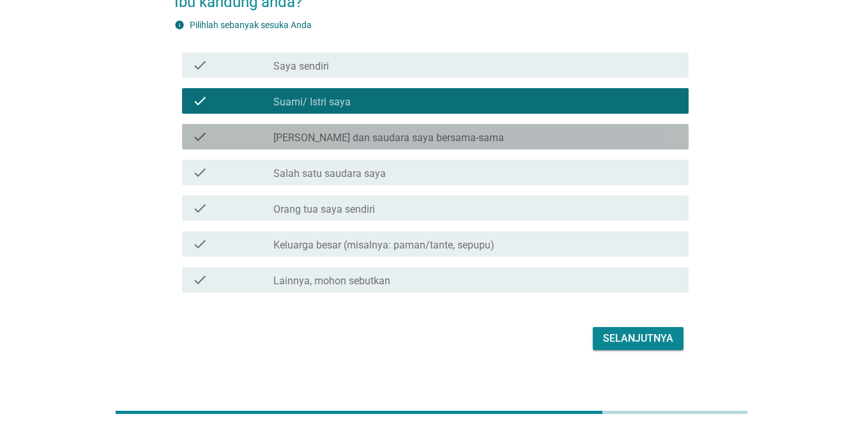
click at [439, 137] on label "Saya dan saudara saya bersama-sama" at bounding box center [388, 138] width 231 height 13
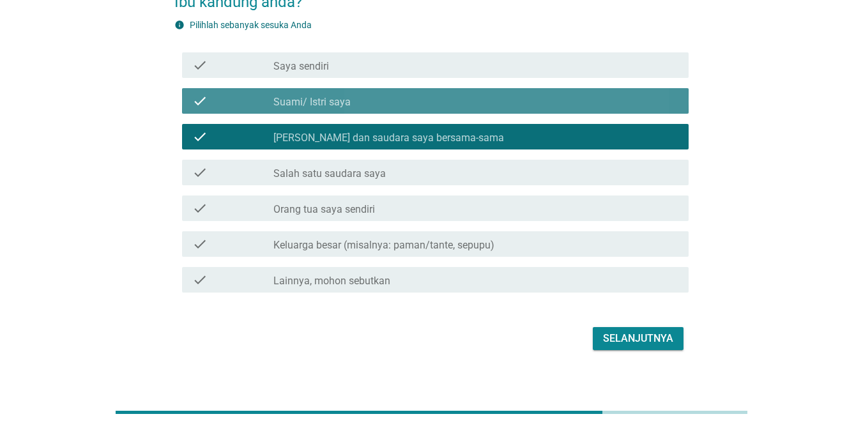
click at [452, 93] on div "check_box Suami/ Istri saya" at bounding box center [475, 100] width 405 height 15
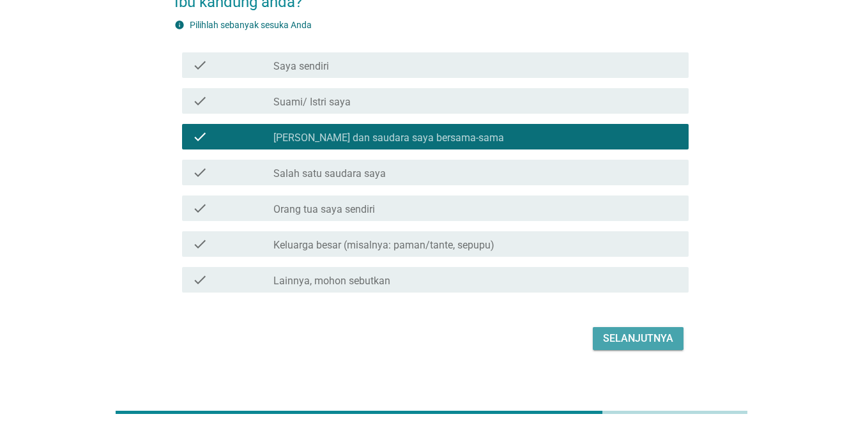
click at [627, 334] on div "Selanjutnya" at bounding box center [638, 338] width 70 height 15
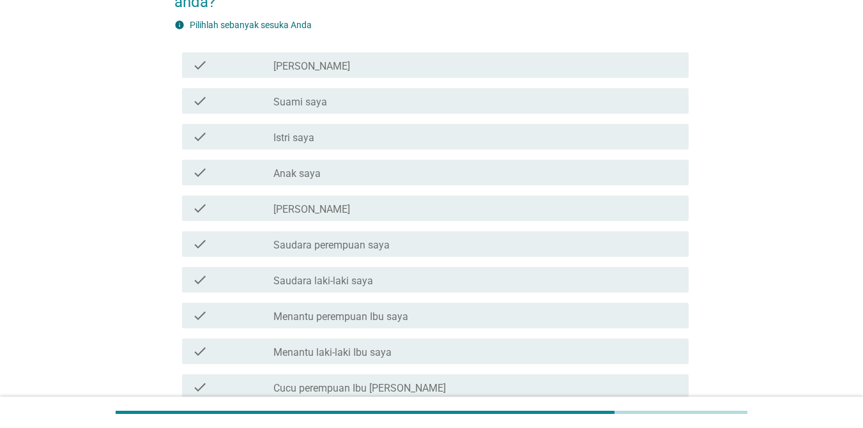
scroll to position [128, 0]
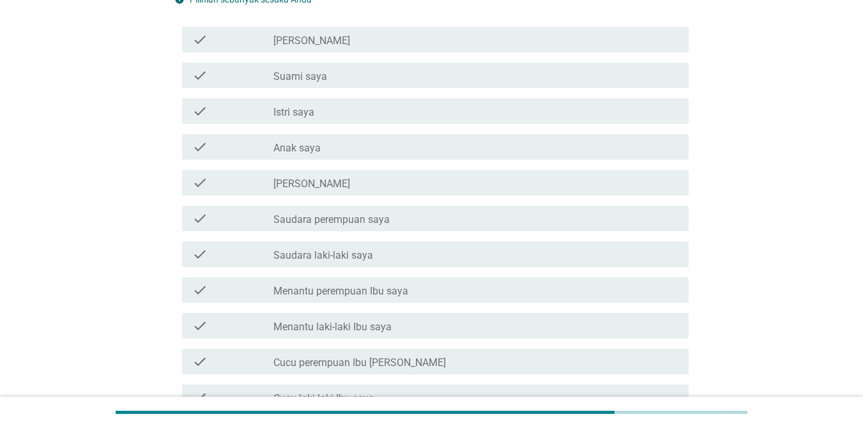
click at [340, 195] on div "check check_box_outline_blank Ayah saya" at bounding box center [435, 183] width 507 height 26
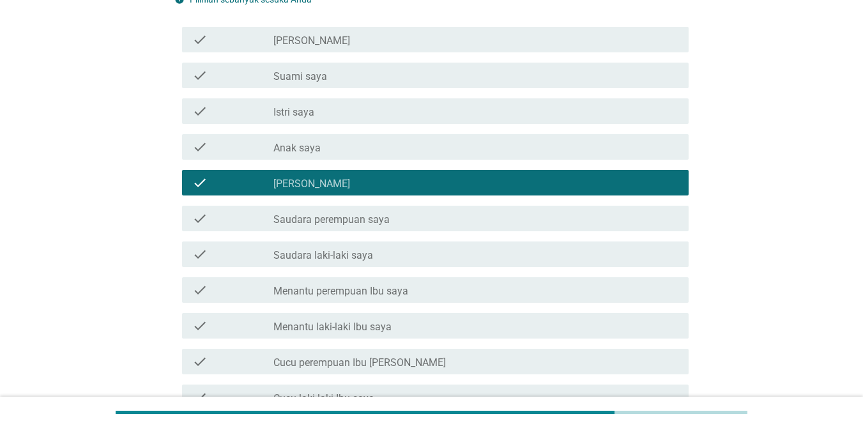
scroll to position [330, 0]
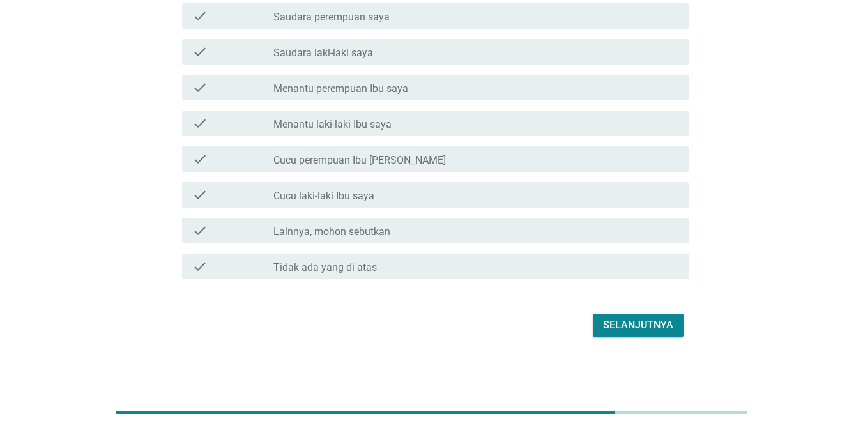
click at [623, 322] on div "Selanjutnya" at bounding box center [638, 325] width 70 height 15
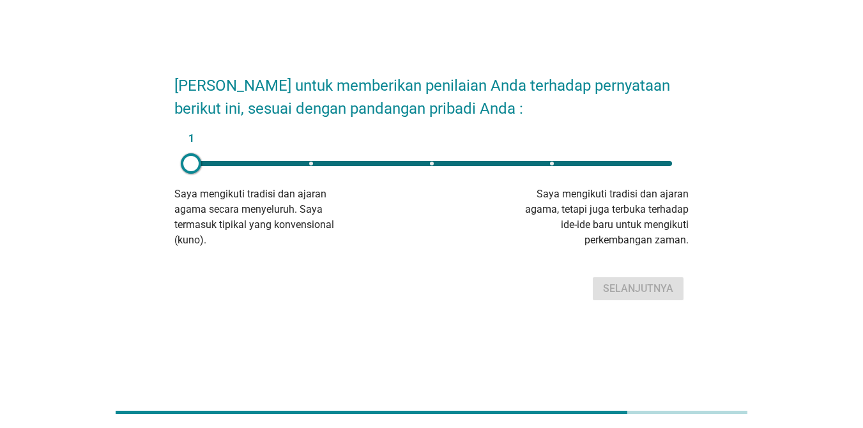
scroll to position [0, 0]
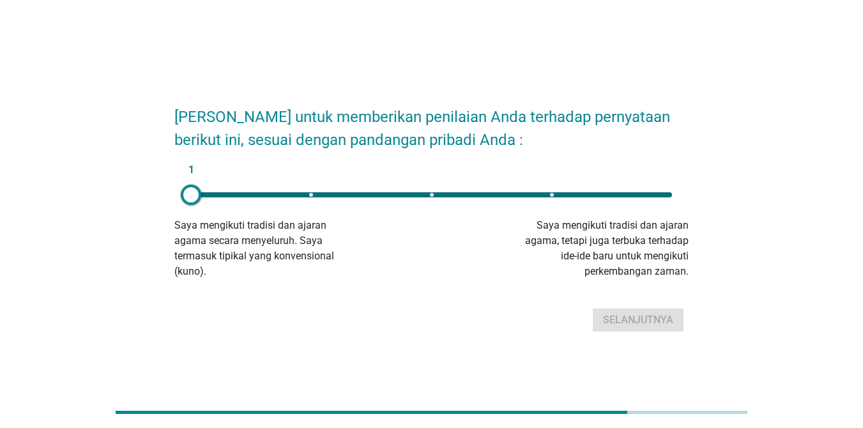
click at [553, 196] on div "1" at bounding box center [431, 194] width 481 height 5
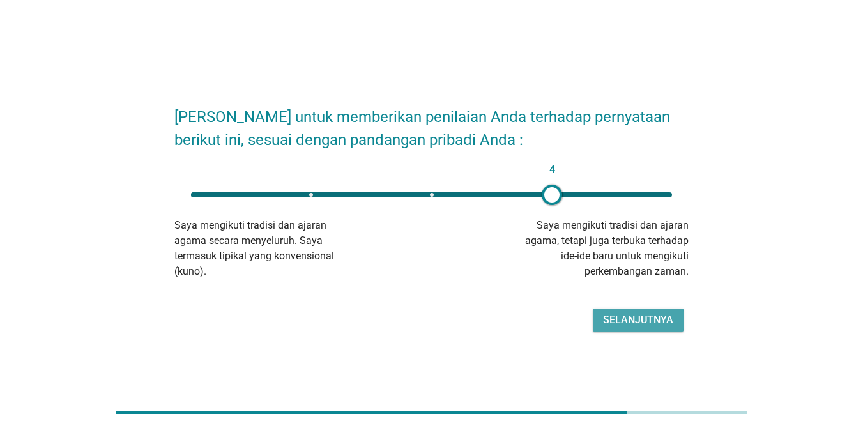
click at [635, 318] on div "Selanjutnya" at bounding box center [638, 319] width 70 height 15
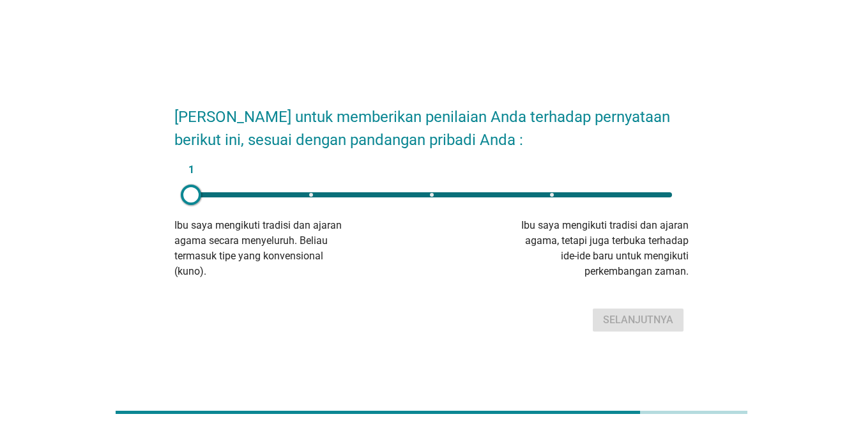
click at [434, 192] on div "1" at bounding box center [432, 195] width 502 height 26
type input "3"
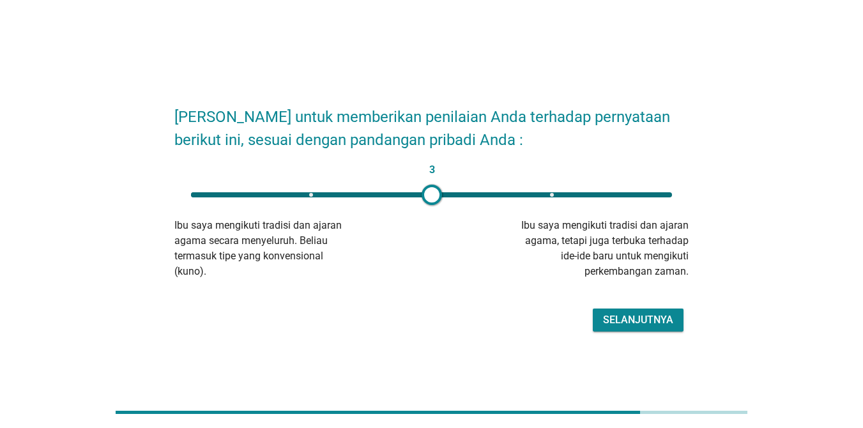
click at [627, 318] on div "Selanjutnya" at bounding box center [638, 319] width 70 height 15
